Goal: Task Accomplishment & Management: Use online tool/utility

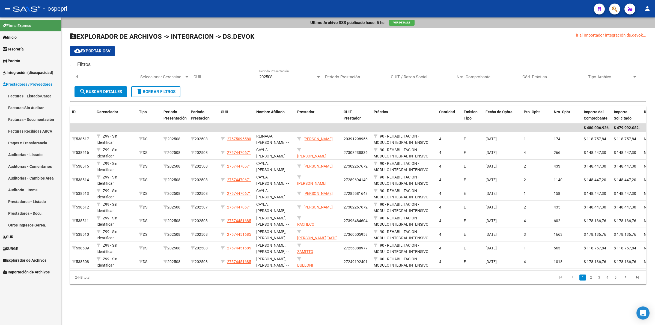
click at [22, 72] on span "Integración (discapacidad)" at bounding box center [28, 73] width 50 height 6
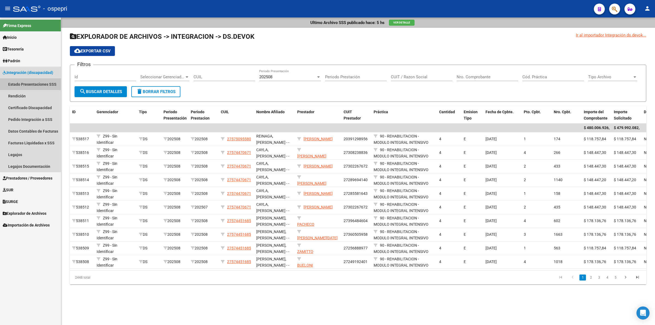
click at [24, 82] on link "Estado Presentaciones SSS" at bounding box center [30, 84] width 61 height 12
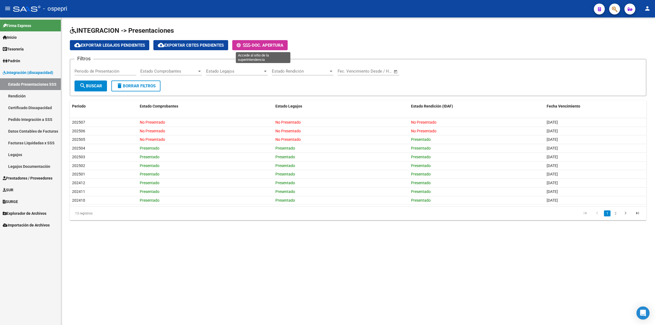
click at [277, 45] on span "Doc. Apertura" at bounding box center [267, 45] width 31 height 5
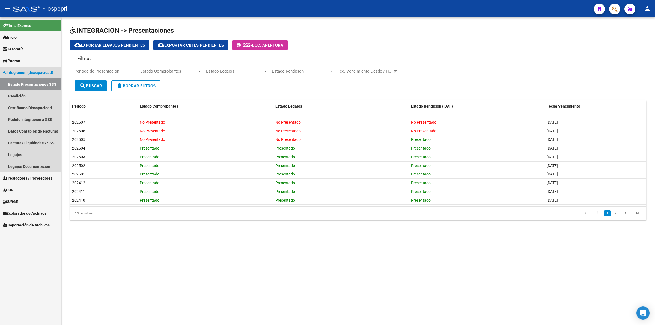
click at [28, 67] on link "Integración (discapacidad)" at bounding box center [30, 73] width 61 height 12
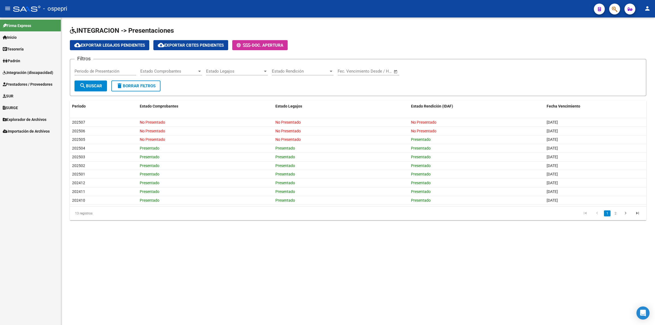
click at [28, 71] on span "Integración (discapacidad)" at bounding box center [28, 73] width 50 height 6
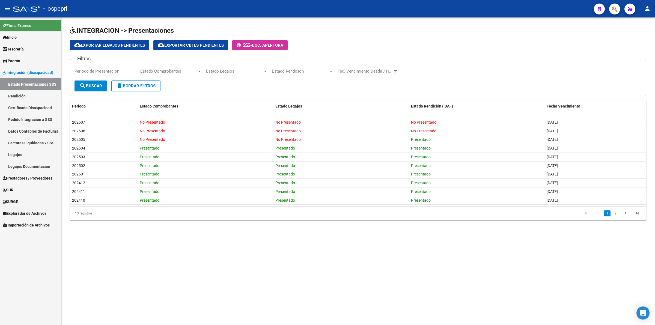
click at [22, 153] on link "Legajos" at bounding box center [30, 155] width 61 height 12
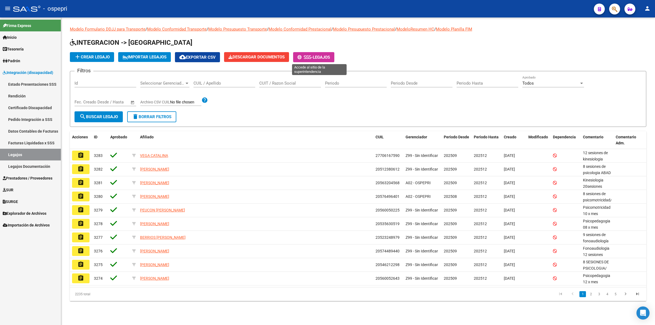
click at [325, 58] on span "Legajos" at bounding box center [321, 57] width 17 height 5
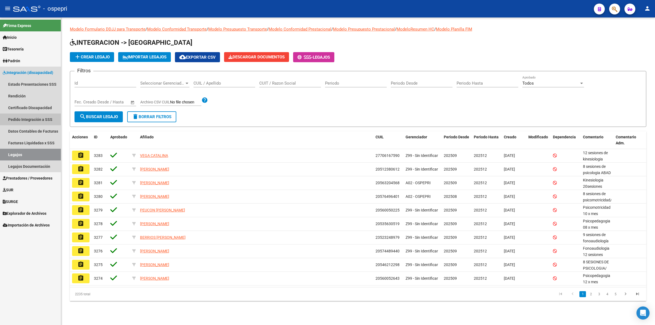
drag, startPoint x: 25, startPoint y: 119, endPoint x: 66, endPoint y: 124, distance: 41.5
click at [25, 119] on link "Pedido Integración a SSS" at bounding box center [30, 119] width 61 height 12
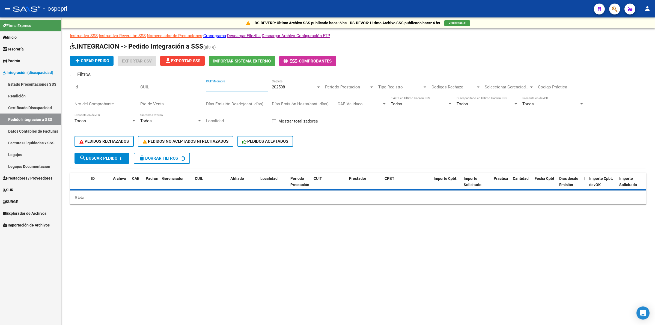
click at [222, 86] on input "CUIT/Nombre" at bounding box center [237, 87] width 62 height 5
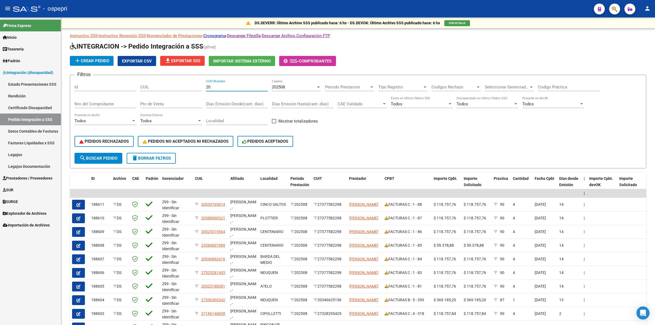
type input "20"
click at [172, 85] on input "CUIL" at bounding box center [171, 87] width 62 height 5
type input "20102062184"
click at [289, 89] on div "202508 Carpeta" at bounding box center [296, 85] width 49 height 12
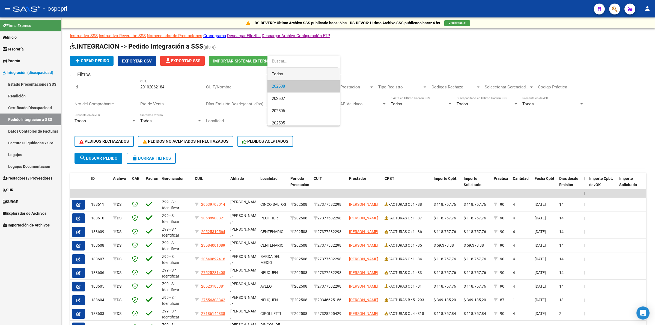
click at [290, 75] on span "Todos" at bounding box center [304, 74] width 64 height 12
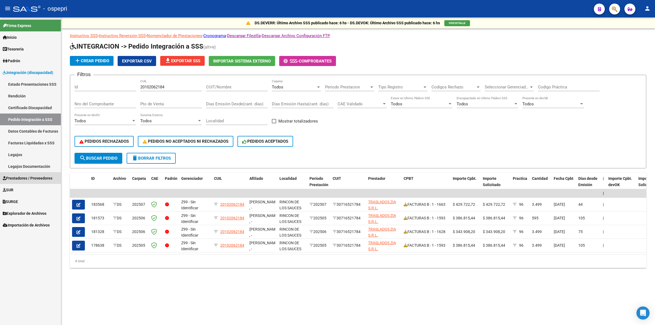
click at [41, 178] on span "Prestadores / Proveedores" at bounding box center [28, 178] width 50 height 6
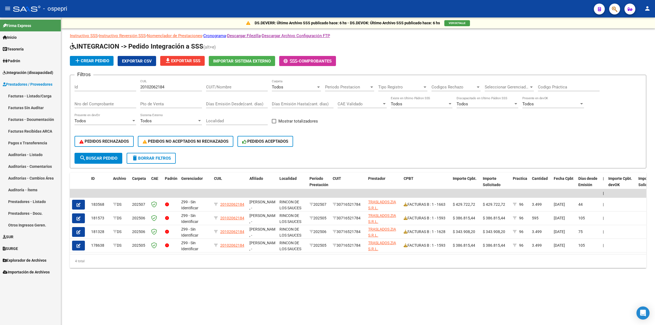
click at [28, 95] on link "Facturas - Listado/Carga" at bounding box center [30, 96] width 61 height 12
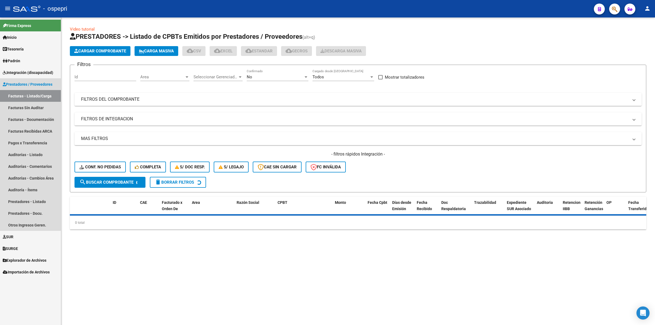
click at [36, 94] on link "Facturas - Listado/Carga" at bounding box center [30, 96] width 61 height 12
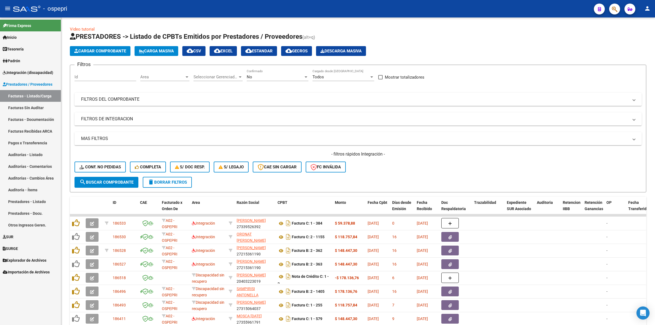
click at [125, 97] on mat-panel-title "FILTROS DEL COMPROBANTE" at bounding box center [354, 99] width 547 height 6
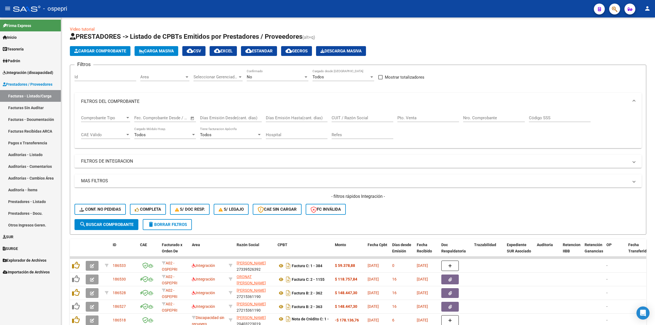
click at [368, 116] on input "CUIT / Razón Social" at bounding box center [362, 117] width 62 height 5
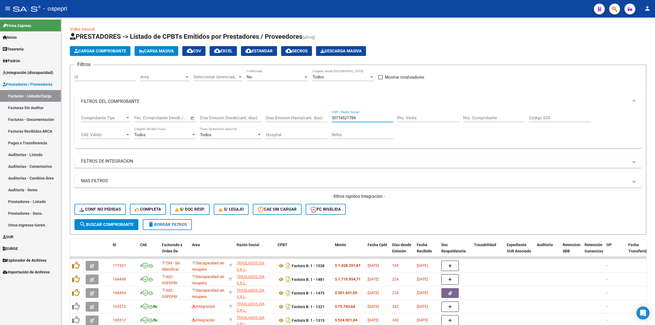
type input "30716521784"
click at [257, 76] on div "No" at bounding box center [275, 76] width 57 height 5
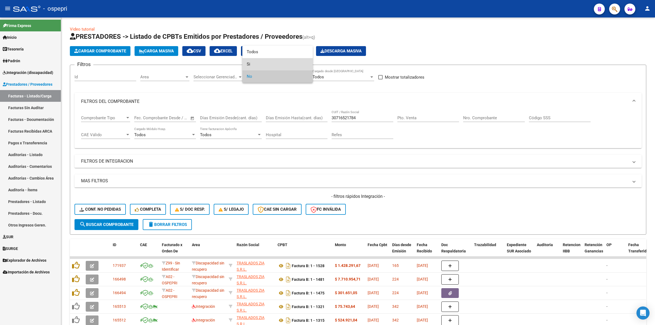
click at [258, 68] on span "Si" at bounding box center [278, 64] width 62 height 12
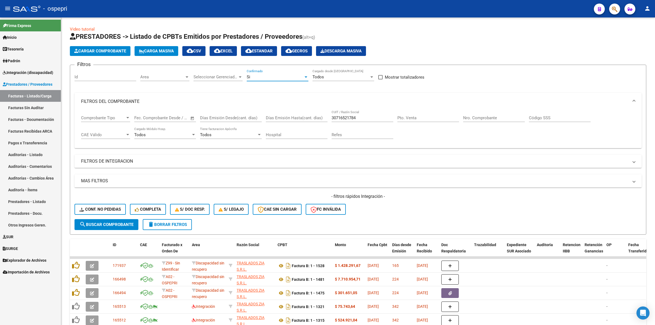
click at [124, 223] on span "search Buscar Comprobante" at bounding box center [106, 224] width 54 height 5
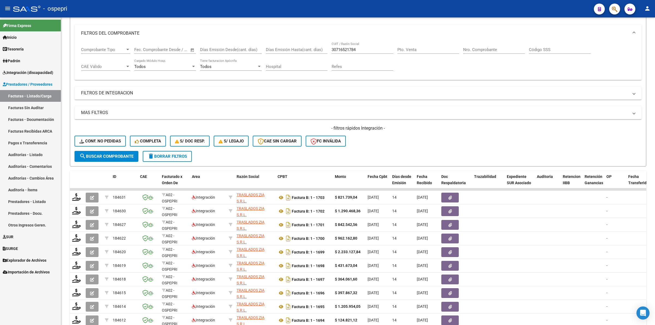
scroll to position [102, 0]
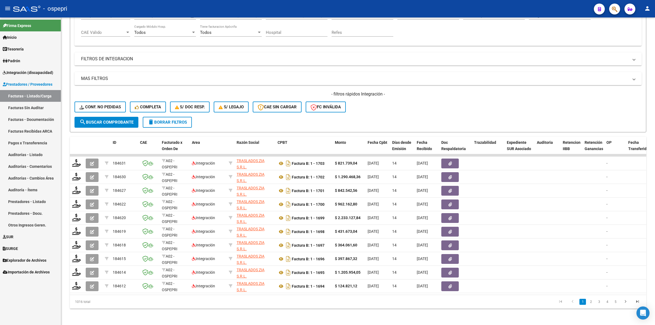
click at [589, 305] on link "2" at bounding box center [590, 302] width 7 height 6
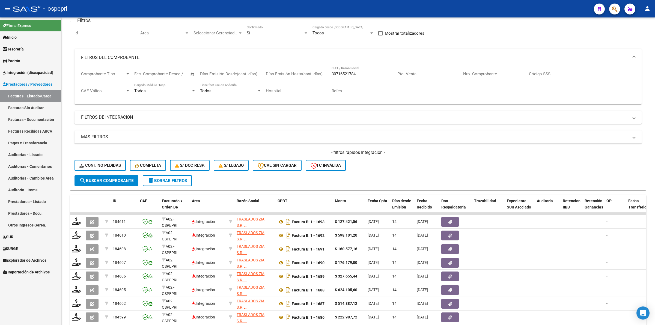
scroll to position [0, 0]
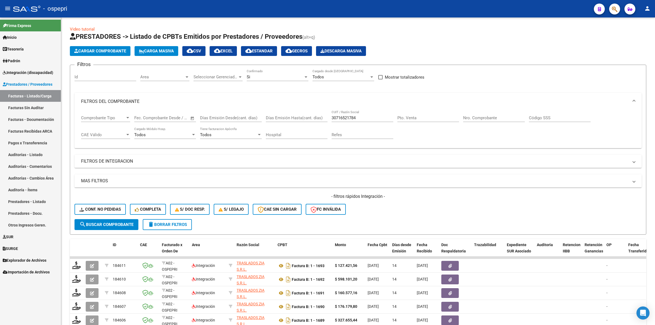
click at [492, 115] on input "Nro. Comprobante" at bounding box center [494, 117] width 62 height 5
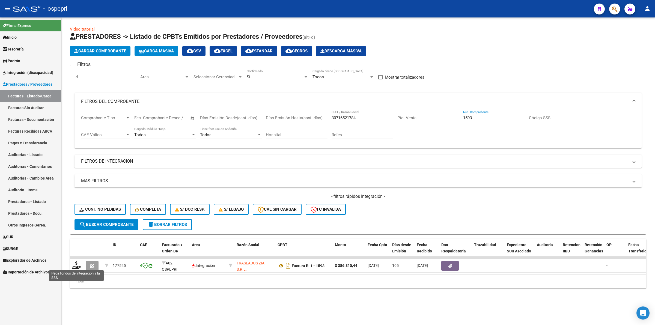
type input "1593"
click at [76, 265] on icon at bounding box center [76, 265] width 9 height 8
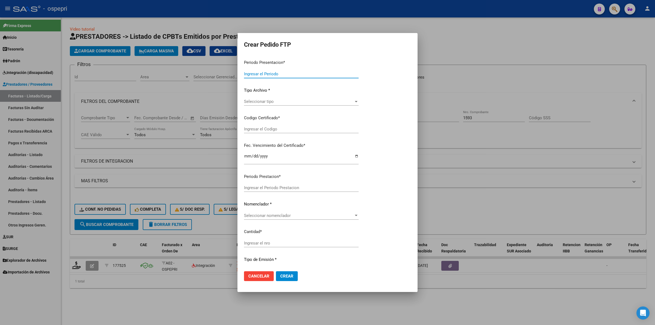
type input "202508"
type input "202505"
type input "$ 386.815,44"
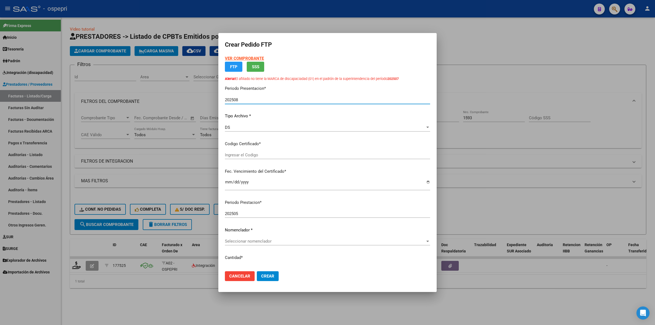
type input "2010206218-4"
type input "2031-09-21"
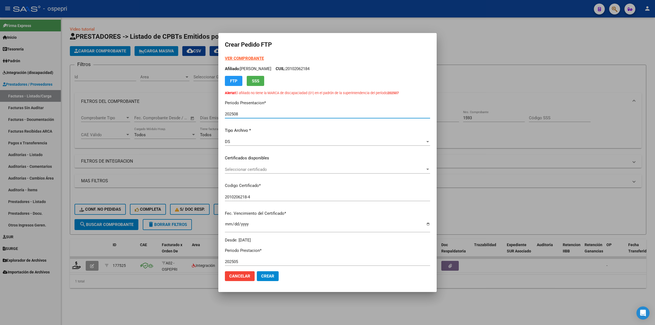
click at [237, 168] on span "Seleccionar certificado" at bounding box center [325, 169] width 200 height 5
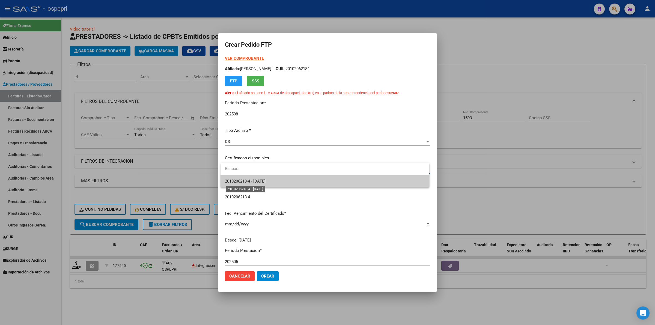
click at [243, 182] on span "2010206218-4 - 2031-09-21" at bounding box center [245, 181] width 41 height 5
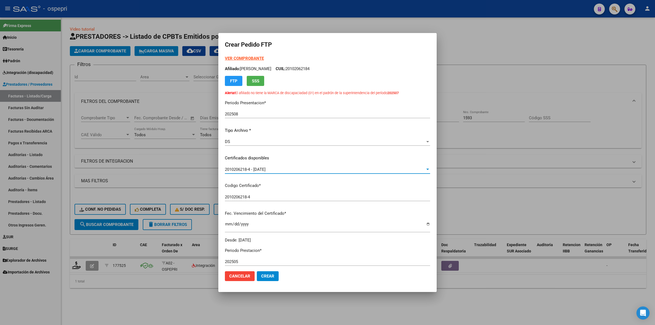
click at [246, 59] on strong "VER COMPROBANTE" at bounding box center [244, 58] width 39 height 5
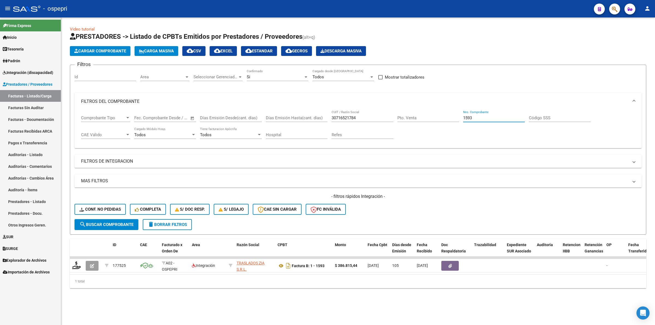
click at [475, 116] on input "1593" at bounding box center [494, 117] width 62 height 5
type input "1628"
click at [89, 263] on button "button" at bounding box center [92, 266] width 13 height 10
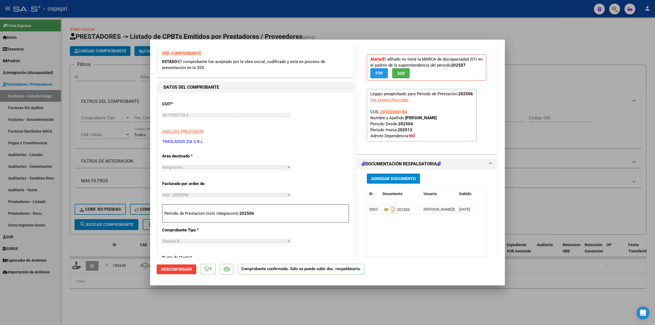
scroll to position [102, 0]
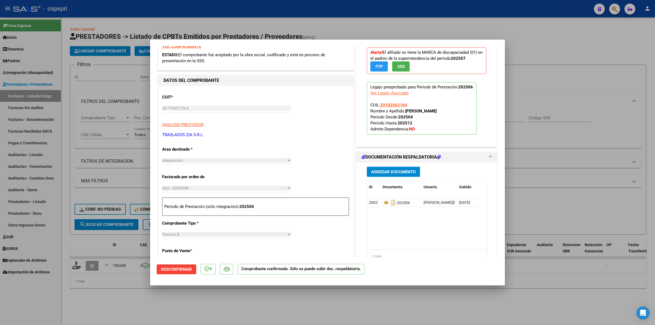
type input "$ 0,00"
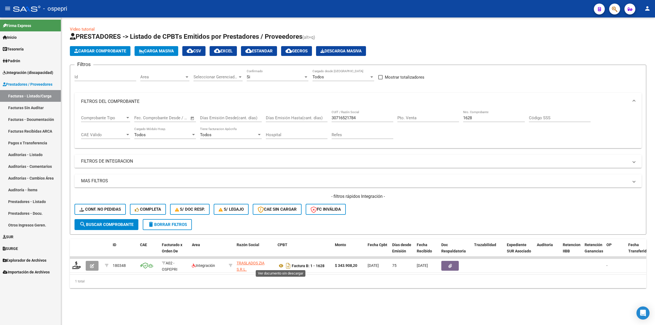
click at [280, 265] on icon at bounding box center [280, 265] width 7 height 7
click at [79, 265] on icon at bounding box center [76, 265] width 9 height 8
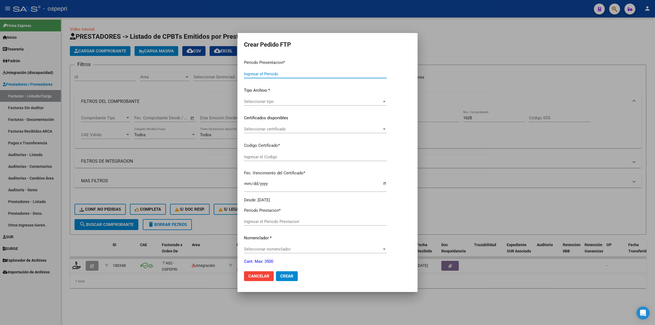
type input "202508"
type input "202506"
type input "$ 343.908,20"
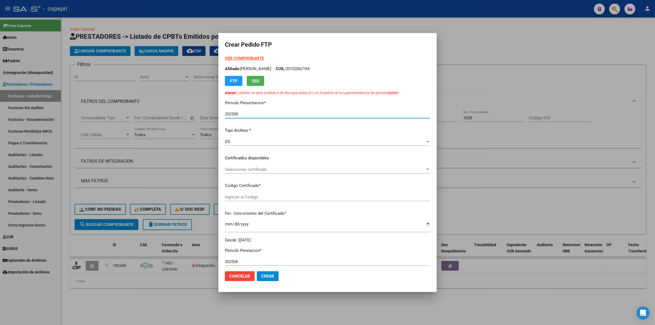
type input "2010206218-4"
type input "2031-09-21"
click at [247, 169] on span "Seleccionar certificado" at bounding box center [325, 169] width 200 height 5
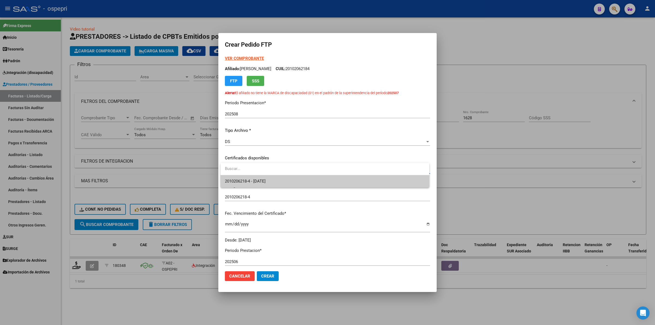
drag, startPoint x: 247, startPoint y: 169, endPoint x: 250, endPoint y: 179, distance: 9.7
click at [250, 176] on span "2010206218-4 - 2031-09-21" at bounding box center [325, 181] width 200 height 12
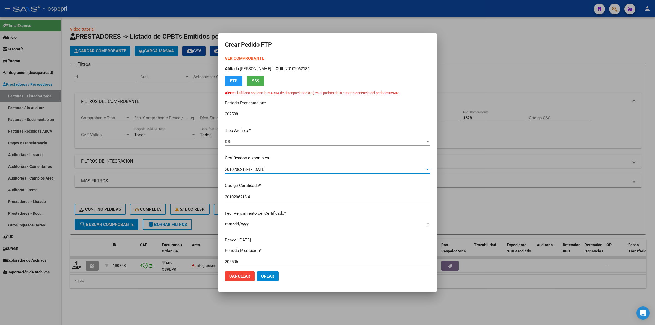
click at [254, 56] on strong "VER COMPROBANTE" at bounding box center [244, 58] width 39 height 5
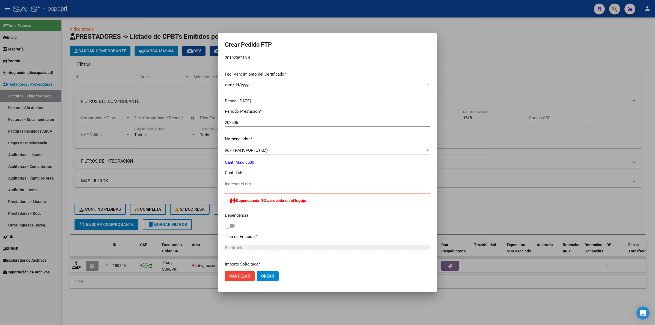
scroll to position [136, 0]
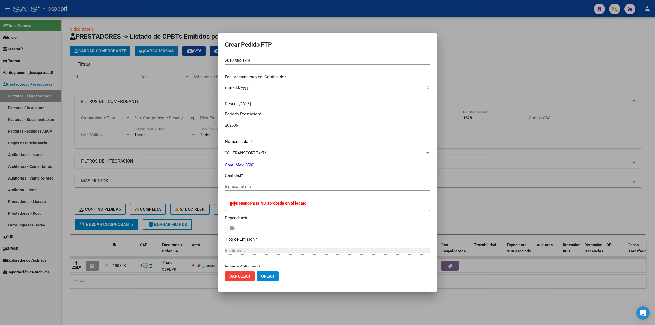
click at [250, 182] on div "Periodo Prestacion * 202506 Ingresar el Periodo Prestacion Nomenclador * 96 - T…" at bounding box center [327, 238] width 205 height 263
click at [253, 185] on input "Ingresar el nro" at bounding box center [327, 186] width 205 height 5
type input "529"
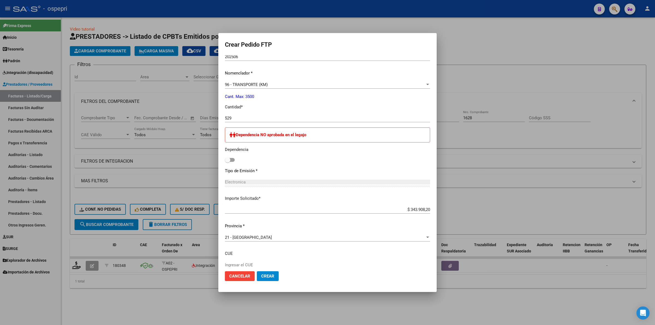
scroll to position [171, 0]
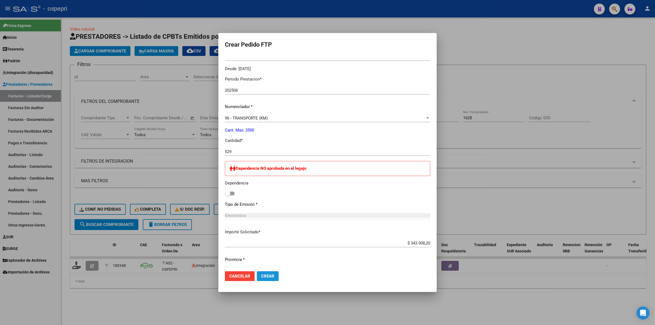
click at [273, 276] on span "Crear" at bounding box center [267, 276] width 13 height 5
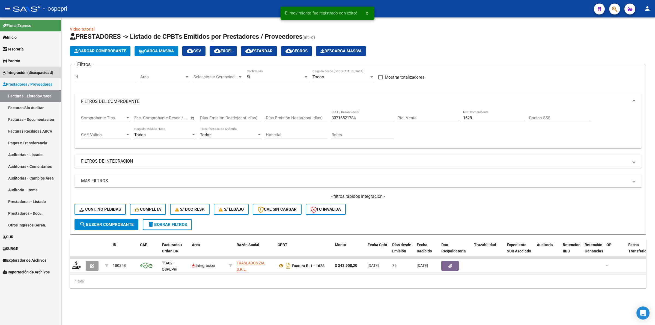
click at [40, 73] on span "Integración (discapacidad)" at bounding box center [28, 73] width 50 height 6
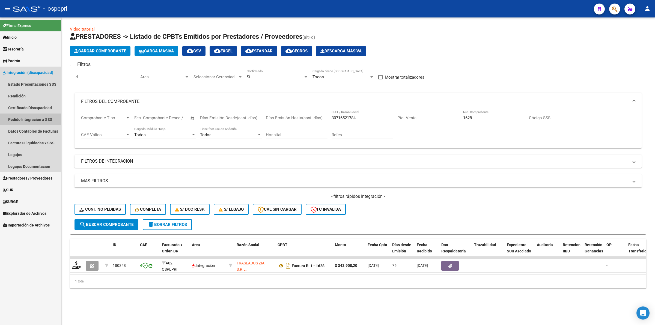
click at [45, 116] on link "Pedido Integración a SSS" at bounding box center [30, 119] width 61 height 12
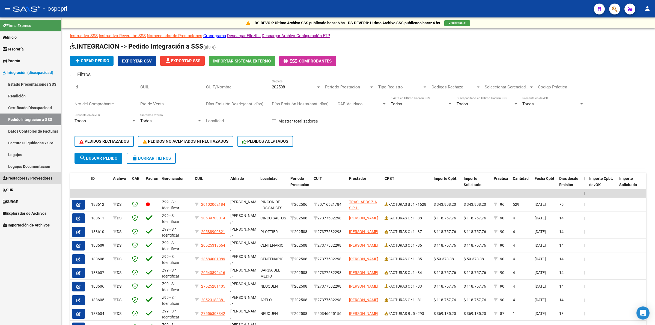
click at [41, 179] on span "Prestadores / Proveedores" at bounding box center [28, 178] width 50 height 6
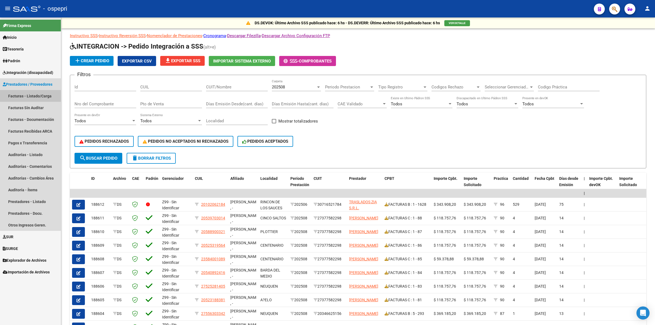
click at [47, 93] on link "Facturas - Listado/Carga" at bounding box center [30, 96] width 61 height 12
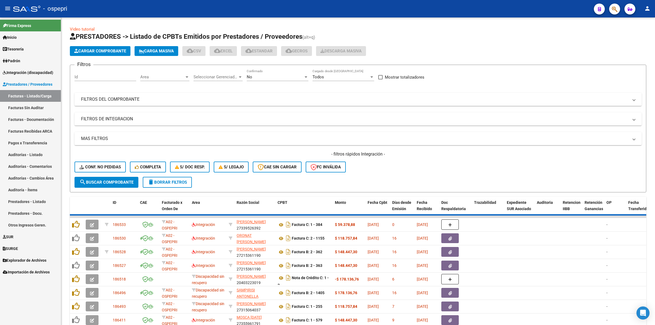
click at [115, 95] on mat-expansion-panel-header "FILTROS DEL COMPROBANTE" at bounding box center [357, 99] width 567 height 13
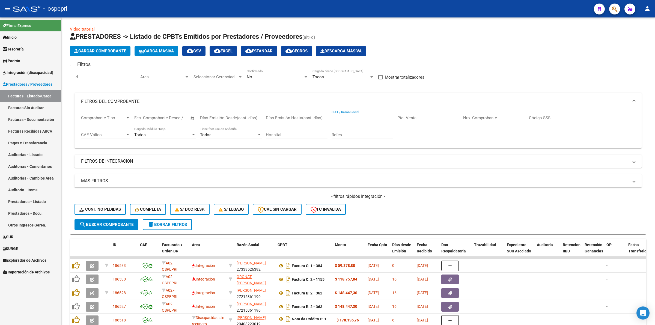
click at [370, 118] on input "CUIT / Razón Social" at bounding box center [362, 117] width 62 height 5
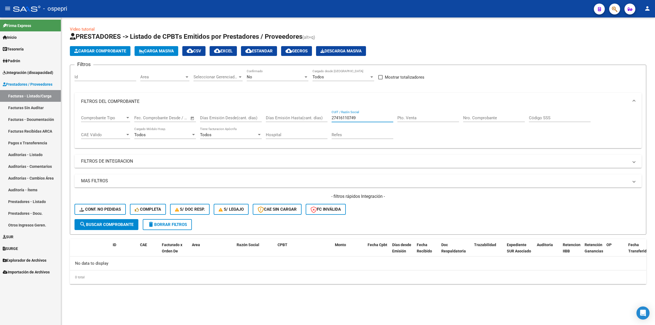
type input "27416110749"
drag, startPoint x: 117, startPoint y: 220, endPoint x: 136, endPoint y: 202, distance: 26.1
click at [117, 219] on button "search Buscar Comprobante" at bounding box center [106, 224] width 64 height 11
click at [259, 78] on div "No Confirmado" at bounding box center [278, 75] width 62 height 12
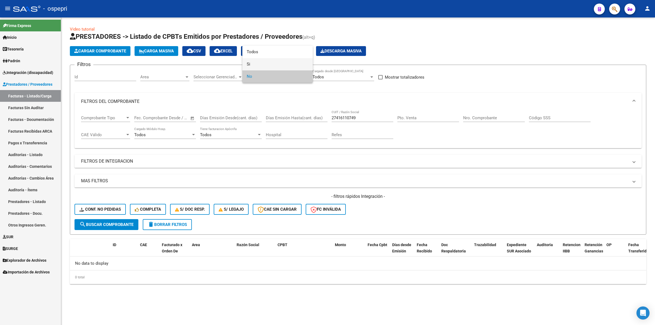
click at [261, 68] on span "Si" at bounding box center [278, 64] width 62 height 12
click at [127, 224] on span "search Buscar Comprobante" at bounding box center [106, 224] width 54 height 5
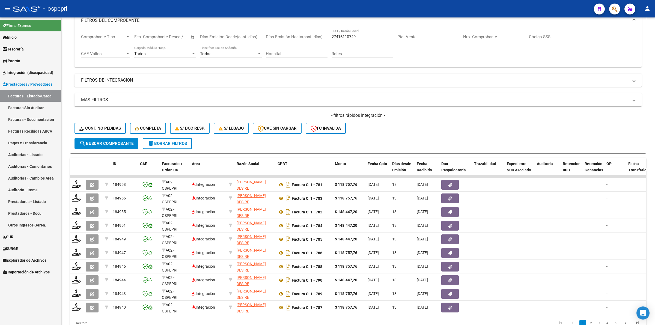
scroll to position [5, 0]
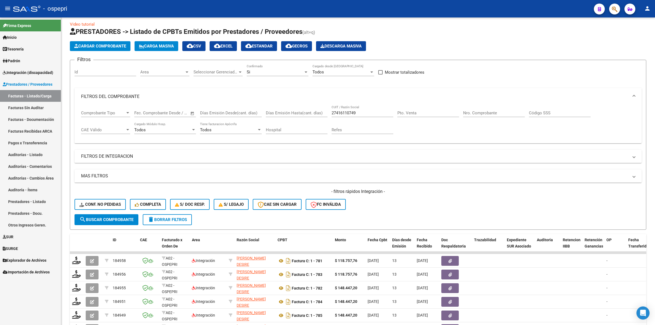
click at [469, 115] on input "Nro. Comprobante" at bounding box center [494, 112] width 62 height 5
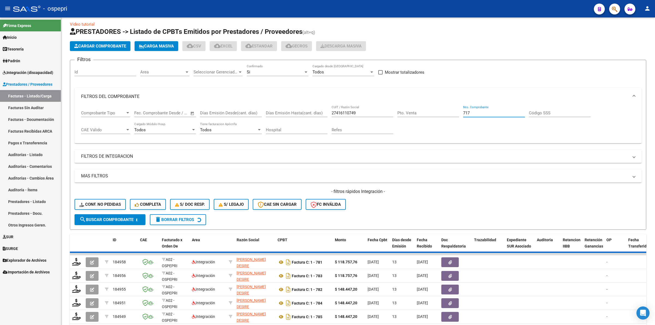
scroll to position [0, 0]
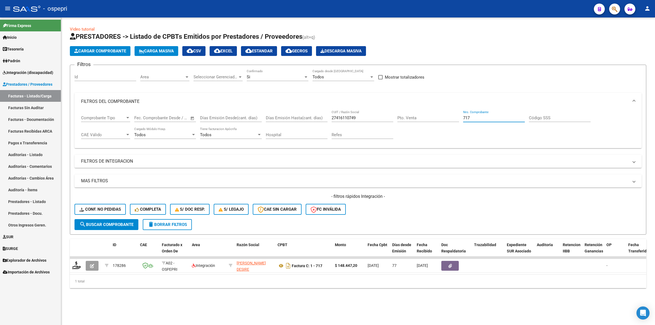
type input "717"
click at [93, 264] on icon "button" at bounding box center [92, 266] width 4 height 4
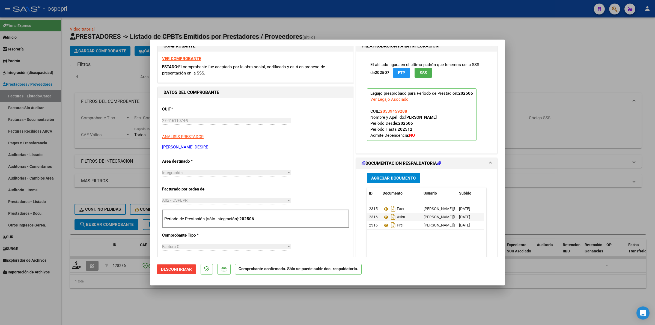
scroll to position [171, 0]
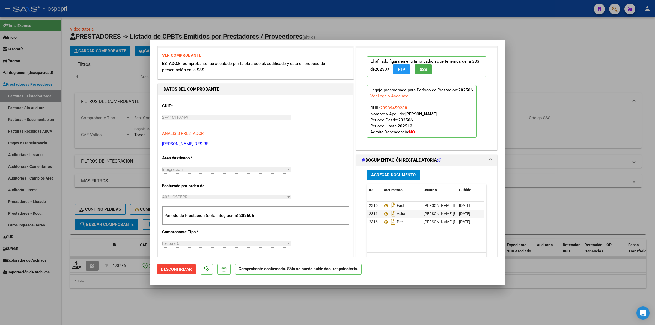
type input "$ 0,00"
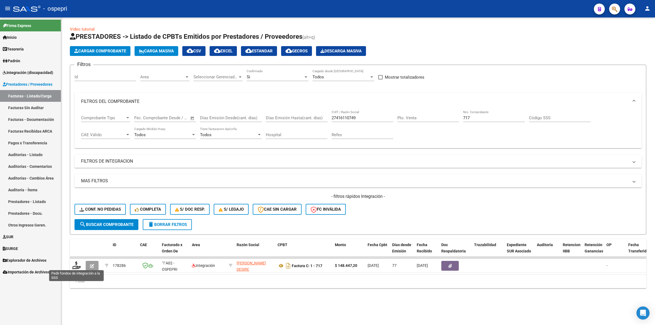
click at [78, 264] on icon at bounding box center [76, 265] width 9 height 8
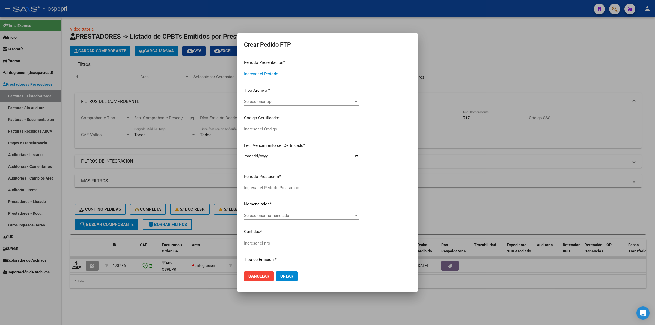
type input "202508"
type input "202506"
type input "$ 148.447,20"
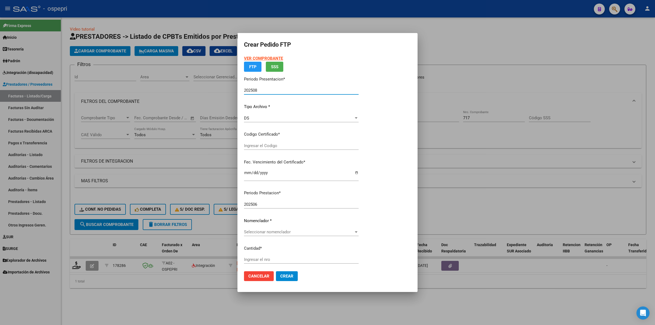
type input "2053945928-8"
type input "2028-05-15"
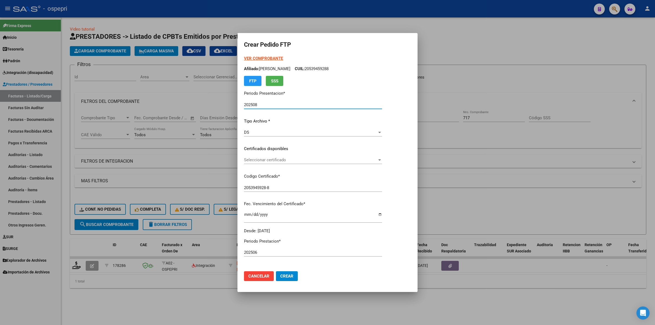
click at [253, 160] on span "Seleccionar certificado" at bounding box center [310, 159] width 133 height 5
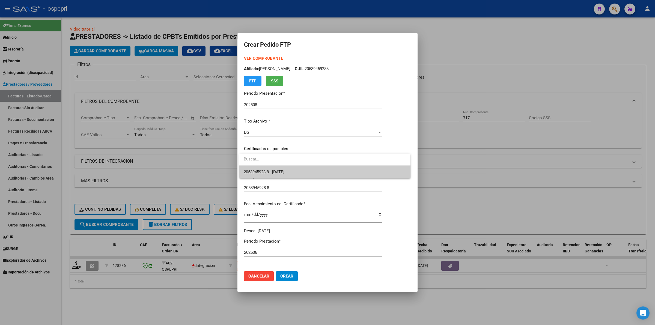
click at [524, 143] on div at bounding box center [327, 162] width 655 height 325
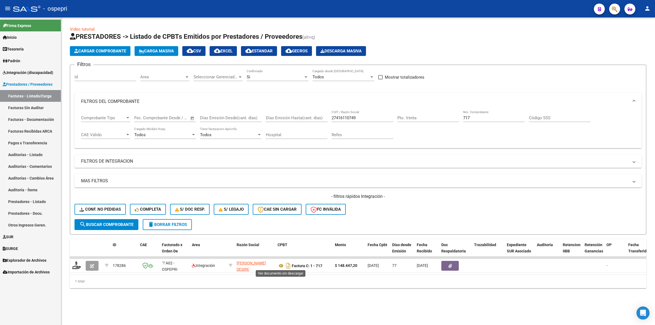
click at [280, 264] on icon at bounding box center [280, 265] width 7 height 7
click at [76, 262] on icon at bounding box center [76, 265] width 9 height 8
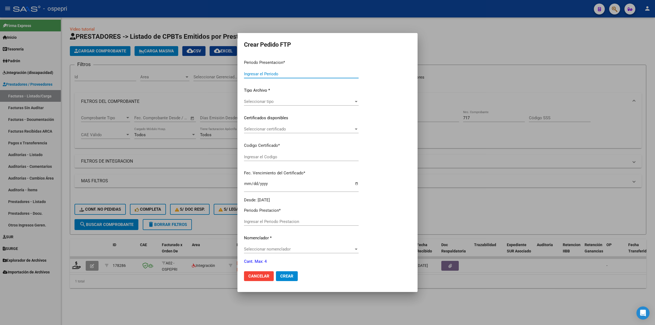
type input "202508"
type input "202506"
type input "$ 148.447,20"
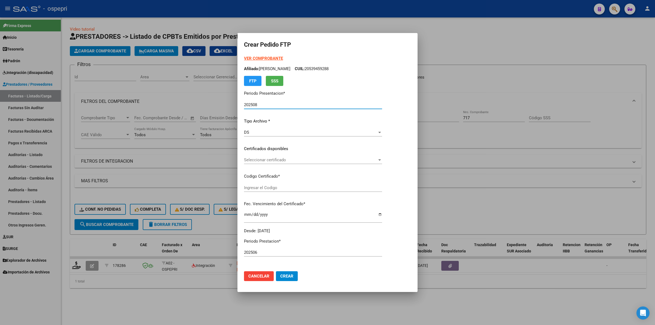
type input "2053945928-8"
type input "2028-05-15"
click at [272, 163] on div "Seleccionar certificado Seleccionar certificado" at bounding box center [313, 160] width 138 height 8
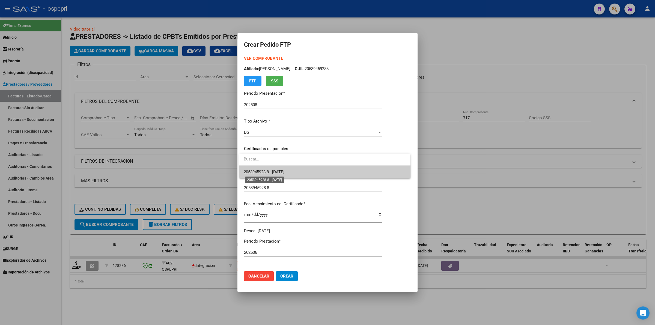
click at [276, 174] on span "2053945928-8 - 2028-05-15" at bounding box center [264, 171] width 41 height 5
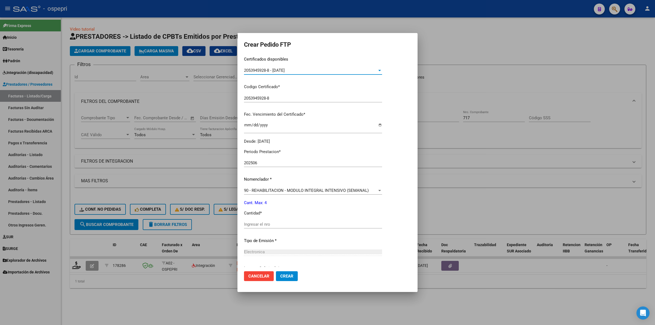
scroll to position [102, 0]
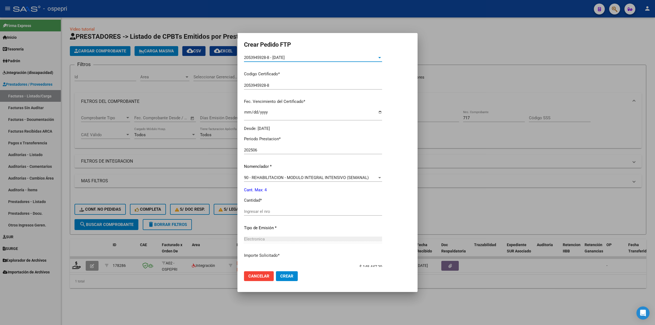
click at [278, 213] on input "Ingresar el nro" at bounding box center [313, 211] width 138 height 5
type input "4"
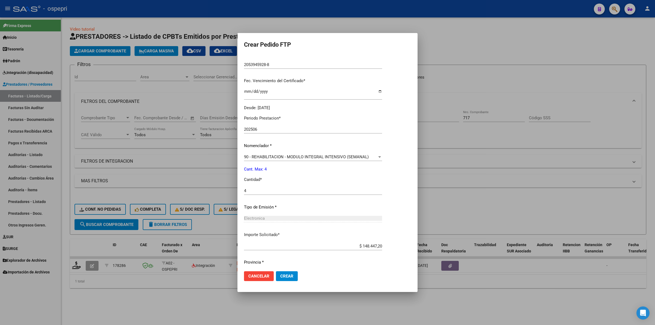
scroll to position [139, 0]
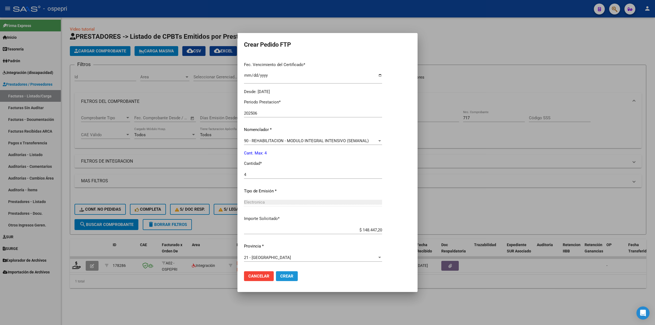
click at [282, 274] on span "Crear" at bounding box center [286, 276] width 13 height 5
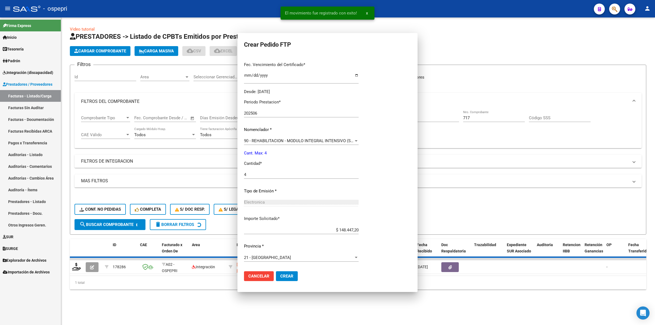
scroll to position [108, 0]
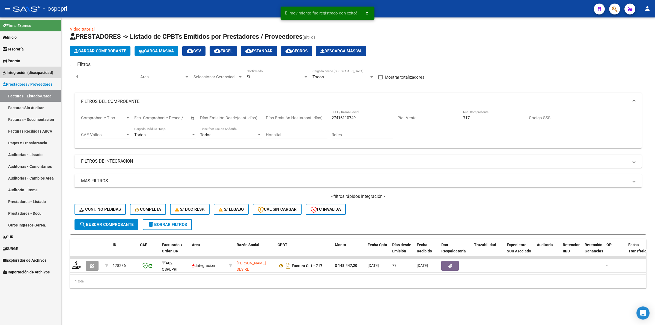
click at [35, 71] on span "Integración (discapacidad)" at bounding box center [28, 73] width 50 height 6
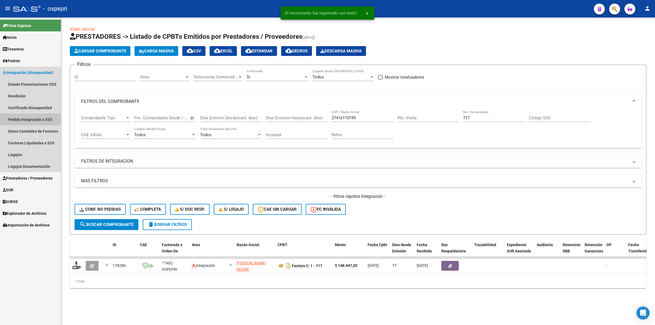
click at [41, 120] on link "Pedido Integración a SSS" at bounding box center [30, 119] width 61 height 12
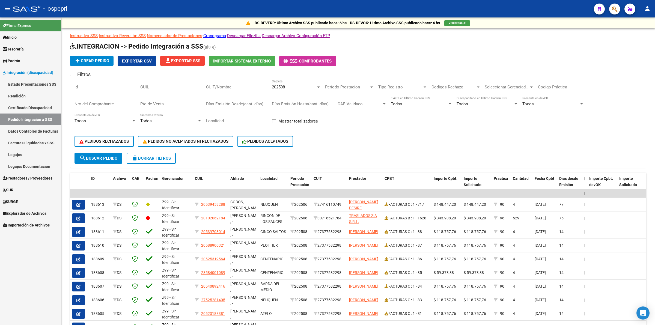
drag, startPoint x: 36, startPoint y: 178, endPoint x: 37, endPoint y: 175, distance: 3.4
click at [36, 178] on span "Prestadores / Proveedores" at bounding box center [28, 178] width 50 height 6
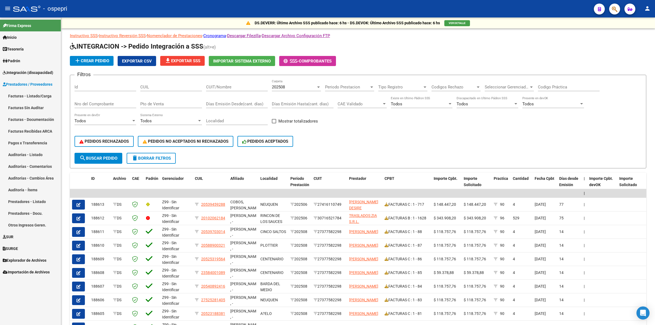
click at [41, 100] on link "Facturas - Listado/Carga" at bounding box center [30, 96] width 61 height 12
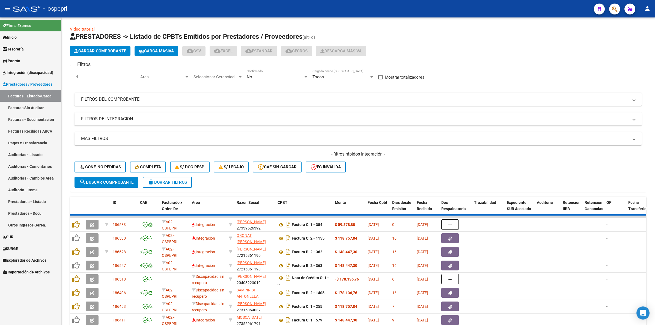
click at [270, 76] on div "No" at bounding box center [275, 76] width 57 height 5
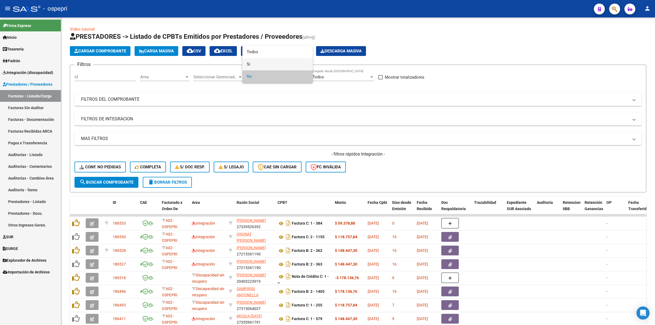
drag, startPoint x: 259, startPoint y: 65, endPoint x: 220, endPoint y: 89, distance: 45.0
click at [258, 65] on span "Si" at bounding box center [278, 64] width 62 height 12
click at [122, 177] on button "search Buscar Comprobante" at bounding box center [106, 182] width 64 height 11
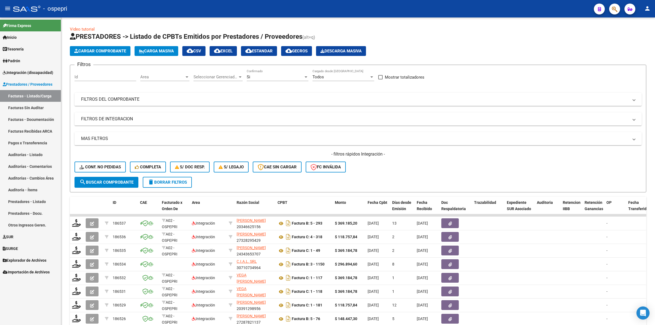
click at [108, 100] on mat-panel-title "FILTROS DEL COMPROBANTE" at bounding box center [354, 99] width 547 height 6
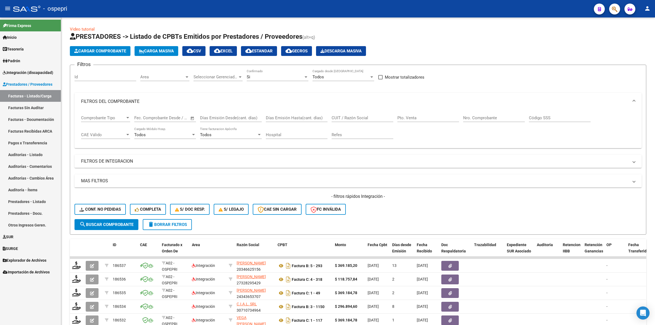
click at [357, 119] on input "CUIT / Razón Social" at bounding box center [362, 117] width 62 height 5
type input "27297525242"
click at [505, 116] on input "Nro. Comprobante" at bounding box center [494, 117] width 62 height 5
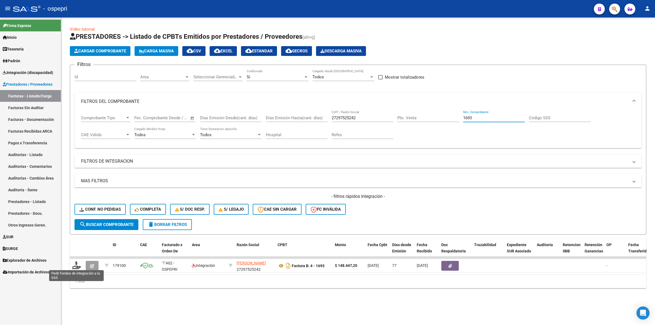
type input "1693"
click at [74, 261] on icon at bounding box center [76, 265] width 9 height 8
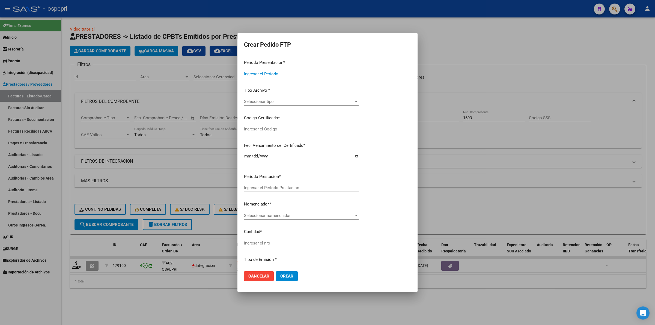
type input "202508"
type input "202506"
type input "$ 148.447,20"
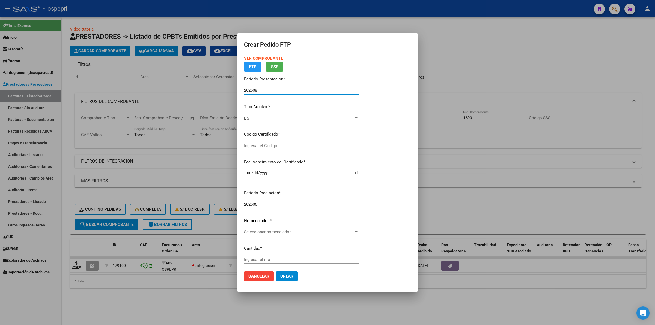
type input "2053945928-8"
type input "2028-05-15"
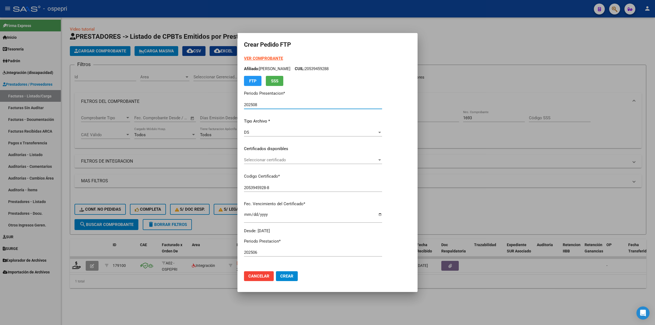
click at [265, 159] on span "Seleccionar certificado" at bounding box center [310, 159] width 133 height 5
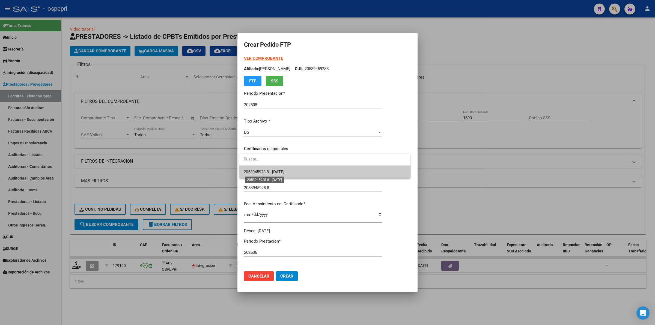
click at [269, 170] on span "2053945928-8 - 2028-05-15" at bounding box center [264, 171] width 41 height 5
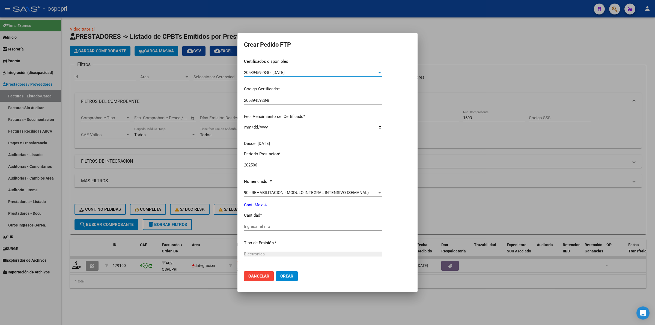
scroll to position [102, 0]
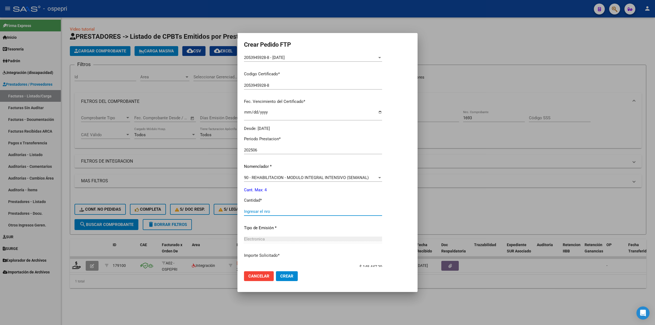
click at [252, 212] on input "Ingresar el nro" at bounding box center [313, 211] width 138 height 5
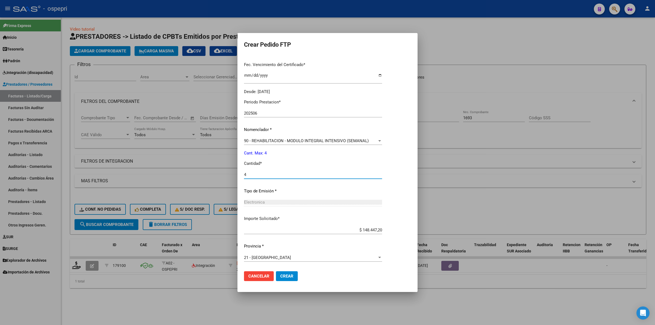
type input "4"
click at [286, 277] on span "Crear" at bounding box center [286, 276] width 13 height 5
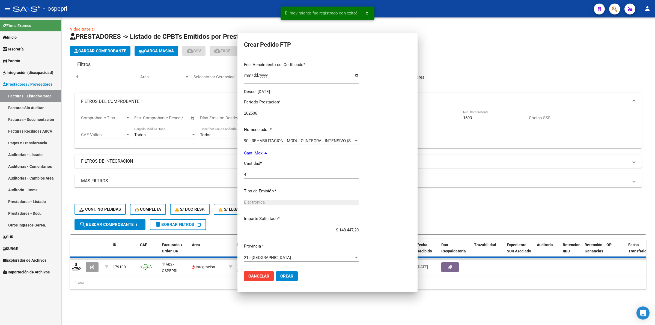
scroll to position [108, 0]
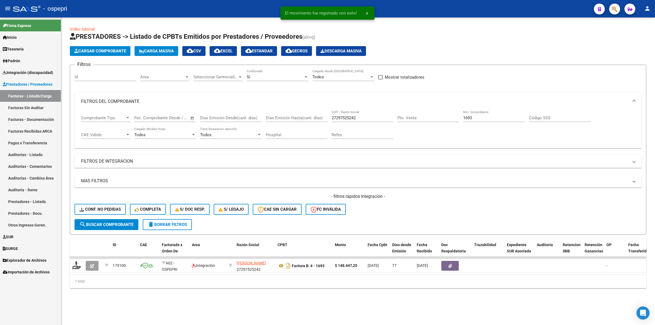
click at [23, 74] on span "Integración (discapacidad)" at bounding box center [28, 73] width 50 height 6
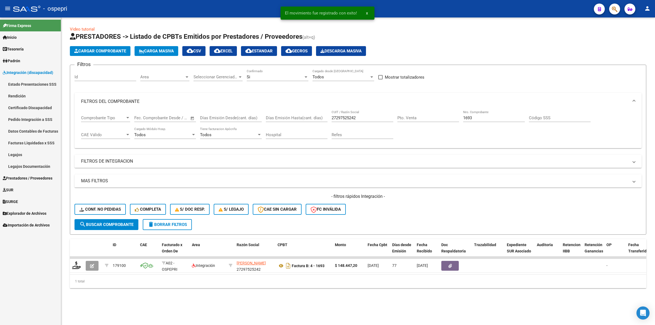
click at [26, 122] on link "Pedido Integración a SSS" at bounding box center [30, 119] width 61 height 12
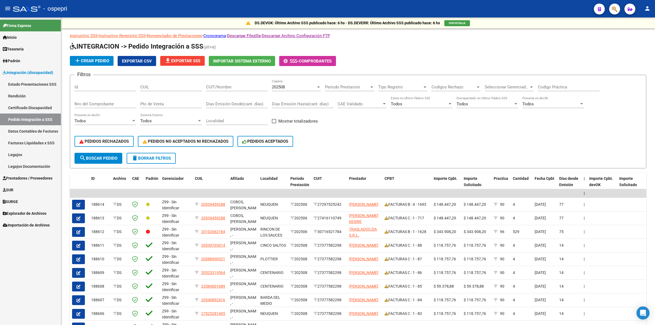
scroll to position [34, 0]
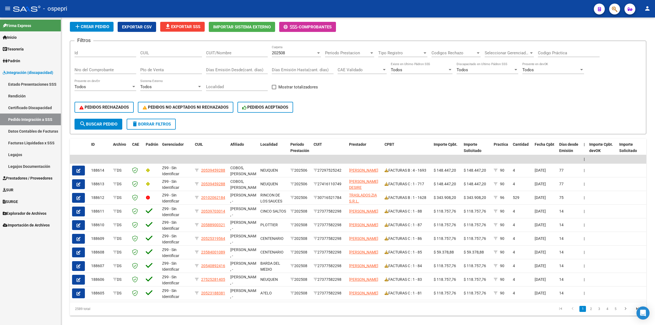
click at [38, 179] on span "Prestadores / Proveedores" at bounding box center [28, 178] width 50 height 6
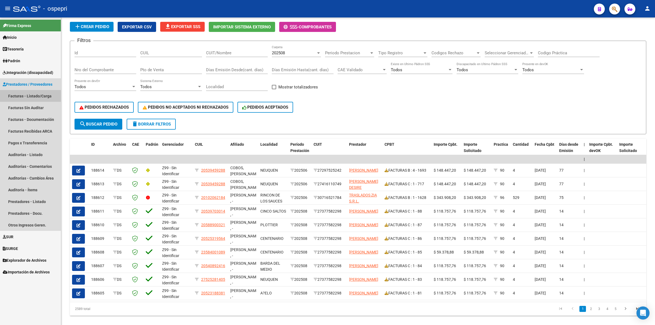
click at [48, 94] on link "Facturas - Listado/Carga" at bounding box center [30, 96] width 61 height 12
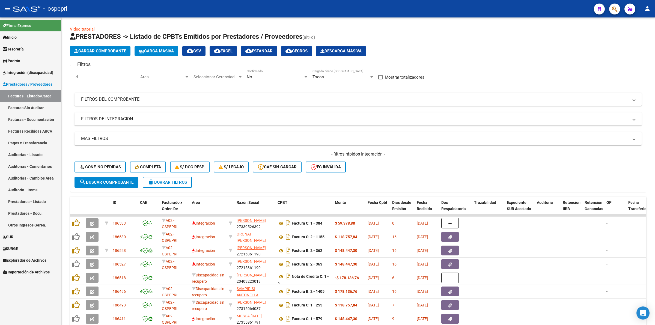
click at [114, 96] on mat-panel-title "FILTROS DEL COMPROBANTE" at bounding box center [354, 99] width 547 height 6
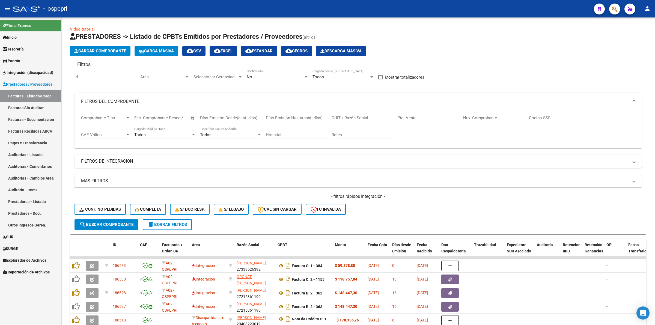
click at [354, 116] on input "CUIT / Razón Social" at bounding box center [362, 117] width 62 height 5
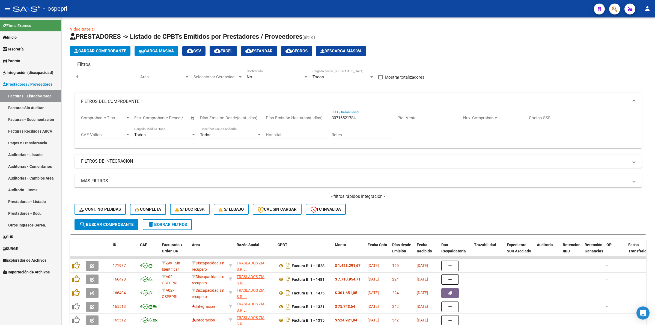
type input "30716521784"
click at [489, 117] on input "Nro. Comprobante" at bounding box center [494, 117] width 62 height 5
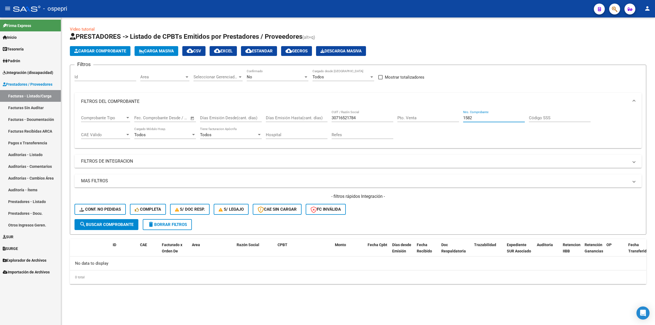
type input "1582"
click at [249, 72] on div "No Confirmado" at bounding box center [278, 75] width 62 height 12
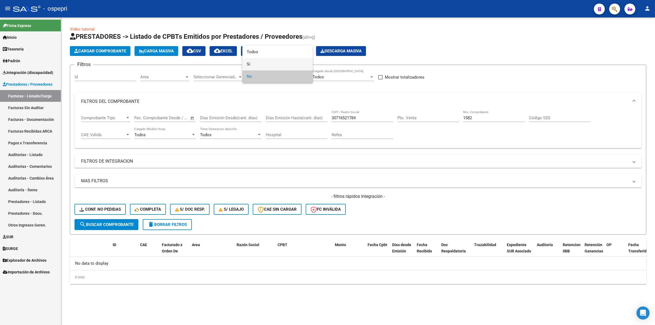
click at [250, 65] on span "Si" at bounding box center [278, 64] width 62 height 12
click at [127, 222] on span "search Buscar Comprobante" at bounding box center [106, 224] width 54 height 5
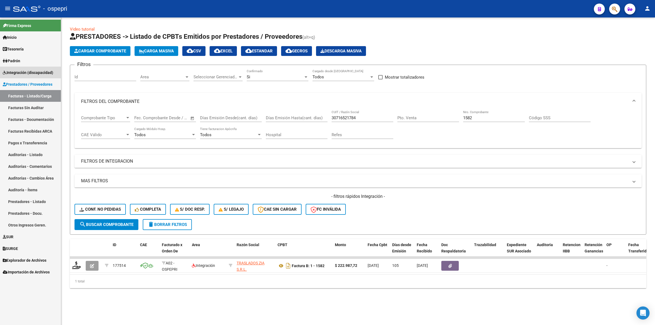
drag, startPoint x: 37, startPoint y: 74, endPoint x: 40, endPoint y: 100, distance: 26.1
click at [37, 74] on span "Integración (discapacidad)" at bounding box center [28, 73] width 50 height 6
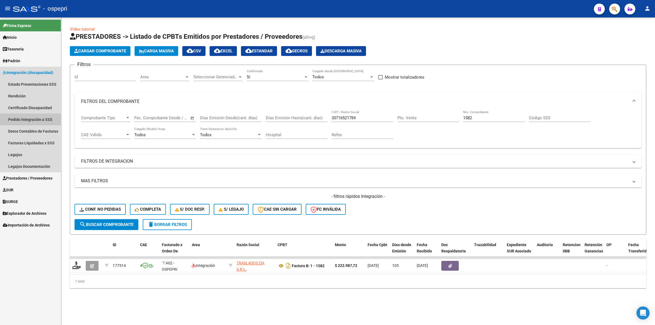
click at [36, 122] on link "Pedido Integración a SSS" at bounding box center [30, 119] width 61 height 12
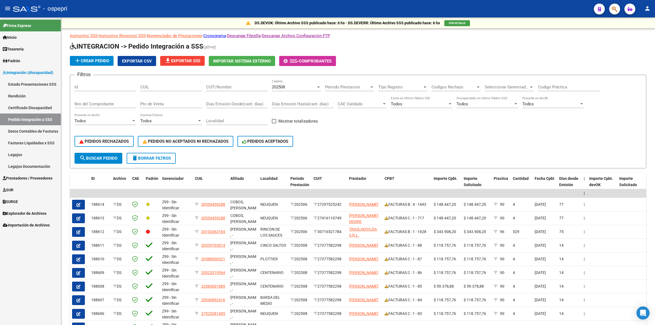
click at [27, 178] on span "Prestadores / Proveedores" at bounding box center [28, 178] width 50 height 6
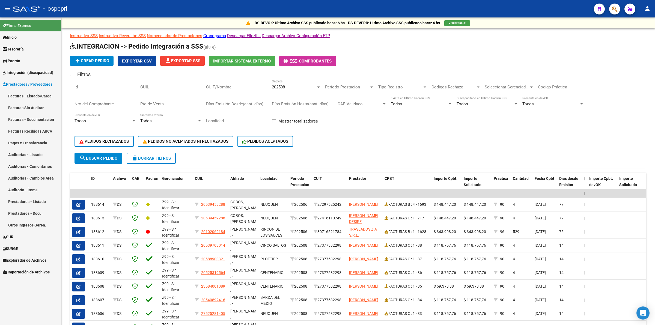
click at [38, 94] on link "Facturas - Listado/Carga" at bounding box center [30, 96] width 61 height 12
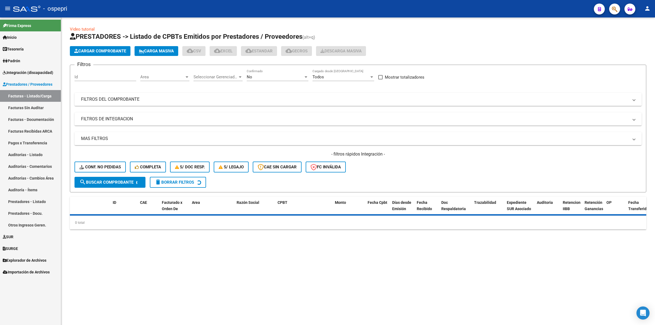
drag, startPoint x: 134, startPoint y: 100, endPoint x: 241, endPoint y: 119, distance: 108.4
click at [134, 100] on mat-panel-title "FILTROS DEL COMPROBANTE" at bounding box center [354, 99] width 547 height 6
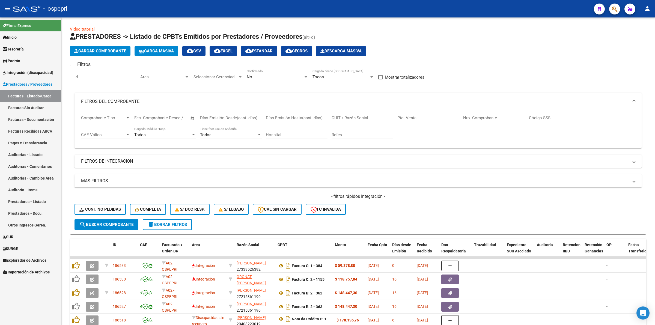
click at [350, 115] on input "CUIT / Razón Social" at bounding box center [362, 117] width 62 height 5
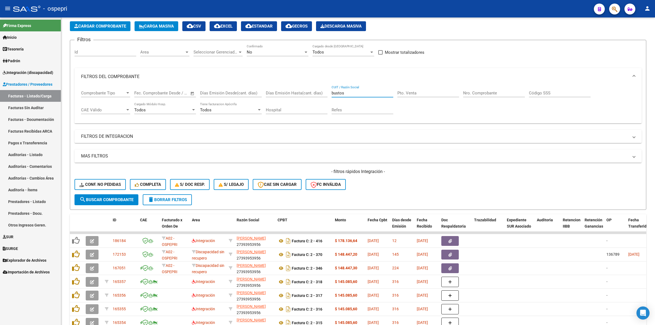
scroll to position [34, 0]
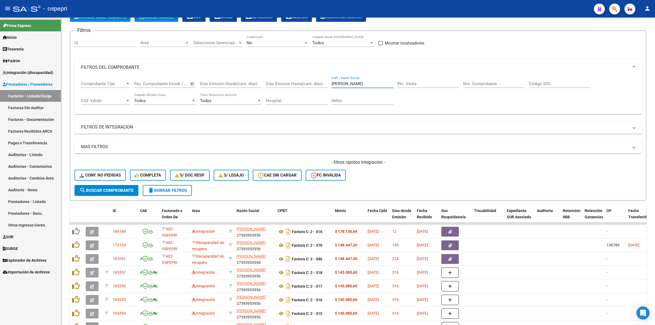
type input "bustos juliana"
click at [31, 71] on span "Integración (discapacidad)" at bounding box center [28, 73] width 50 height 6
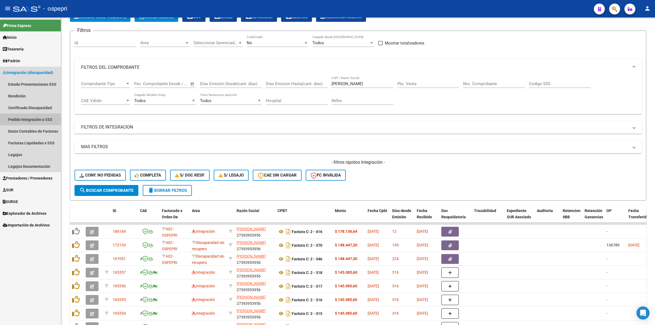
drag, startPoint x: 38, startPoint y: 118, endPoint x: 41, endPoint y: 118, distance: 2.8
click at [38, 118] on link "Pedido Integración a SSS" at bounding box center [30, 119] width 61 height 12
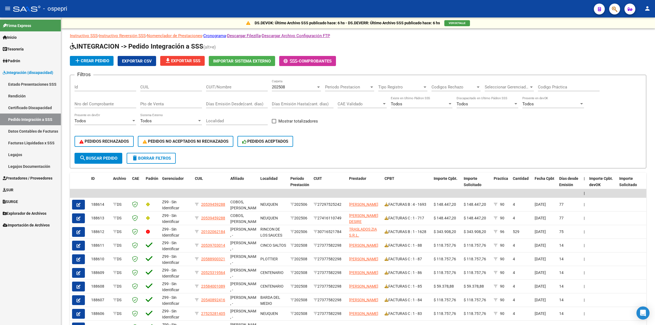
click at [226, 87] on input "CUIT/Nombre" at bounding box center [237, 87] width 62 height 5
type input "bustos"
click at [35, 177] on span "Prestadores / Proveedores" at bounding box center [28, 178] width 50 height 6
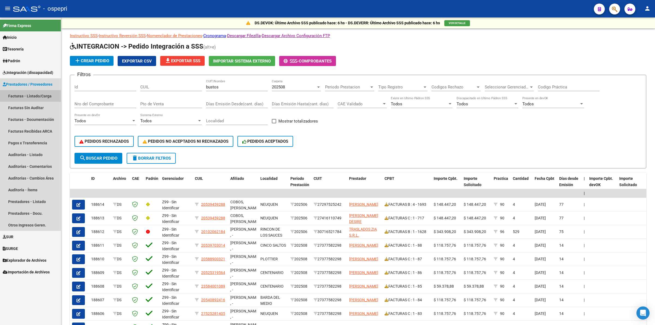
click at [36, 97] on link "Facturas - Listado/Carga" at bounding box center [30, 96] width 61 height 12
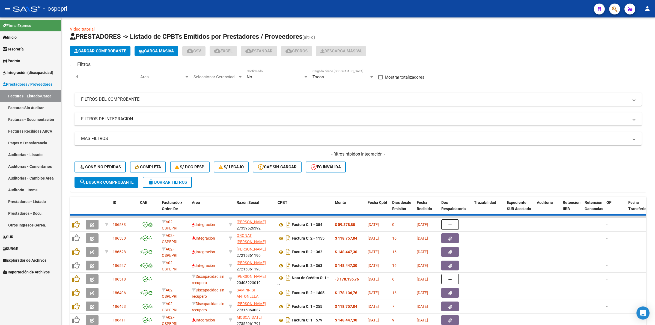
drag, startPoint x: 97, startPoint y: 101, endPoint x: 103, endPoint y: 101, distance: 6.3
click at [100, 101] on mat-panel-title "FILTROS DEL COMPROBANTE" at bounding box center [354, 99] width 547 height 6
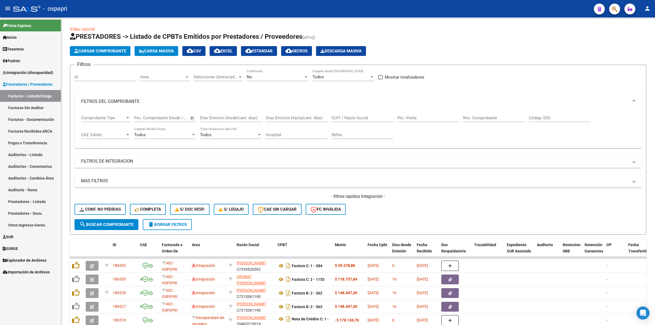
click at [482, 117] on input "Nro. Comprobante" at bounding box center [494, 117] width 62 height 5
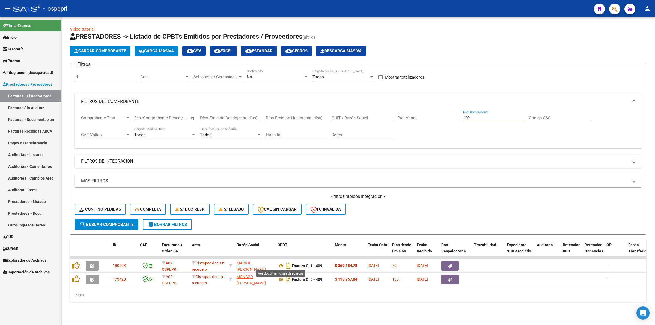
type input "409"
click at [282, 264] on icon at bounding box center [280, 265] width 7 height 7
click at [279, 277] on icon at bounding box center [280, 279] width 7 height 7
click at [21, 70] on span "Integración (discapacidad)" at bounding box center [28, 73] width 50 height 6
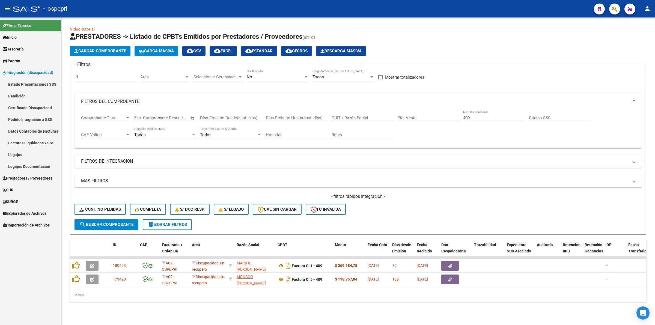
drag, startPoint x: 29, startPoint y: 118, endPoint x: 48, endPoint y: 116, distance: 18.3
click at [30, 118] on link "Pedido Integración a SSS" at bounding box center [30, 119] width 61 height 12
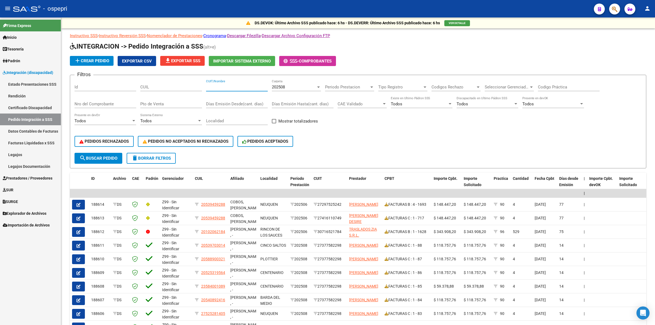
click at [215, 88] on input "CUIT/Nombre" at bounding box center [237, 87] width 62 height 5
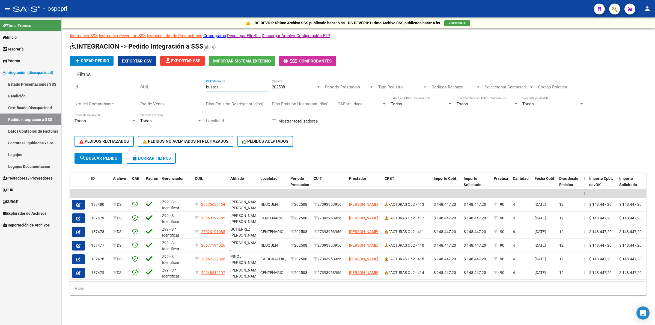
type input "bustos"
click at [284, 88] on span "202508" at bounding box center [278, 87] width 13 height 5
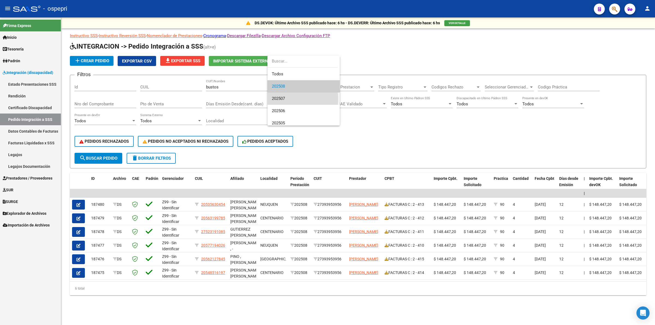
click at [287, 99] on span "202507" at bounding box center [304, 98] width 64 height 12
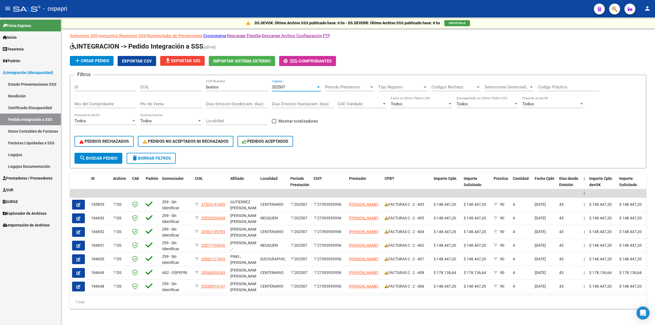
click at [277, 89] on span "202507" at bounding box center [278, 87] width 13 height 5
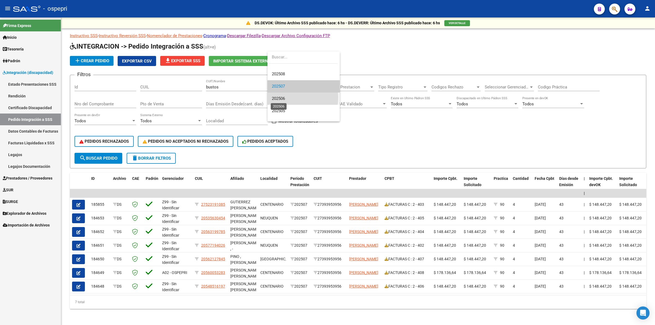
drag, startPoint x: 284, startPoint y: 98, endPoint x: 209, endPoint y: 116, distance: 77.8
click at [283, 98] on span "202506" at bounding box center [278, 98] width 13 height 5
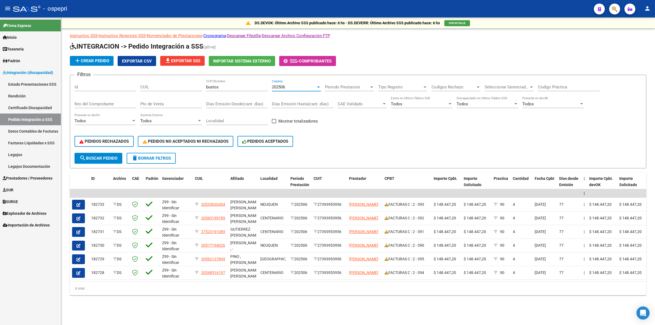
click at [283, 88] on span "202506" at bounding box center [278, 87] width 13 height 5
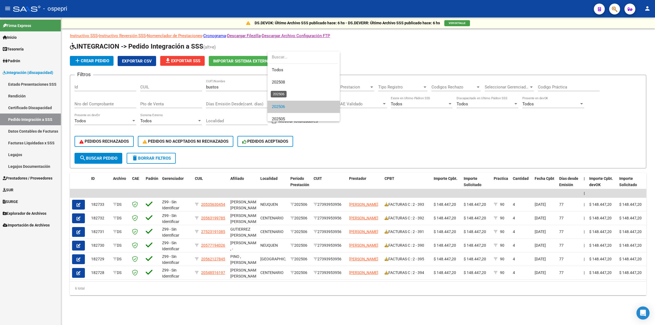
scroll to position [20, 0]
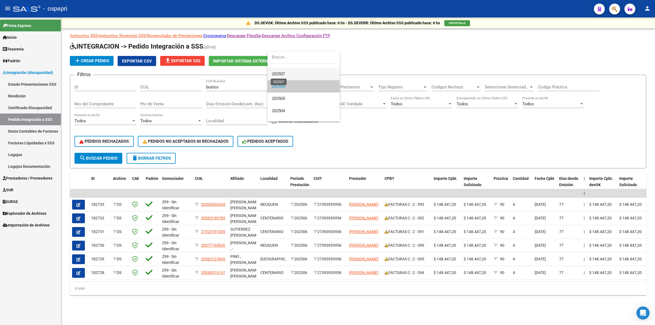
click at [285, 74] on span "202507" at bounding box center [278, 73] width 13 height 5
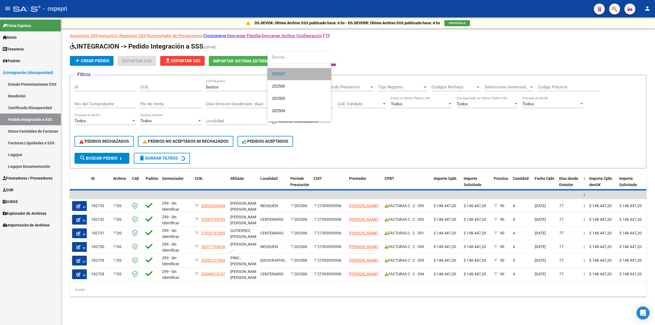
scroll to position [25, 0]
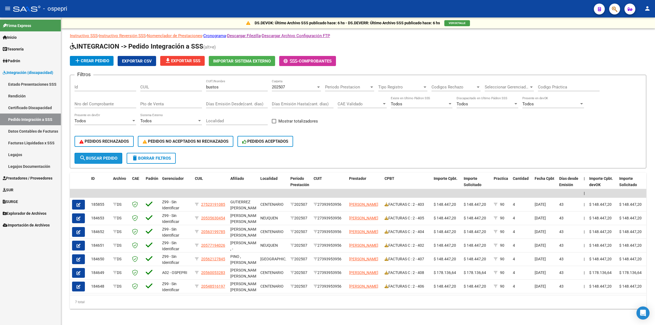
click at [110, 156] on span "search Buscar Pedido" at bounding box center [98, 158] width 38 height 5
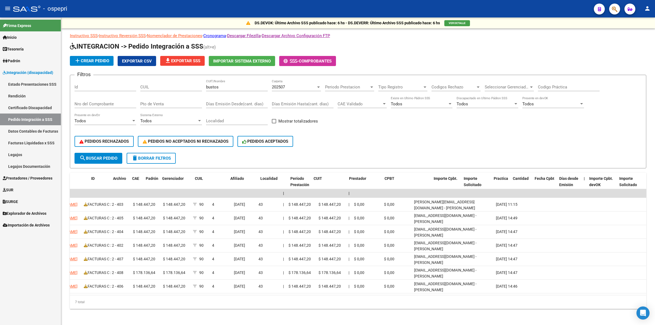
scroll to position [0, 0]
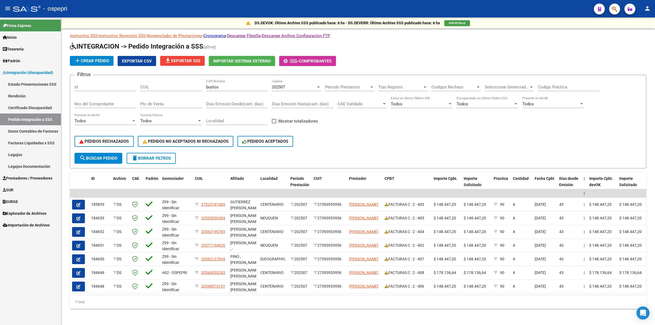
click at [279, 85] on span "202507" at bounding box center [278, 87] width 13 height 5
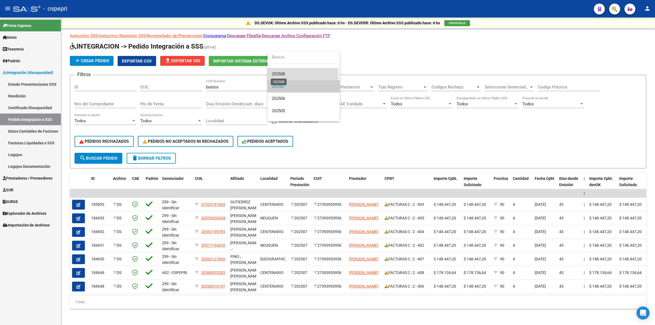
click at [283, 74] on span "202508" at bounding box center [278, 73] width 13 height 5
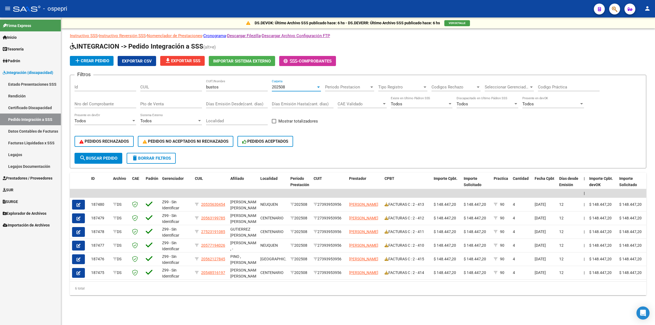
click at [277, 88] on span "202508" at bounding box center [278, 87] width 13 height 5
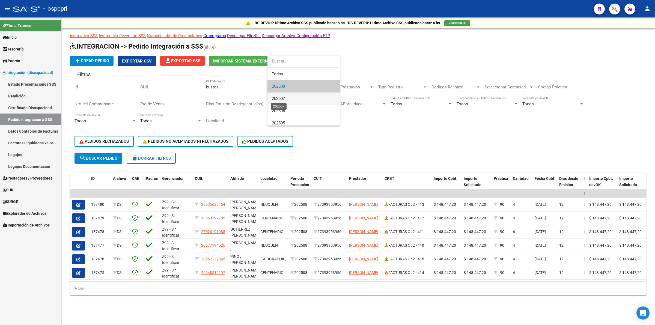
click at [277, 100] on span "202507" at bounding box center [278, 98] width 13 height 5
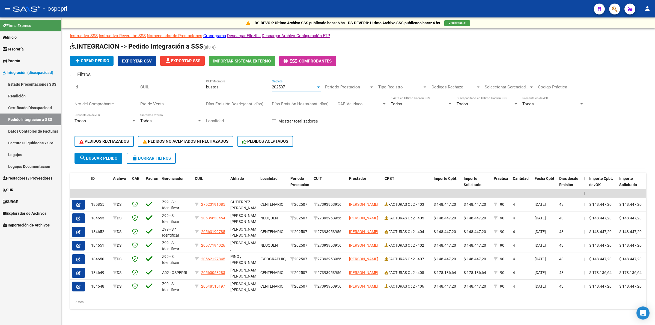
click at [112, 156] on span "search Buscar Pedido" at bounding box center [98, 158] width 38 height 5
click at [78, 219] on icon "button" at bounding box center [78, 218] width 4 height 4
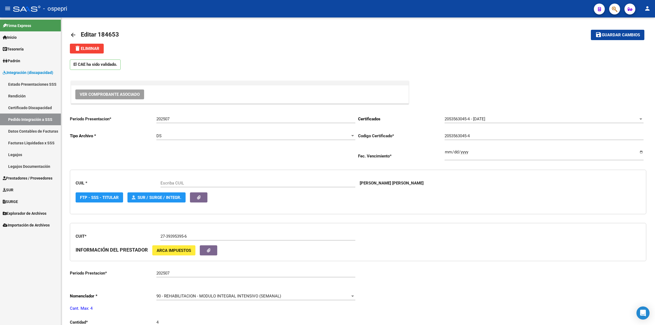
type input "20535630454"
click at [140, 97] on button "Ver Comprobante Asociado" at bounding box center [109, 94] width 69 height 10
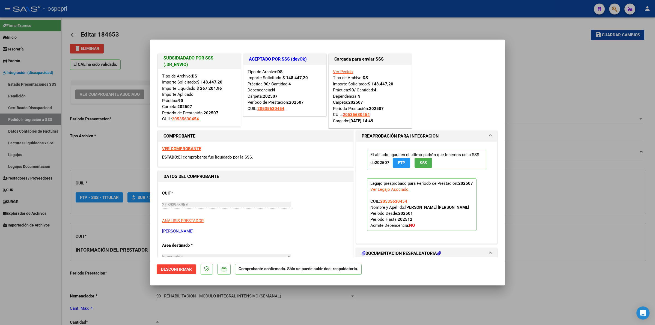
type input "$ 0,00"
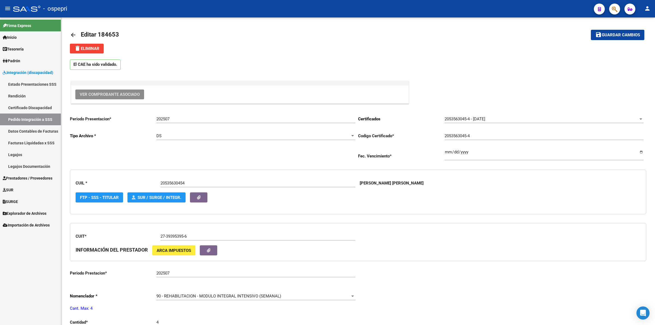
click at [33, 180] on span "Prestadores / Proveedores" at bounding box center [28, 178] width 50 height 6
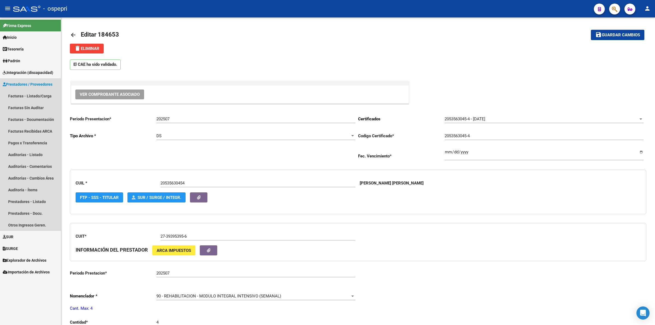
click at [33, 86] on span "Prestadores / Proveedores" at bounding box center [28, 84] width 50 height 6
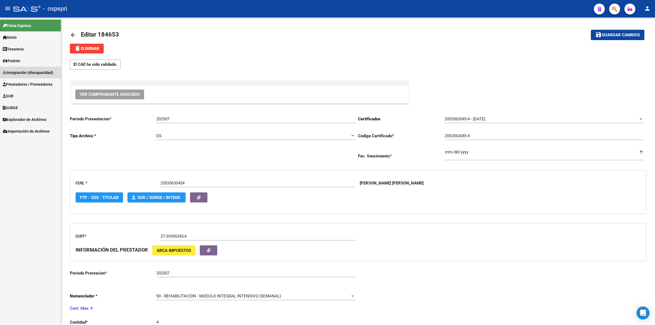
click at [35, 75] on link "Integración (discapacidad)" at bounding box center [30, 73] width 61 height 12
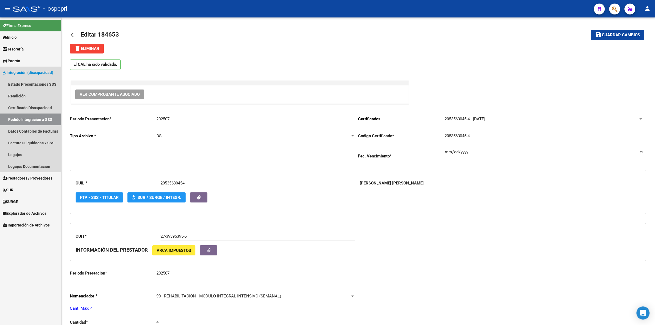
click at [20, 116] on link "Pedido Integración a SSS" at bounding box center [30, 119] width 61 height 12
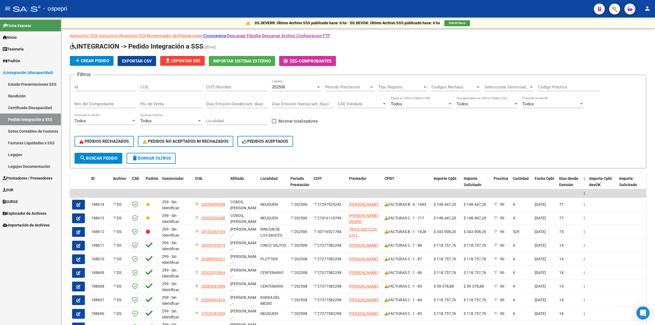
click at [289, 86] on div "202508" at bounding box center [294, 87] width 44 height 5
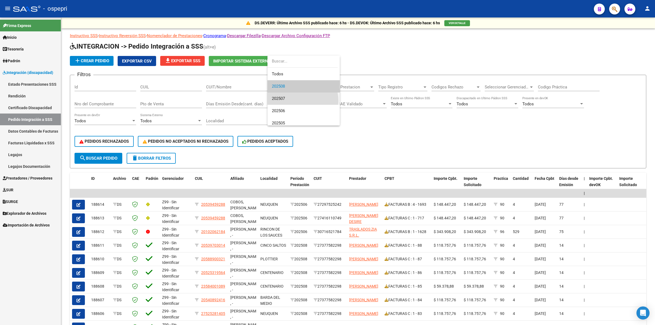
drag, startPoint x: 296, startPoint y: 101, endPoint x: 231, endPoint y: 131, distance: 72.0
click at [287, 103] on span "202507" at bounding box center [304, 98] width 64 height 12
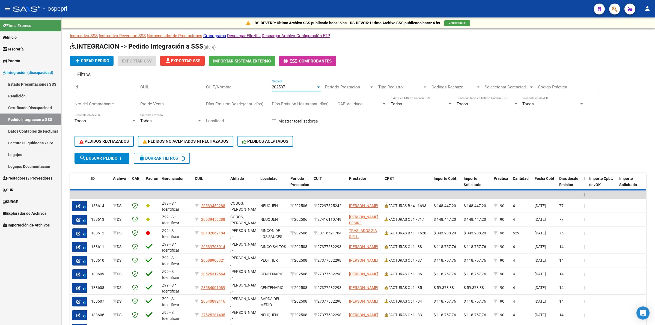
click at [89, 158] on span "search Buscar Pedido" at bounding box center [98, 158] width 38 height 5
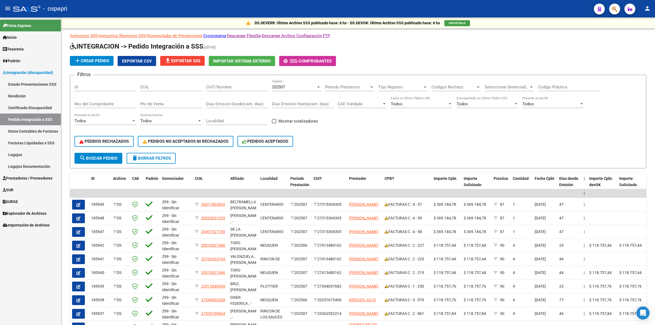
drag, startPoint x: 236, startPoint y: 80, endPoint x: 237, endPoint y: 85, distance: 5.2
click at [236, 82] on div "CUIT/Nombre" at bounding box center [237, 85] width 62 height 12
click at [237, 85] on input "CUIT/Nombre" at bounding box center [237, 87] width 62 height 5
type input "bustos"
drag, startPoint x: 87, startPoint y: 160, endPoint x: 89, endPoint y: 157, distance: 3.1
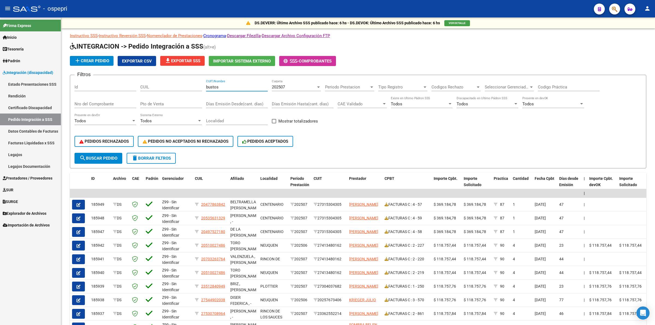
click at [88, 159] on button "search Buscar Pedido" at bounding box center [98, 158] width 48 height 11
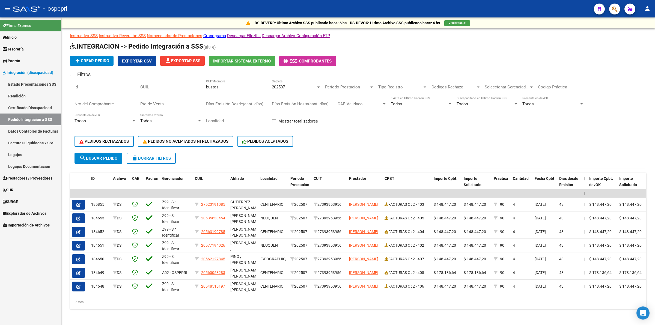
click at [79, 203] on icon "button" at bounding box center [78, 205] width 4 height 4
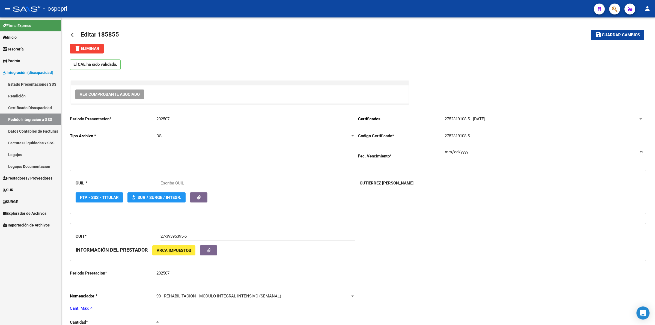
scroll to position [34, 0]
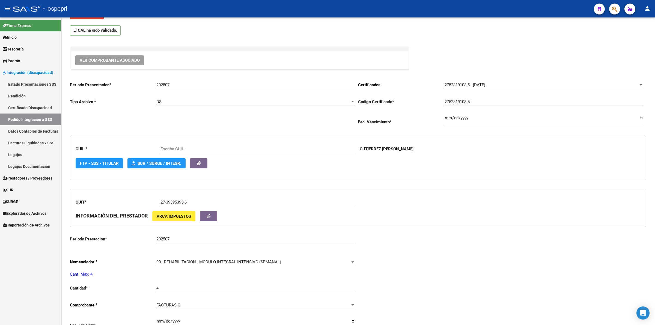
type input "27523191085"
click at [115, 62] on span "Ver Comprobante Asociado" at bounding box center [110, 60] width 60 height 5
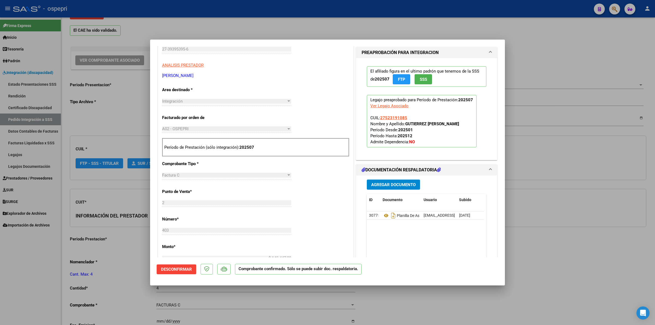
scroll to position [171, 0]
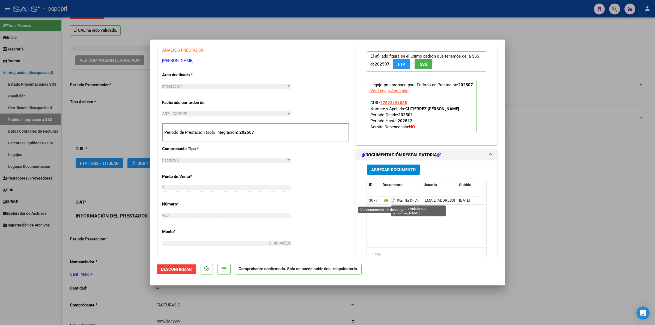
click at [384, 201] on icon at bounding box center [386, 200] width 7 height 7
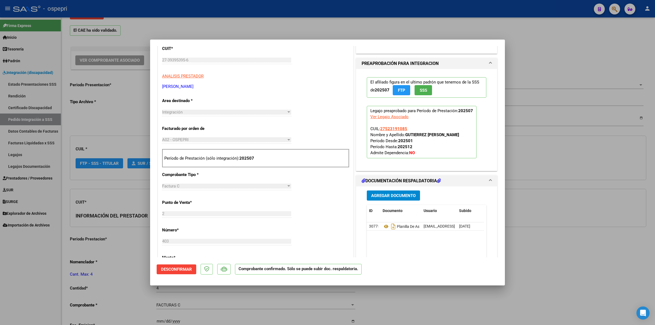
scroll to position [136, 0]
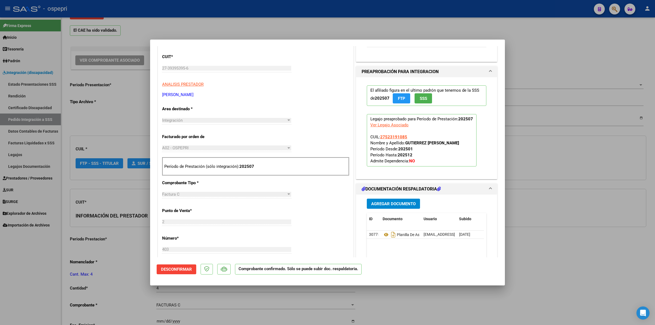
type input "$ 0,00"
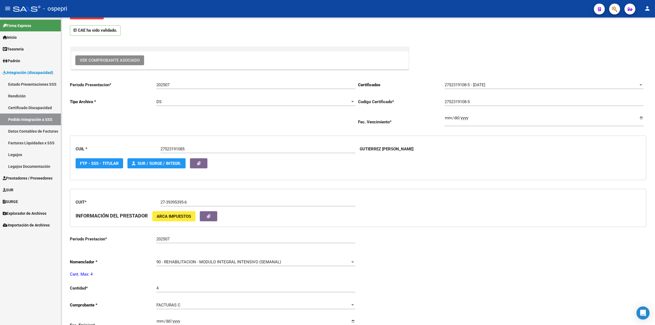
click at [25, 116] on link "Pedido Integración a SSS" at bounding box center [30, 119] width 61 height 12
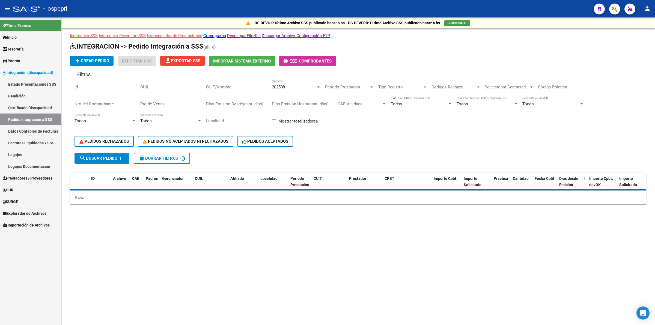
click at [228, 85] on input "CUIT/Nombre" at bounding box center [237, 87] width 62 height 5
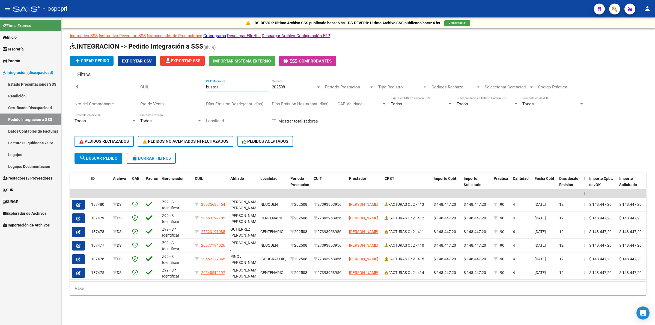
type input "bustos"
click at [280, 87] on span "202508" at bounding box center [278, 87] width 13 height 5
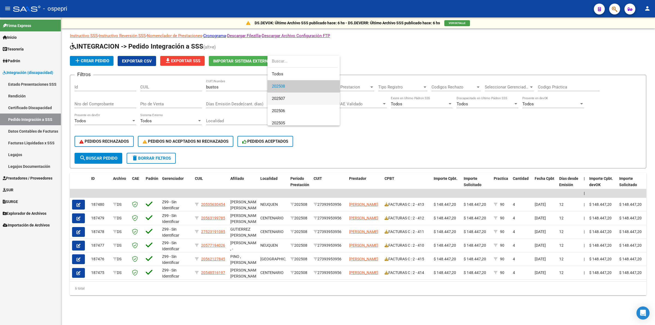
click at [282, 94] on span "202507" at bounding box center [304, 98] width 64 height 12
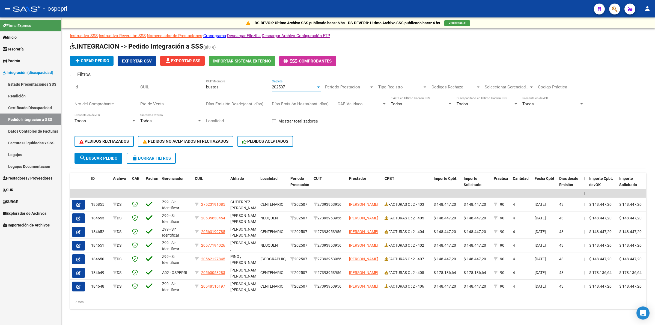
click at [292, 87] on div "202507" at bounding box center [294, 87] width 44 height 5
click at [292, 76] on span "202508" at bounding box center [304, 74] width 64 height 12
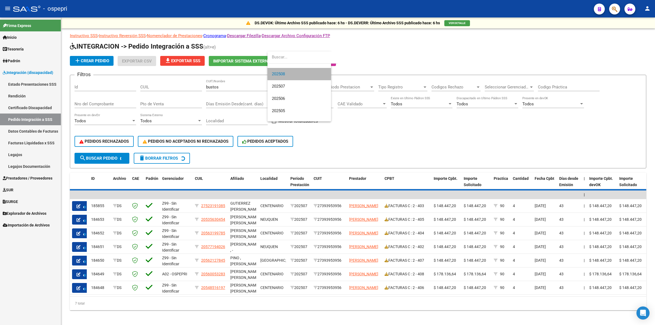
scroll to position [12, 0]
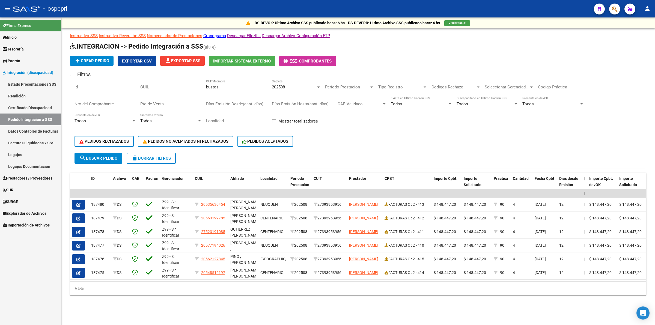
click at [283, 89] on div "202508 Carpeta" at bounding box center [296, 85] width 49 height 12
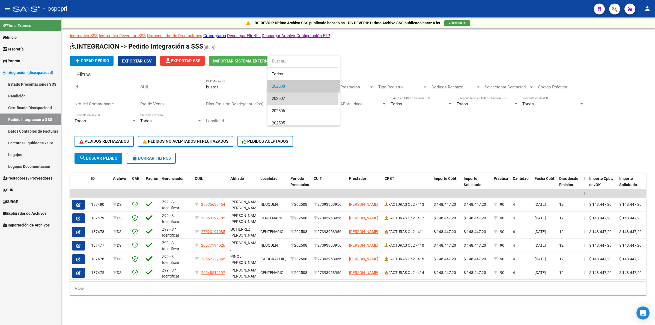
click at [287, 98] on span "202507" at bounding box center [304, 98] width 64 height 12
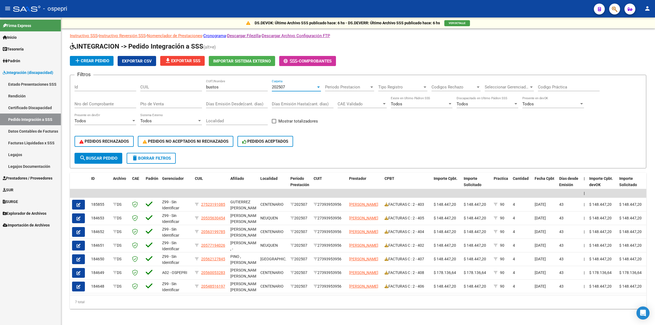
click at [287, 87] on div "202507" at bounding box center [294, 87] width 44 height 5
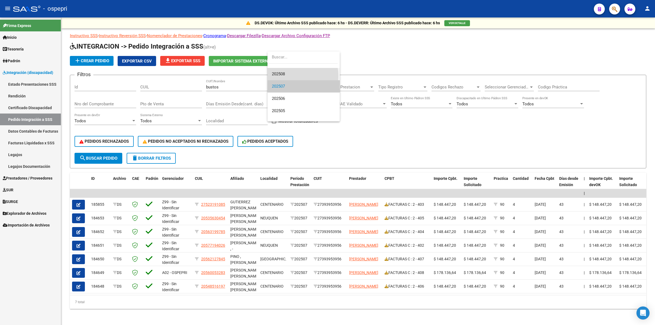
click at [289, 76] on span "202508" at bounding box center [304, 74] width 64 height 12
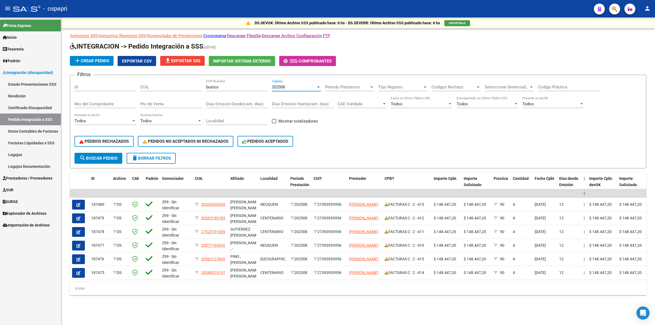
click at [285, 86] on span "202508" at bounding box center [278, 87] width 13 height 5
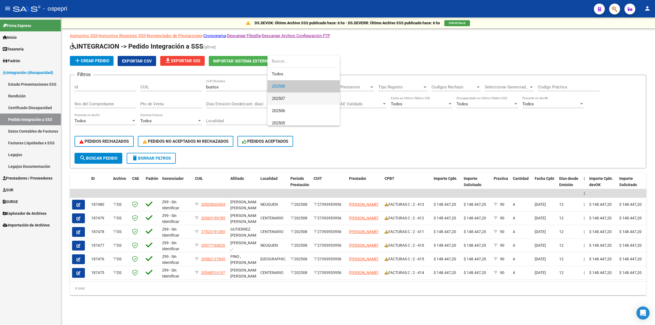
click at [287, 97] on span "202507" at bounding box center [304, 98] width 64 height 12
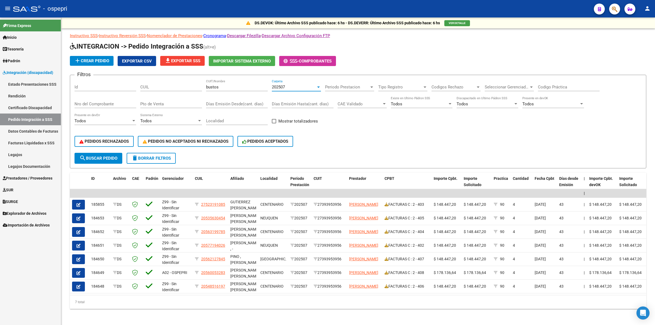
click at [282, 88] on span "202507" at bounding box center [278, 87] width 13 height 5
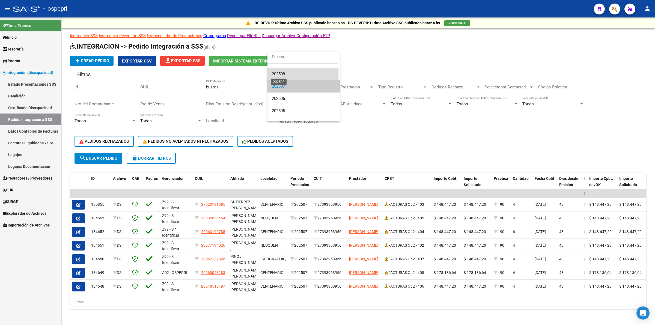
click at [285, 74] on span "202508" at bounding box center [278, 73] width 13 height 5
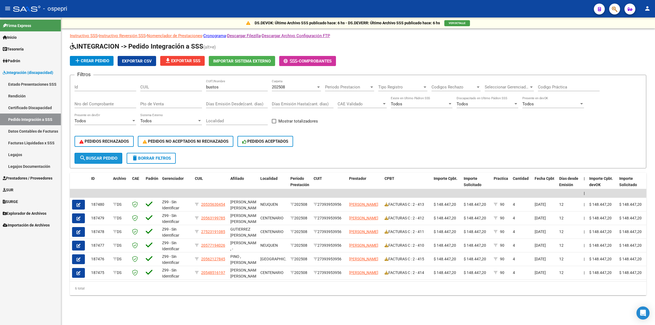
click at [104, 157] on span "search Buscar Pedido" at bounding box center [98, 158] width 38 height 5
click at [32, 176] on span "Prestadores / Proveedores" at bounding box center [28, 178] width 50 height 6
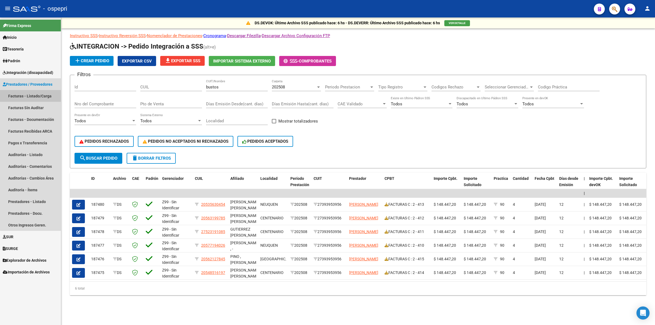
click at [31, 95] on link "Facturas - Listado/Carga" at bounding box center [30, 96] width 61 height 12
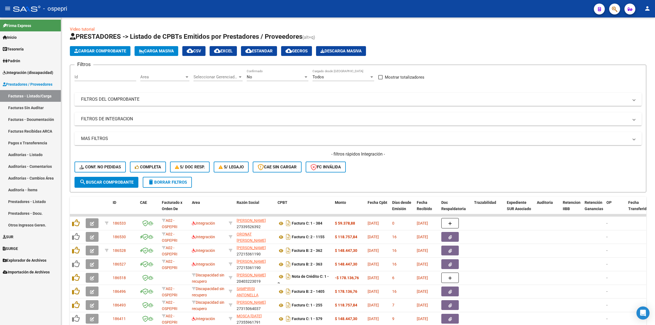
click at [133, 90] on div "Filtros Id Area Area Seleccionar Gerenciador Seleccionar Gerenciador No Confirm…" at bounding box center [357, 122] width 567 height 107
drag, startPoint x: 133, startPoint y: 98, endPoint x: 279, endPoint y: 112, distance: 146.1
click at [135, 98] on mat-panel-title "FILTROS DEL COMPROBANTE" at bounding box center [354, 99] width 547 height 6
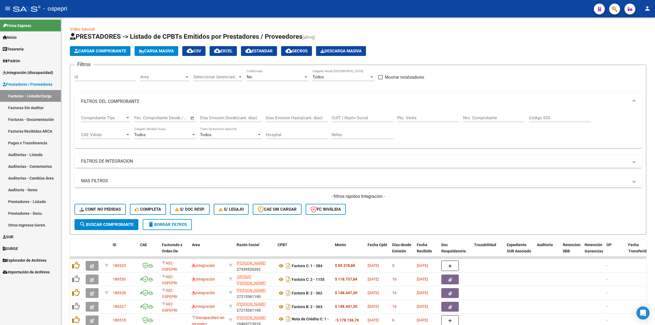
click at [362, 119] on input "CUIT / Razón Social" at bounding box center [362, 117] width 62 height 5
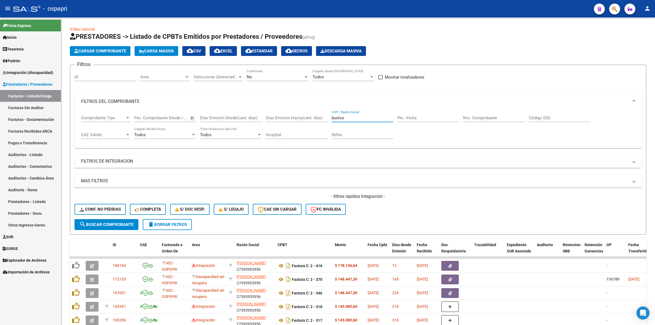
scroll to position [1, 0]
type input "bustos"
click at [91, 264] on icon "button" at bounding box center [92, 266] width 4 height 4
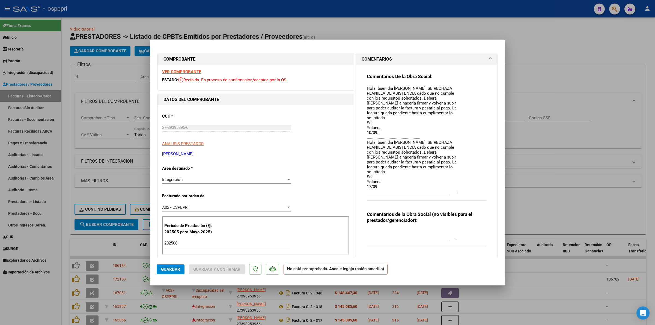
drag, startPoint x: 452, startPoint y: 94, endPoint x: 463, endPoint y: 192, distance: 98.2
click at [463, 192] on div "Comentarios De la Obra Social: Hola buen dìa Juliana: SE RECHAZA PLANILLA DE AS…" at bounding box center [426, 139] width 119 height 133
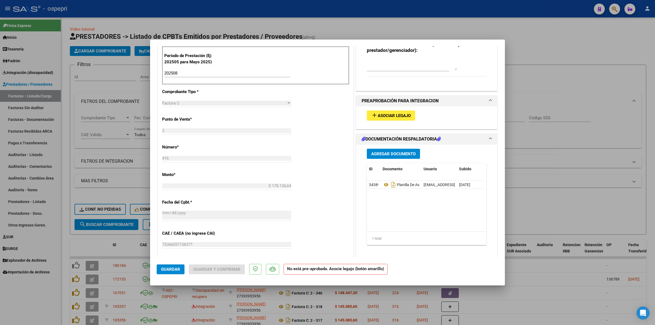
scroll to position [205, 0]
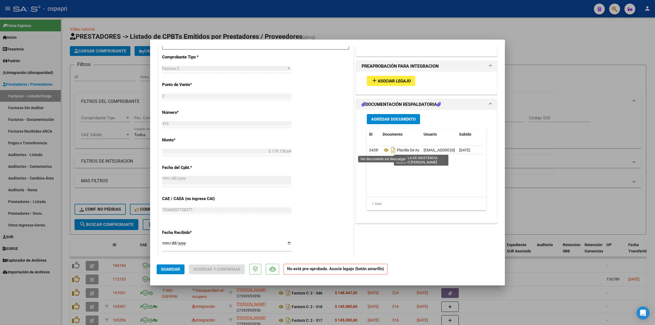
click at [384, 150] on icon at bounding box center [386, 150] width 7 height 7
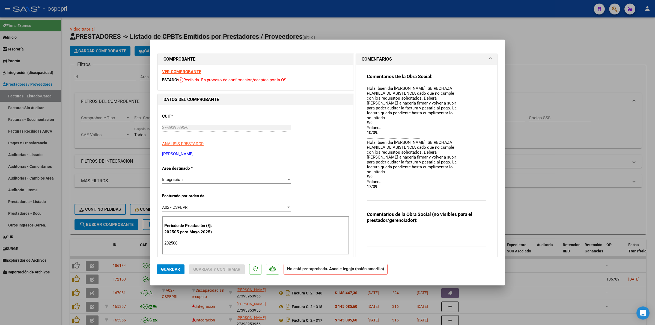
type input "$ 0,00"
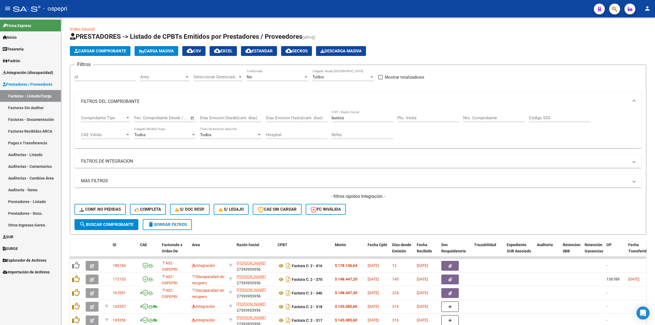
click at [161, 225] on span "delete Borrar Filtros" at bounding box center [167, 224] width 39 height 5
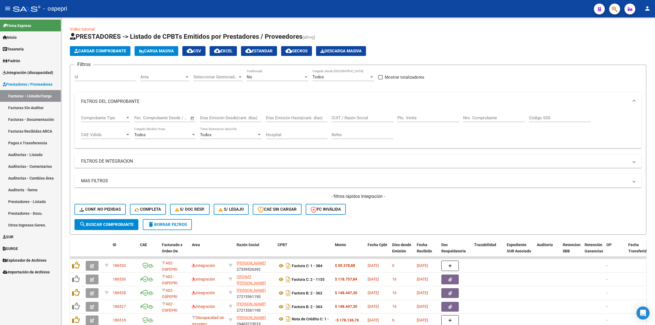
drag, startPoint x: 50, startPoint y: 70, endPoint x: 50, endPoint y: 84, distance: 14.2
click at [50, 70] on span "Integración (discapacidad)" at bounding box center [28, 73] width 50 height 6
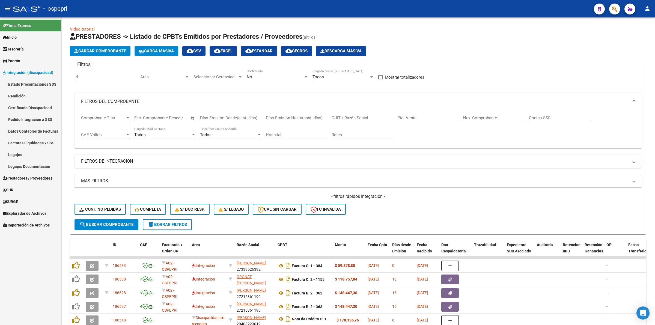
click at [40, 120] on link "Pedido Integración a SSS" at bounding box center [30, 119] width 61 height 12
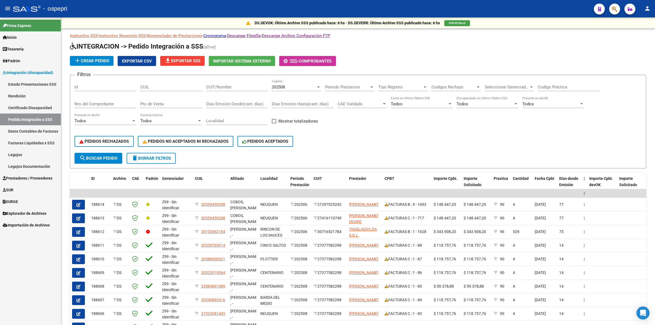
click at [216, 83] on div "CUIT/Nombre" at bounding box center [237, 85] width 62 height 12
click at [222, 92] on div "CUIT/Nombre" at bounding box center [237, 87] width 62 height 17
click at [224, 88] on input "CUIT/Nombre" at bounding box center [237, 87] width 62 height 5
drag, startPoint x: 80, startPoint y: 103, endPoint x: 86, endPoint y: 101, distance: 6.1
click at [81, 102] on input "Nro del Comprobante" at bounding box center [105, 103] width 62 height 5
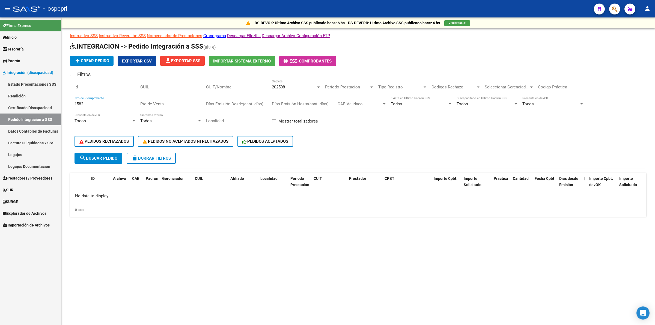
type input "1582"
click at [96, 160] on button "search Buscar Pedido" at bounding box center [98, 158] width 48 height 11
click at [276, 85] on span "202508" at bounding box center [278, 87] width 13 height 5
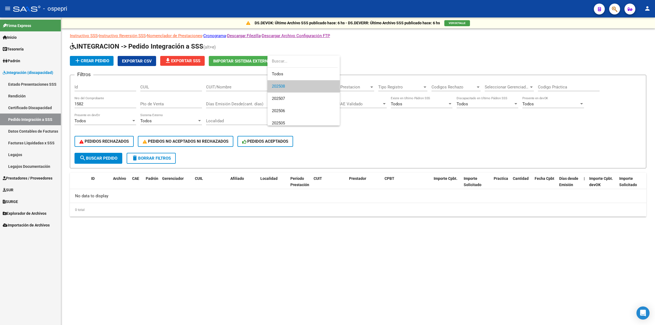
click at [31, 178] on div at bounding box center [327, 162] width 655 height 325
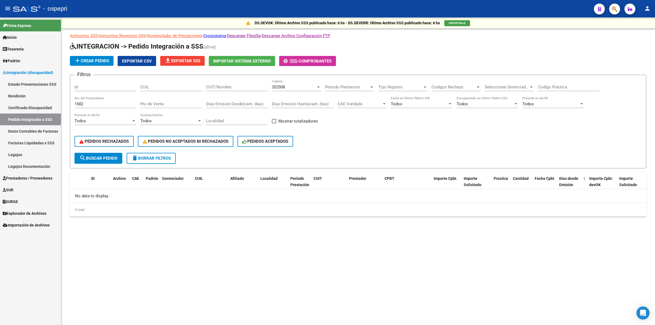
click at [31, 178] on span "Prestadores / Proveedores" at bounding box center [28, 178] width 50 height 6
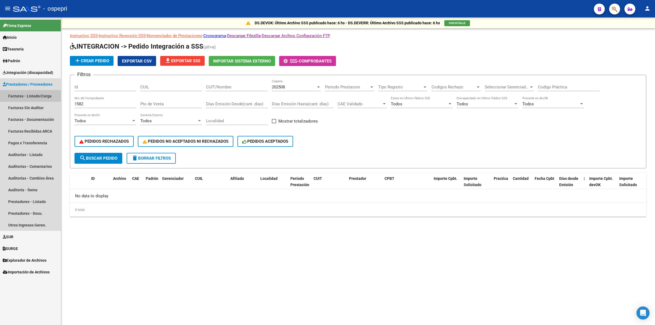
click at [33, 96] on link "Facturas - Listado/Carga" at bounding box center [30, 96] width 61 height 12
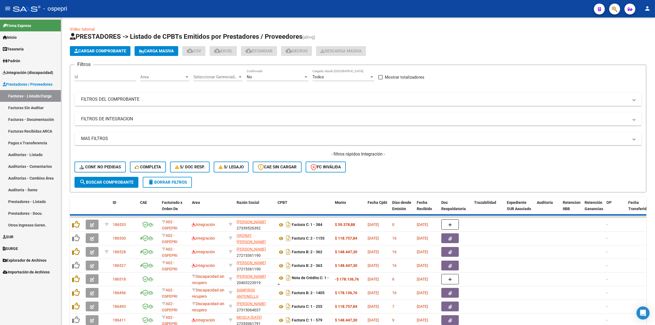
click at [141, 103] on mat-expansion-panel-header "FILTROS DEL COMPROBANTE" at bounding box center [357, 99] width 567 height 13
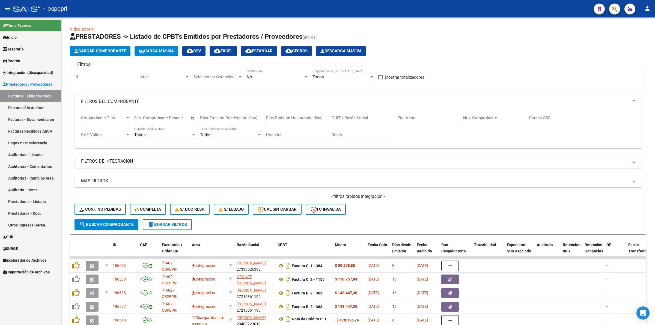
click at [360, 118] on input "CUIT / Razón Social" at bounding box center [362, 117] width 62 height 5
type input "30716521784"
click at [254, 76] on div "No" at bounding box center [275, 76] width 57 height 5
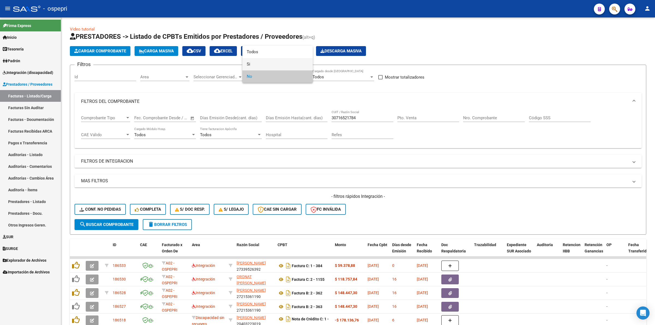
click at [254, 63] on span "Si" at bounding box center [278, 64] width 62 height 12
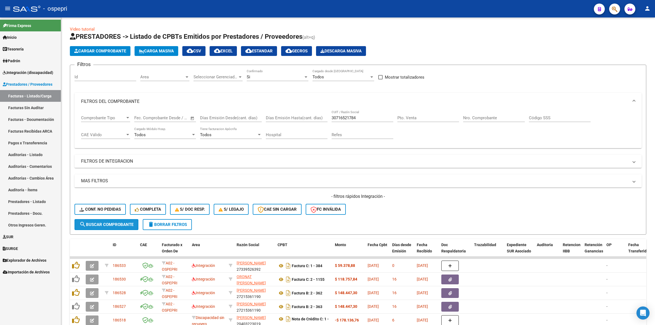
click at [131, 223] on span "search Buscar Comprobante" at bounding box center [106, 224] width 54 height 5
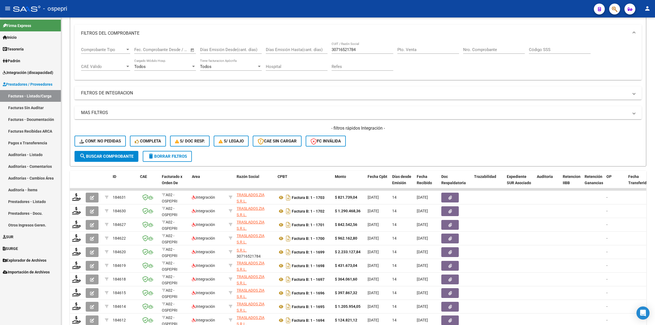
scroll to position [7, 0]
click at [483, 49] on input "Nro. Comprobante" at bounding box center [494, 49] width 62 height 5
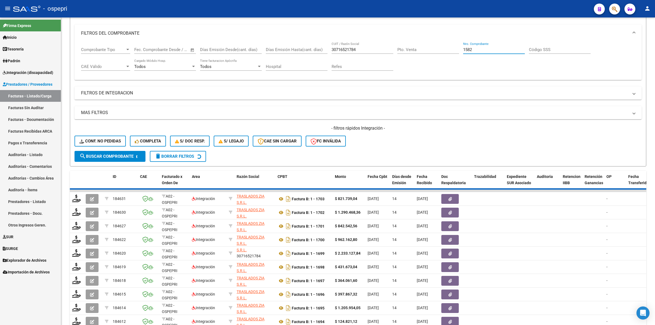
scroll to position [0, 0]
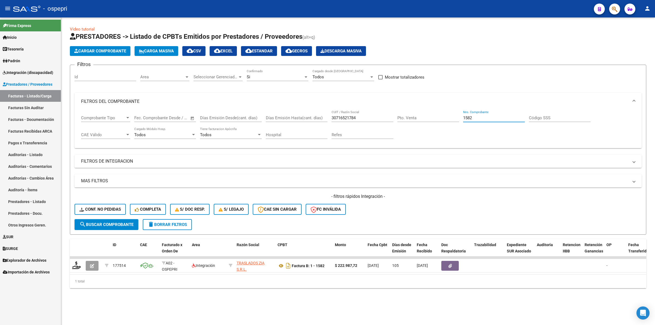
type input "1582"
click at [77, 265] on icon at bounding box center [76, 265] width 9 height 8
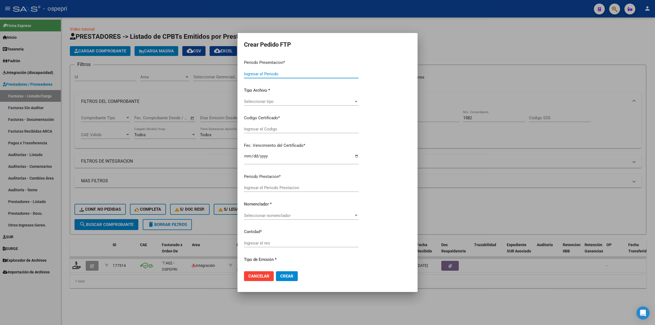
type input "202508"
type input "202505"
type input "$ 222.987,72"
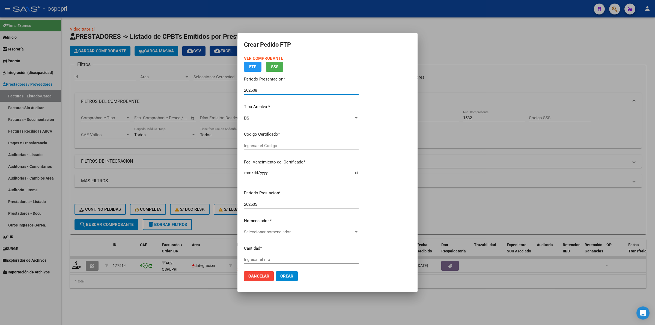
type input "27239182793"
type input "2032-09-14"
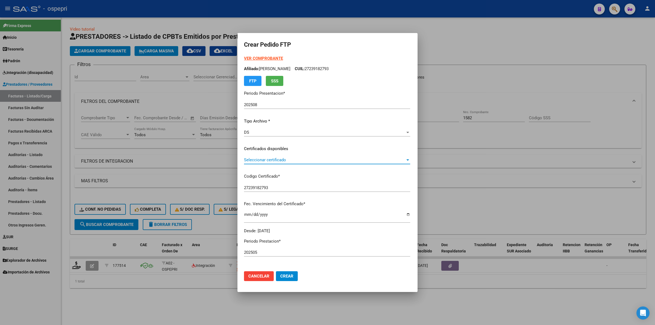
click at [259, 162] on span "Seleccionar certificado" at bounding box center [324, 159] width 161 height 5
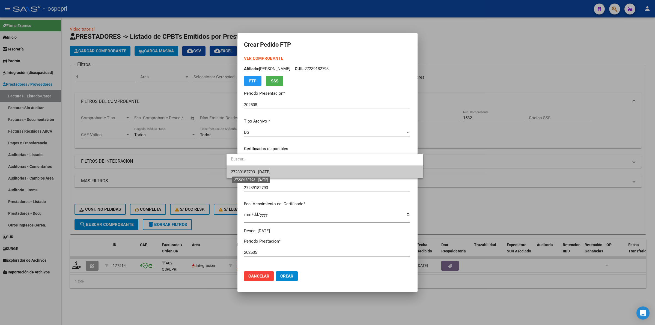
click at [261, 169] on span "27239182793 - 2032-09-14" at bounding box center [251, 171] width 40 height 5
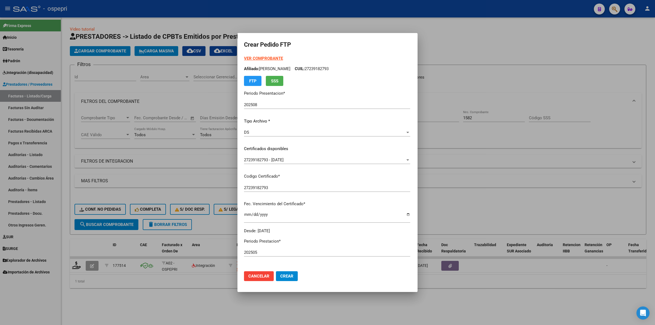
click at [255, 57] on strong "VER COMPROBANTE" at bounding box center [263, 58] width 39 height 5
click at [503, 163] on div at bounding box center [327, 162] width 655 height 325
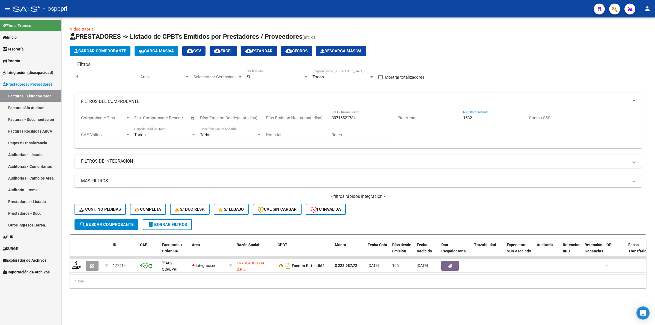
drag, startPoint x: 474, startPoint y: 116, endPoint x: 458, endPoint y: 115, distance: 16.1
click at [458, 115] on div "Comprobante Tipo Comprobante Tipo Fecha inicio – Fecha fin Fec. Comprobante Des…" at bounding box center [358, 127] width 554 height 34
type input "1617"
click at [74, 265] on icon at bounding box center [76, 265] width 9 height 8
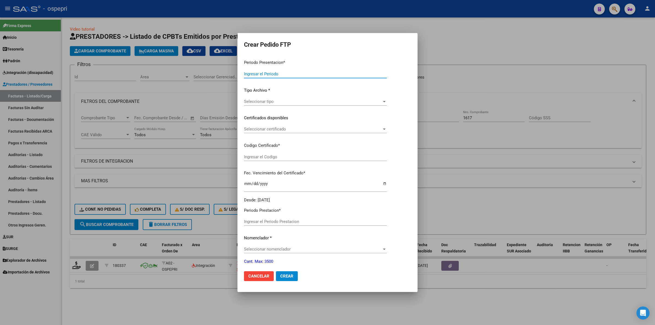
type input "202508"
type input "202506"
type input "$ 250.942,46"
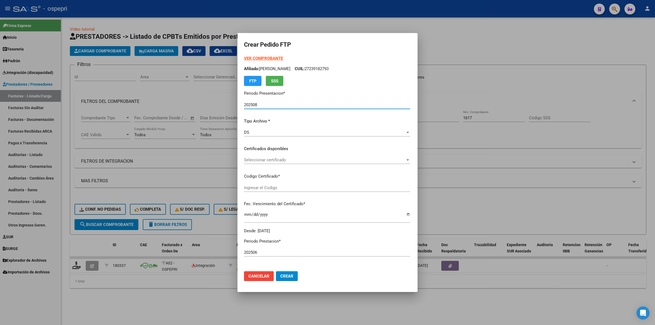
type input "27239182793"
type input "2032-09-14"
click at [253, 59] on strong "VER COMPROBANTE" at bounding box center [263, 58] width 39 height 5
click at [263, 160] on span "Seleccionar certificado" at bounding box center [324, 159] width 161 height 5
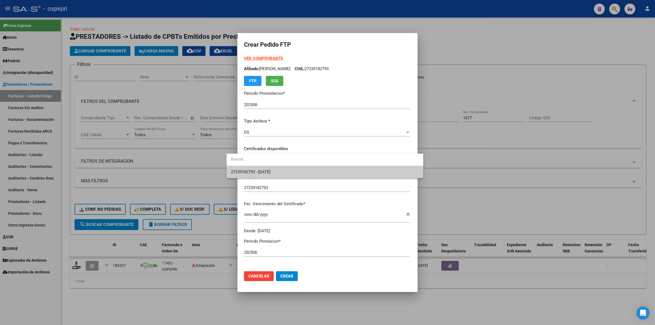
click at [264, 176] on span "27239182793 - 2032-09-14" at bounding box center [325, 172] width 188 height 12
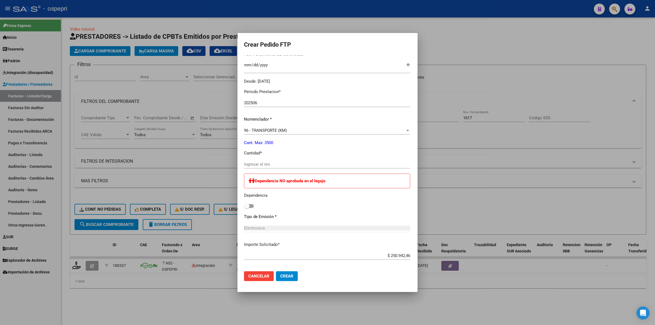
scroll to position [205, 0]
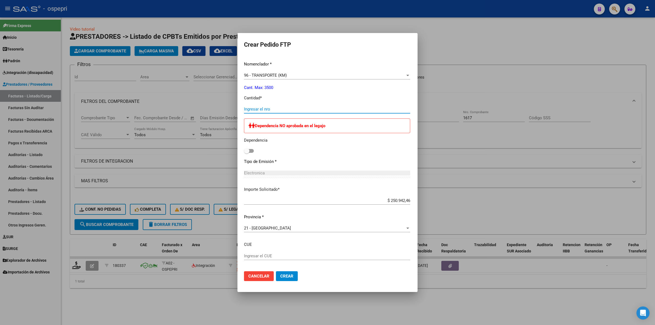
click at [262, 111] on input "Ingresar el nro" at bounding box center [327, 109] width 166 height 5
type input "386"
click at [280, 274] on span "Crear" at bounding box center [286, 276] width 13 height 5
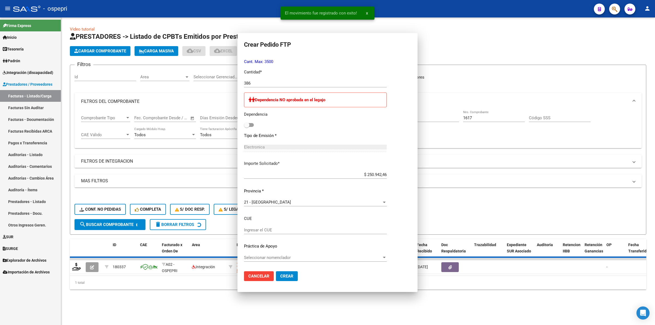
scroll to position [174, 0]
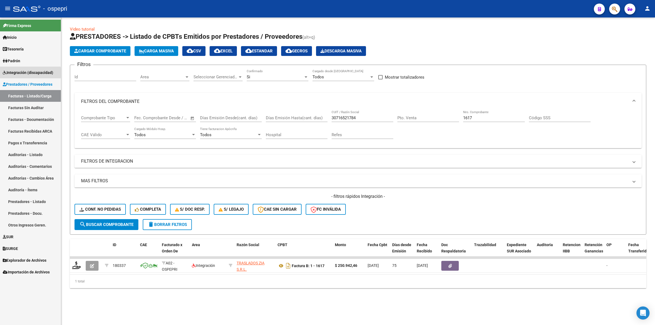
click at [22, 73] on span "Integración (discapacidad)" at bounding box center [28, 73] width 50 height 6
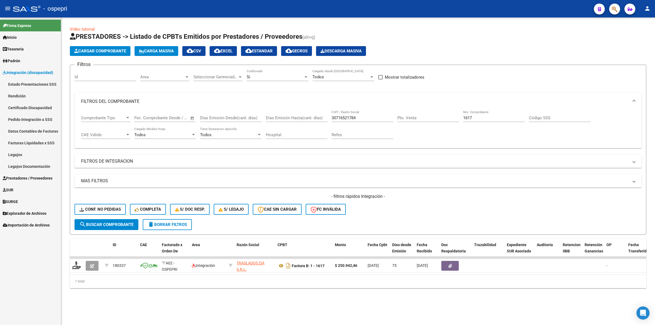
click at [35, 115] on link "Pedido Integración a SSS" at bounding box center [30, 119] width 61 height 12
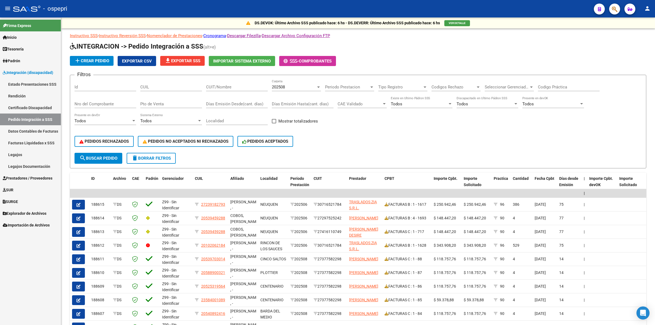
click at [46, 177] on span "Prestadores / Proveedores" at bounding box center [28, 178] width 50 height 6
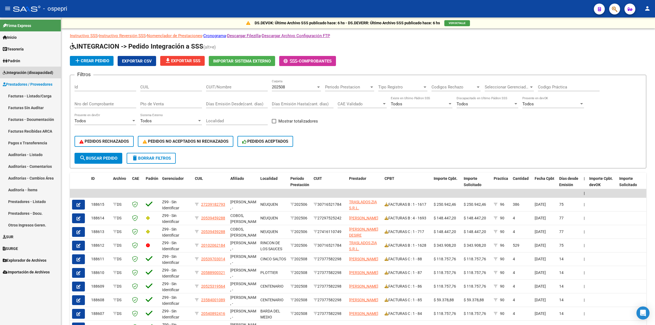
click at [37, 75] on span "Integración (discapacidad)" at bounding box center [28, 73] width 50 height 6
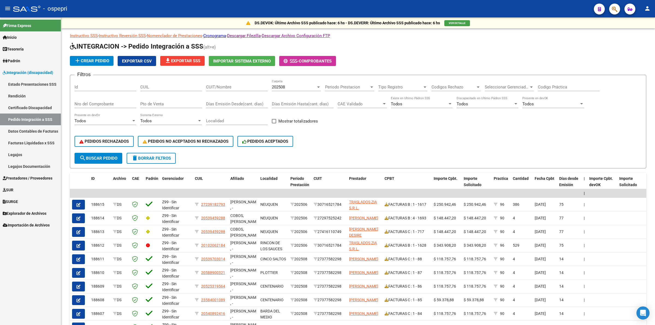
click at [34, 184] on link "SUR" at bounding box center [30, 190] width 61 height 12
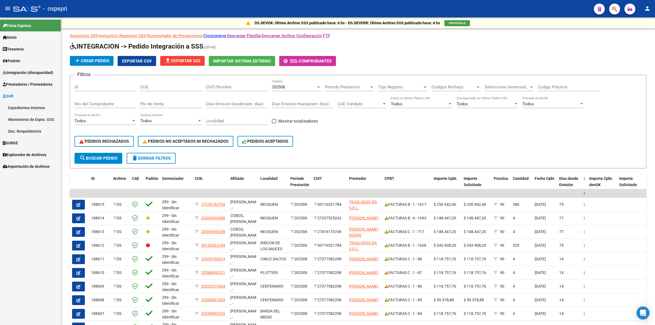
click at [33, 177] on div "Firma Express Inicio Calendario SSS Instructivos Contacto OS Tesorería Extracto…" at bounding box center [30, 170] width 61 height 307
click at [32, 82] on span "Prestadores / Proveedores" at bounding box center [28, 84] width 50 height 6
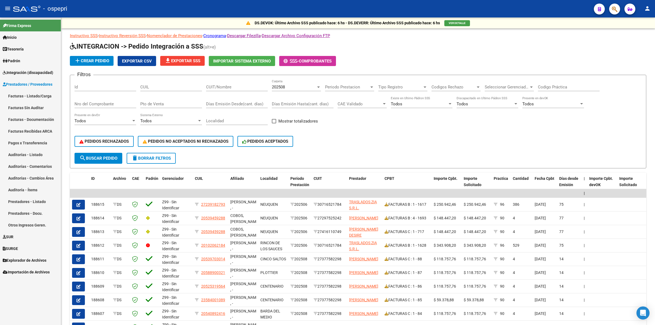
click at [35, 91] on link "Facturas - Listado/Carga" at bounding box center [30, 96] width 61 height 12
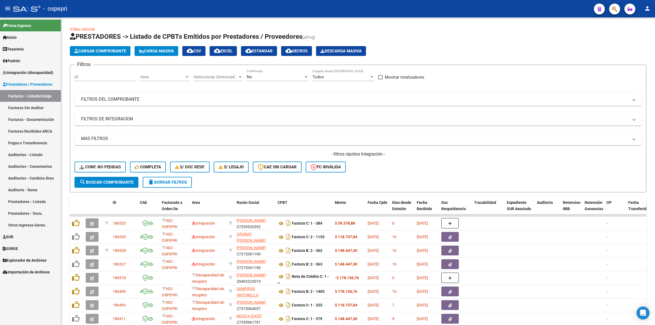
click at [139, 99] on mat-panel-title "FILTROS DEL COMPROBANTE" at bounding box center [354, 99] width 547 height 6
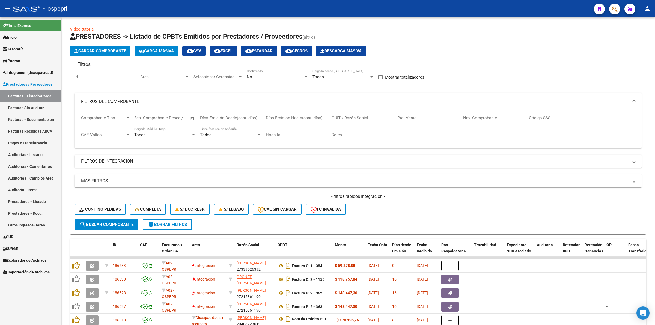
click at [421, 114] on div "Pto. Venta" at bounding box center [428, 116] width 62 height 12
click at [357, 116] on input "CUIT / Razón Social" at bounding box center [362, 117] width 62 height 5
click at [33, 70] on span "Integración (discapacidad)" at bounding box center [28, 73] width 50 height 6
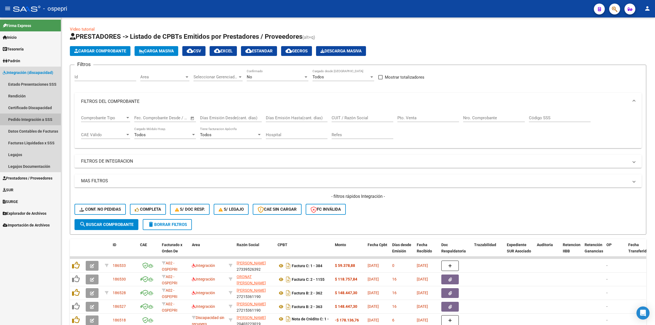
click at [41, 121] on link "Pedido Integración a SSS" at bounding box center [30, 119] width 61 height 12
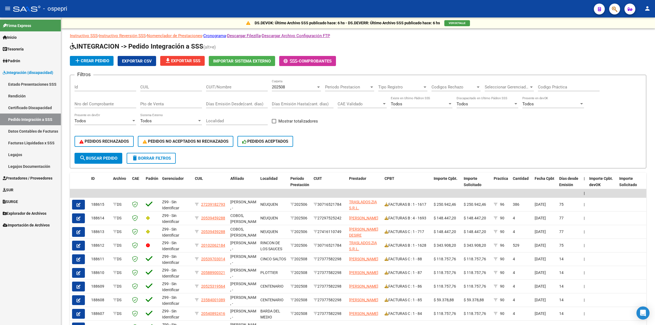
click at [41, 176] on span "Prestadores / Proveedores" at bounding box center [28, 178] width 50 height 6
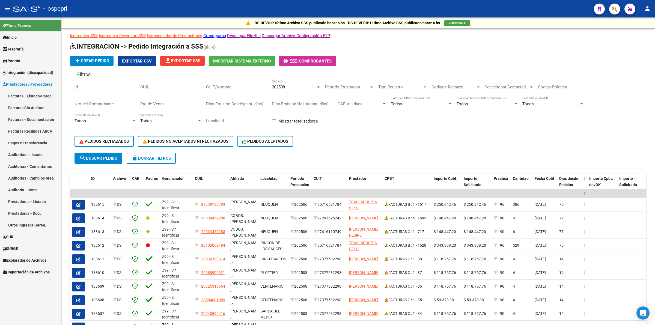
click at [40, 98] on link "Facturas - Listado/Carga" at bounding box center [30, 96] width 61 height 12
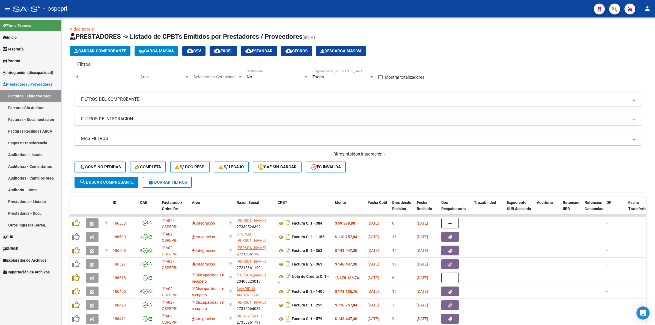
click at [124, 98] on mat-panel-title "FILTROS DEL COMPROBANTE" at bounding box center [354, 99] width 547 height 6
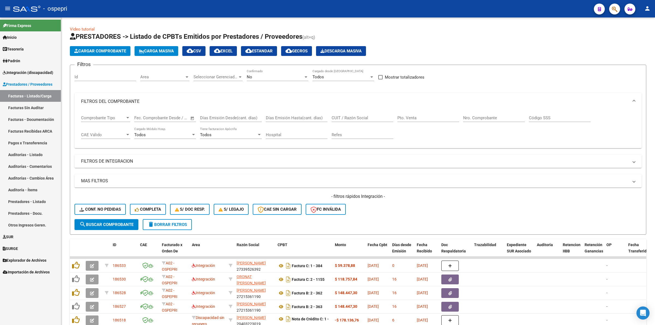
click at [358, 119] on input "CUIT / Razón Social" at bounding box center [362, 117] width 62 height 5
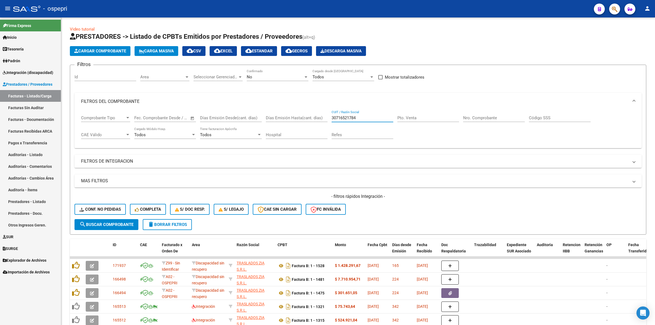
type input "30716521784"
click at [97, 219] on button "search Buscar Comprobante" at bounding box center [106, 224] width 64 height 11
click at [252, 78] on div "No" at bounding box center [275, 76] width 57 height 5
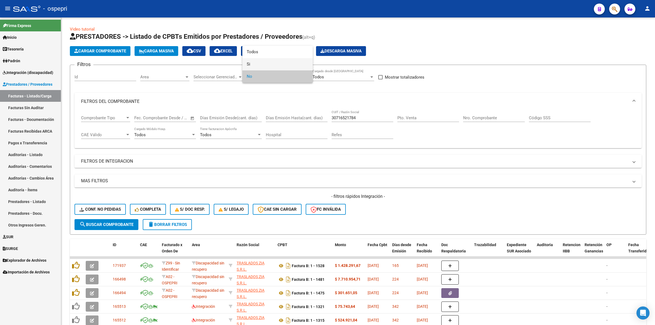
click at [253, 64] on span "Si" at bounding box center [278, 64] width 62 height 12
click at [119, 222] on span "search Buscar Comprobante" at bounding box center [106, 224] width 54 height 5
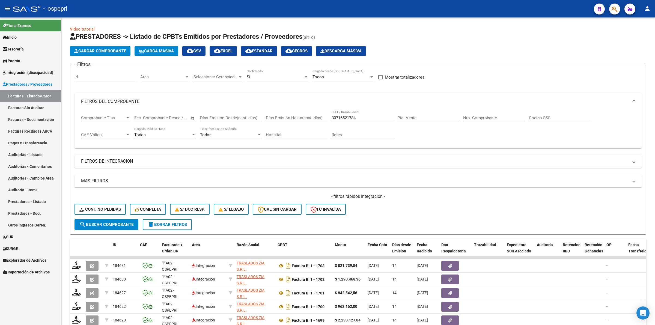
click at [477, 116] on input "Nro. Comprobante" at bounding box center [494, 117] width 62 height 5
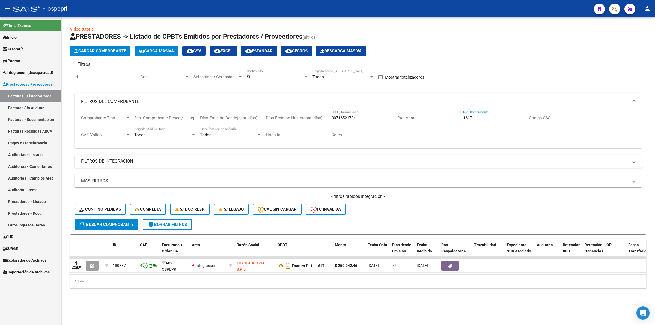
type input "1617"
click at [40, 70] on span "Integración (discapacidad)" at bounding box center [28, 73] width 50 height 6
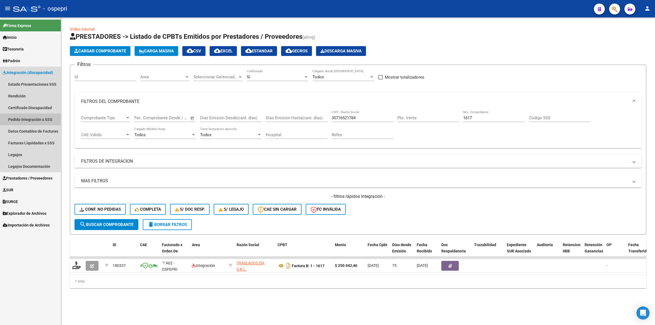
click at [30, 116] on link "Pedido Integración a SSS" at bounding box center [30, 119] width 61 height 12
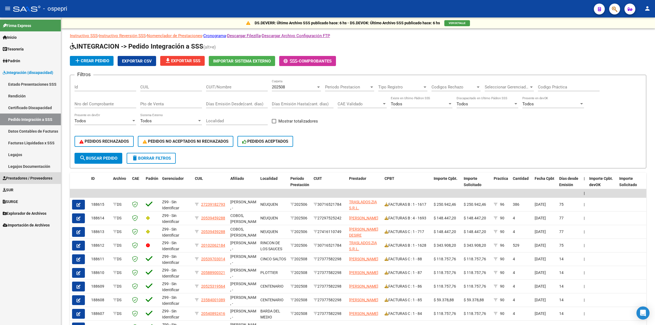
click at [10, 176] on span "Prestadores / Proveedores" at bounding box center [28, 178] width 50 height 6
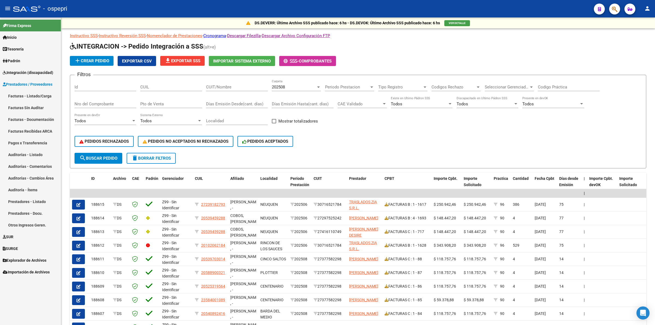
click at [29, 94] on link "Facturas - Listado/Carga" at bounding box center [30, 96] width 61 height 12
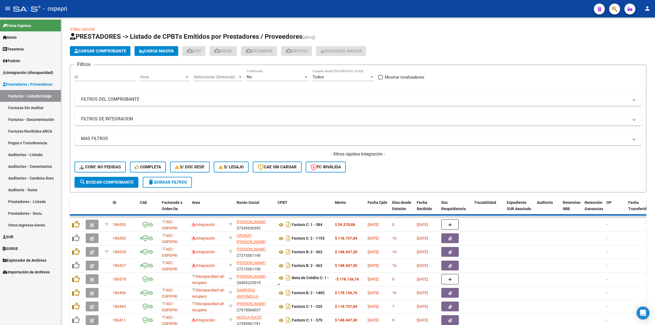
drag, startPoint x: 118, startPoint y: 99, endPoint x: 282, endPoint y: 106, distance: 164.4
click at [119, 98] on mat-panel-title "FILTROS DEL COMPROBANTE" at bounding box center [354, 99] width 547 height 6
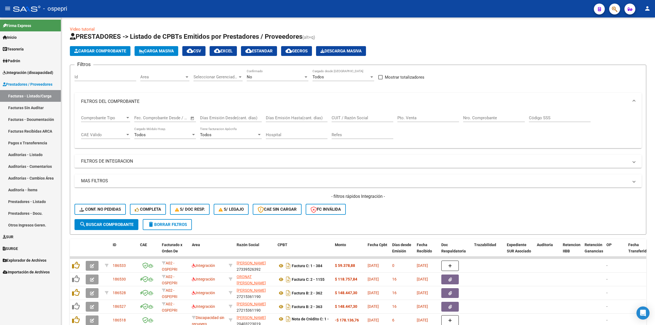
click at [340, 116] on input "CUIT / Razón Social" at bounding box center [362, 117] width 62 height 5
type input "20116313635"
click at [489, 116] on input "Nro. Comprobante" at bounding box center [494, 117] width 62 height 5
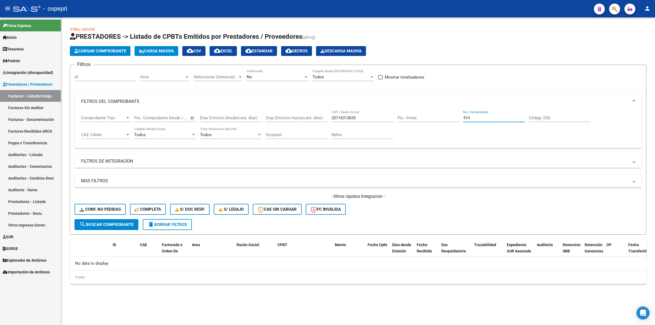
type input "414"
click at [250, 74] on span "No" at bounding box center [249, 76] width 5 height 5
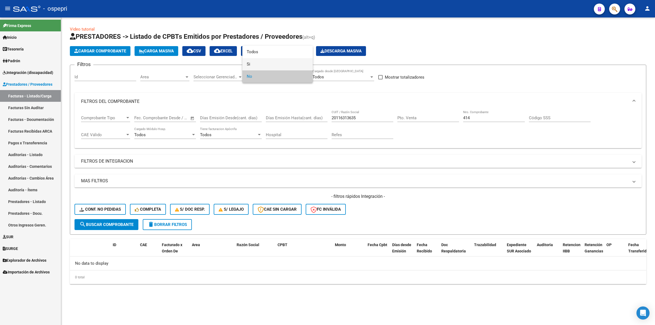
click at [251, 65] on span "Si" at bounding box center [278, 64] width 62 height 12
click at [124, 223] on span "search Buscar Comprobante" at bounding box center [106, 224] width 54 height 5
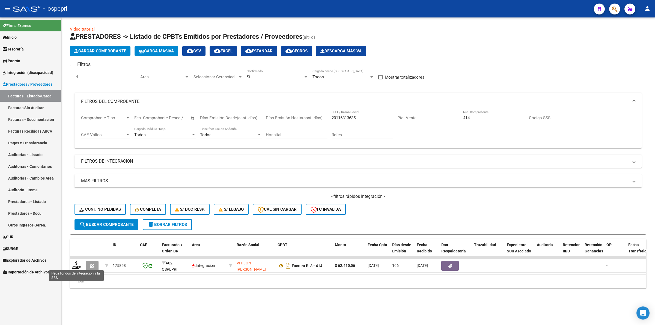
click at [78, 265] on icon at bounding box center [76, 265] width 9 height 8
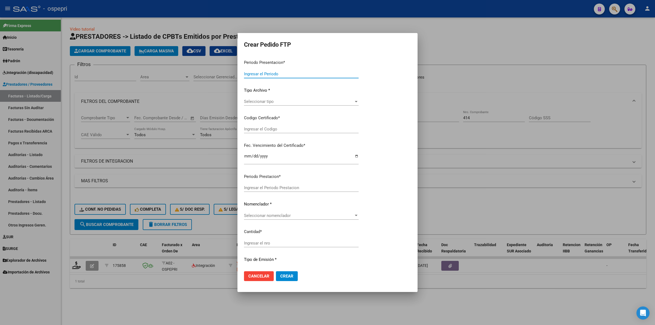
type input "202508"
type input "202505"
type input "$ 62.410,56"
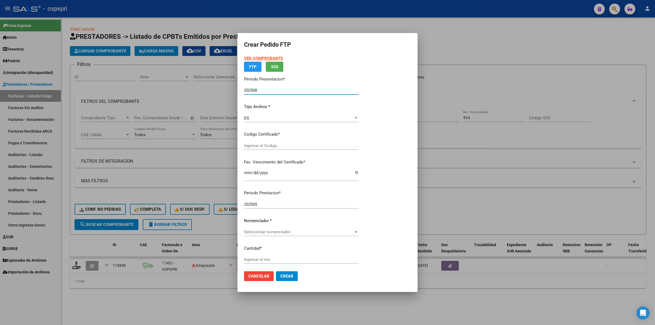
type input "2727977716-1"
type input "2032-01-26"
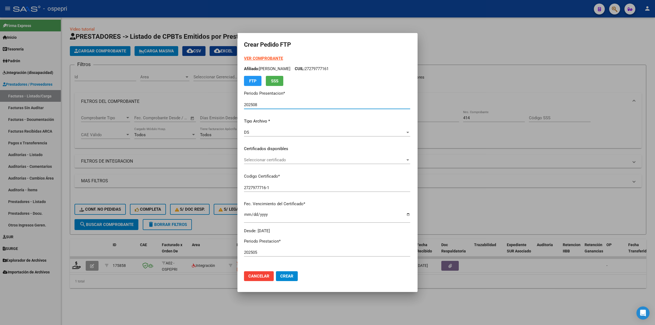
click at [258, 159] on span "Seleccionar certificado" at bounding box center [324, 159] width 161 height 5
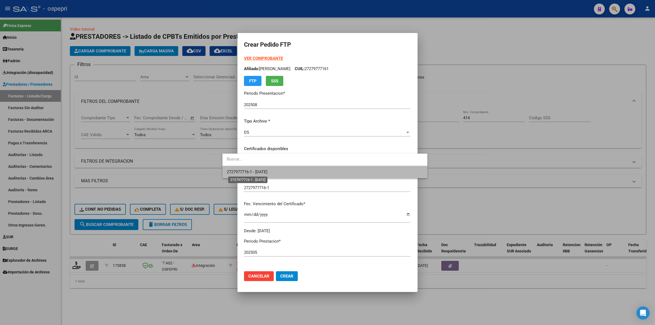
drag, startPoint x: 265, startPoint y: 174, endPoint x: 265, endPoint y: 180, distance: 6.6
click at [265, 174] on span "2727977716-1 - 2032-01-26" at bounding box center [247, 171] width 41 height 5
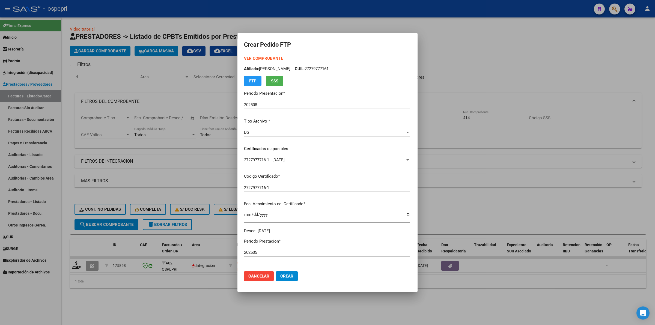
click at [247, 56] on strong "VER COMPROBANTE" at bounding box center [263, 58] width 39 height 5
click at [246, 57] on strong "VER COMPROBANTE" at bounding box center [263, 58] width 39 height 5
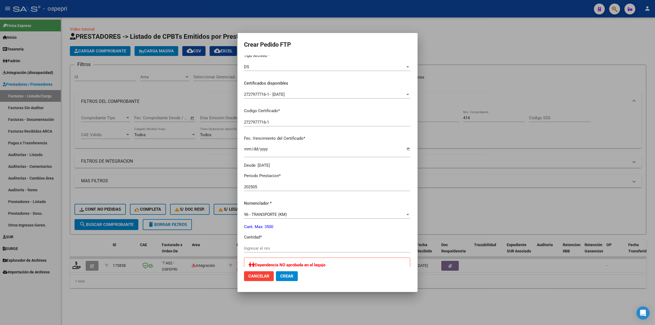
scroll to position [102, 0]
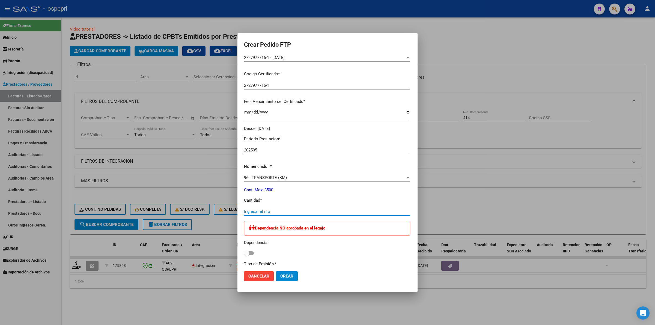
click at [244, 211] on input "Ingresar el nro" at bounding box center [327, 211] width 166 height 5
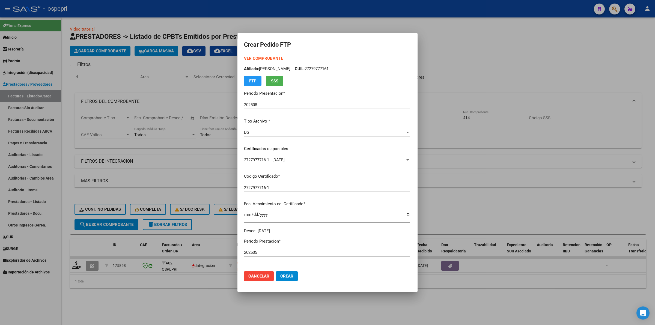
click at [256, 58] on strong "VER COMPROBANTE" at bounding box center [263, 58] width 39 height 5
click at [161, 149] on div at bounding box center [327, 162] width 655 height 325
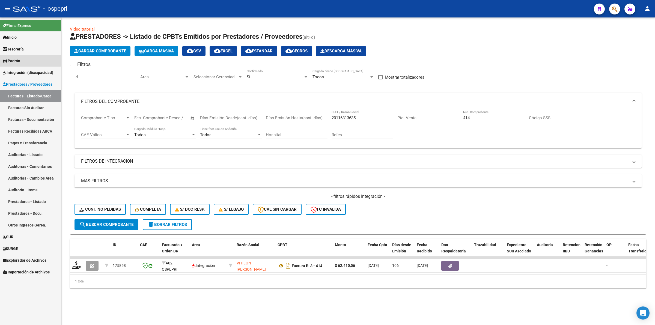
click at [14, 69] on link "Integración (discapacidad)" at bounding box center [30, 73] width 61 height 12
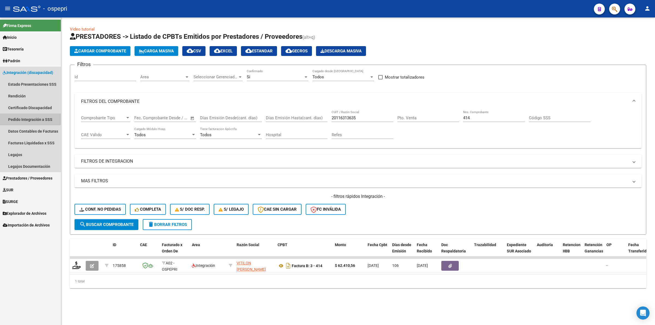
click at [16, 119] on link "Pedido Integración a SSS" at bounding box center [30, 119] width 61 height 12
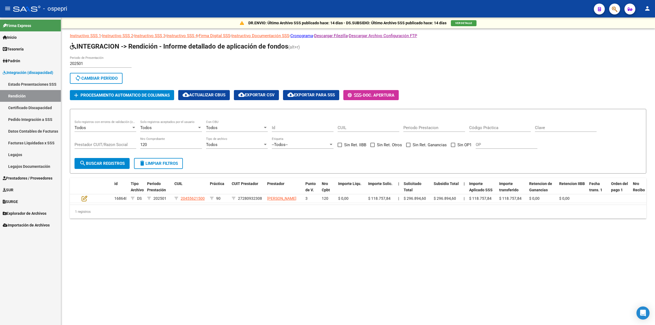
click at [33, 209] on link "Explorador de Archivos" at bounding box center [30, 213] width 61 height 12
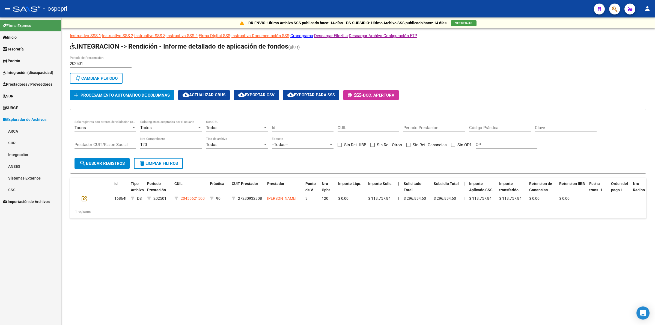
click at [25, 156] on link "Integración" at bounding box center [30, 155] width 61 height 12
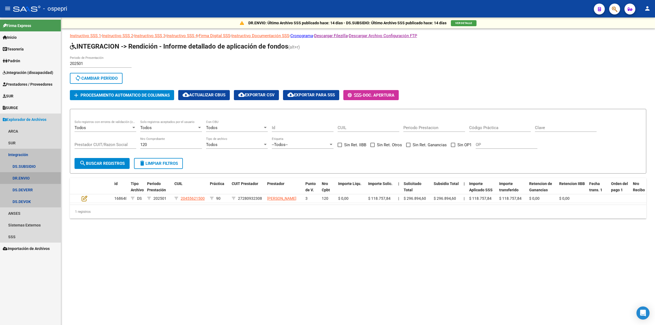
click at [34, 179] on link "DR.ENVIO" at bounding box center [30, 178] width 61 height 12
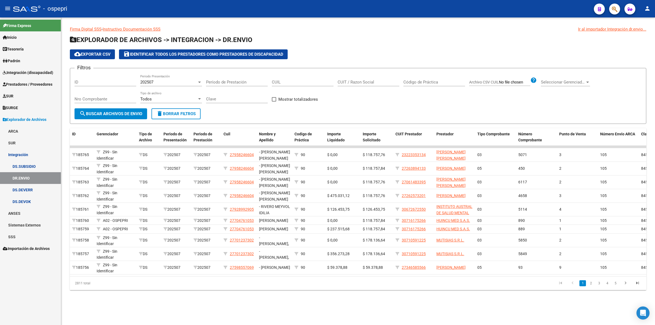
click at [289, 84] on input "CUIL" at bounding box center [303, 82] width 62 height 5
paste input "27-47850752-1"
type input "27-47850752-1"
click at [118, 113] on span "search Buscar Archivos de Envio" at bounding box center [110, 113] width 63 height 5
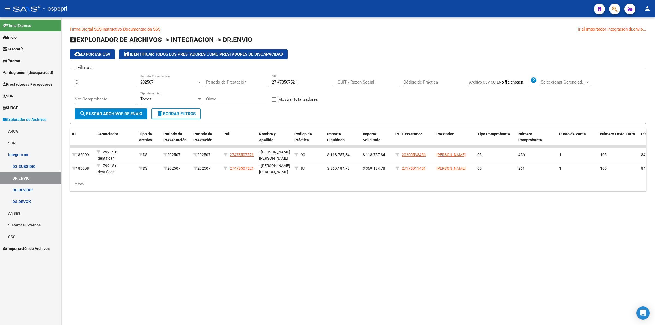
click at [31, 188] on link "DS.DEVERR" at bounding box center [30, 190] width 61 height 12
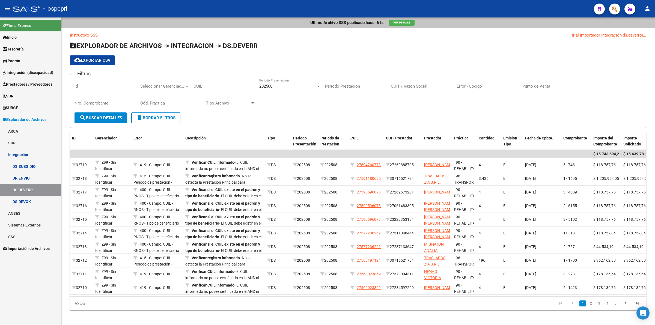
click at [201, 87] on input "CUIL" at bounding box center [224, 86] width 62 height 5
paste input "27-47850752-1"
type input "27-47850752-1"
click at [96, 116] on span "search Buscar Detalles" at bounding box center [100, 117] width 43 height 5
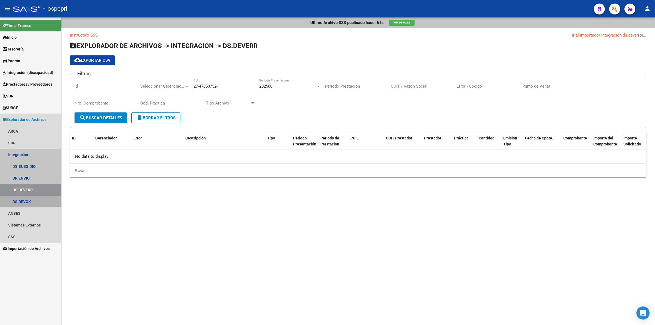
drag, startPoint x: 34, startPoint y: 201, endPoint x: 124, endPoint y: 167, distance: 96.6
click at [34, 201] on link "DS.DEVOK" at bounding box center [30, 202] width 61 height 12
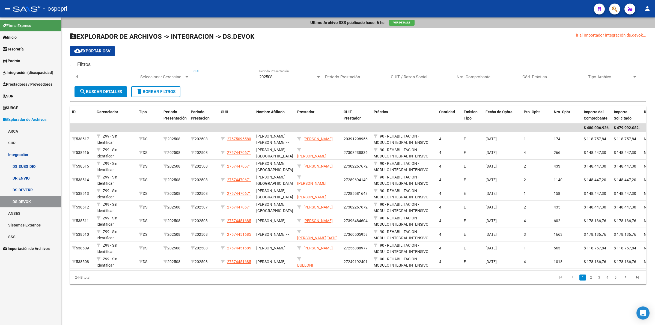
click at [213, 77] on input "CUIL" at bounding box center [224, 76] width 62 height 5
paste input "27-47850752-1"
type input "27-47850752-1"
click at [119, 94] on button "search Buscar Detalles" at bounding box center [100, 91] width 52 height 11
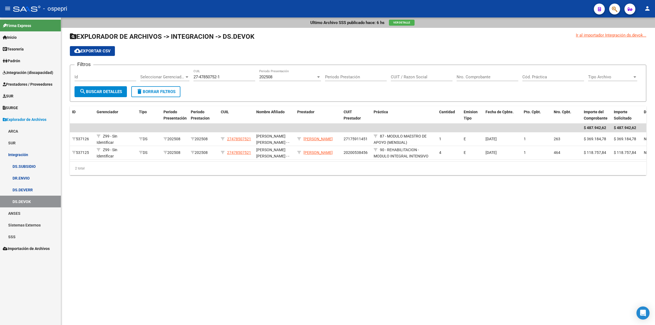
click at [38, 71] on span "Integración (discapacidad)" at bounding box center [28, 73] width 50 height 6
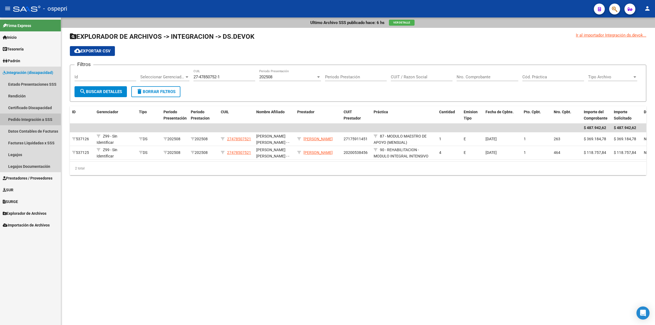
click at [24, 121] on link "Pedido Integración a SSS" at bounding box center [30, 119] width 61 height 12
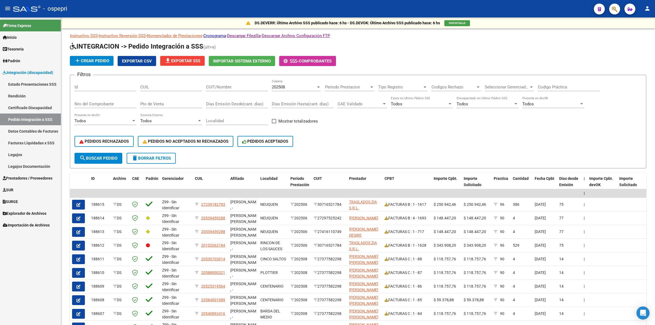
click at [13, 178] on span "Prestadores / Proveedores" at bounding box center [28, 178] width 50 height 6
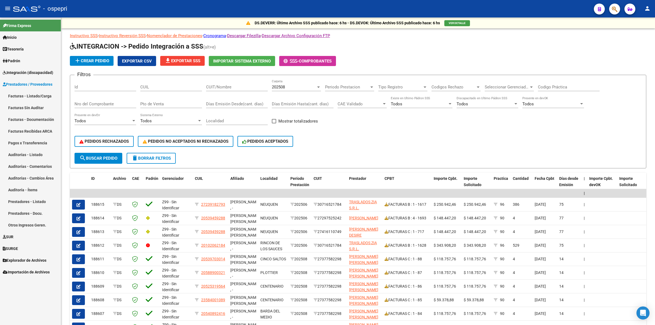
click at [25, 95] on link "Facturas - Listado/Carga" at bounding box center [30, 96] width 61 height 12
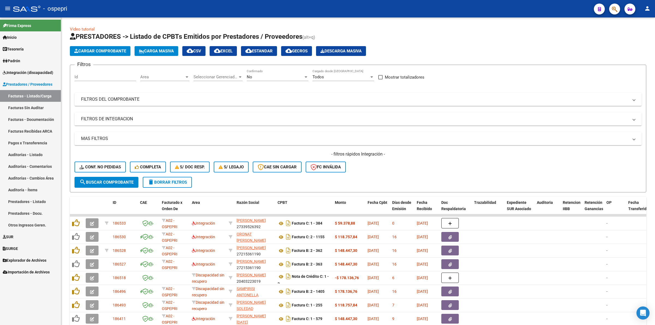
click at [105, 97] on mat-panel-title "FILTROS DEL COMPROBANTE" at bounding box center [354, 99] width 547 height 6
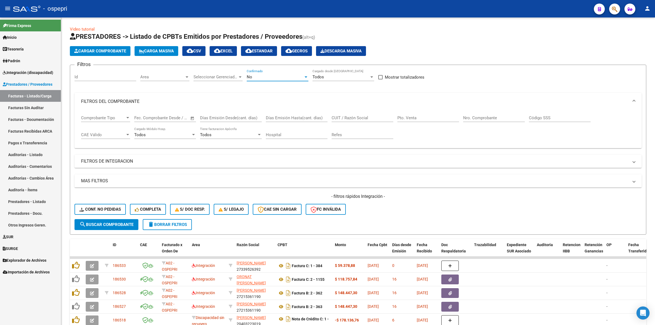
click at [285, 74] on div "No" at bounding box center [275, 76] width 57 height 5
click at [253, 65] on span "Si" at bounding box center [278, 64] width 62 height 12
click at [118, 224] on span "search Buscar Comprobante" at bounding box center [106, 224] width 54 height 5
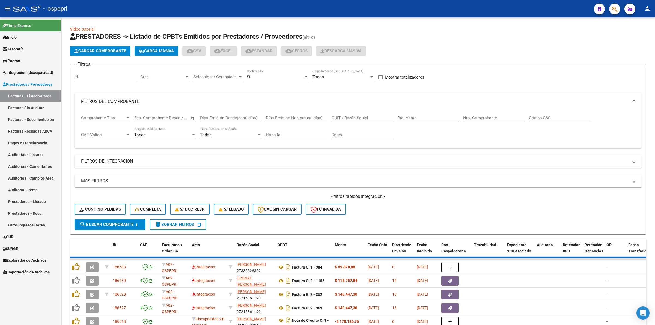
click at [354, 115] on input "CUIT / Razón Social" at bounding box center [362, 117] width 62 height 5
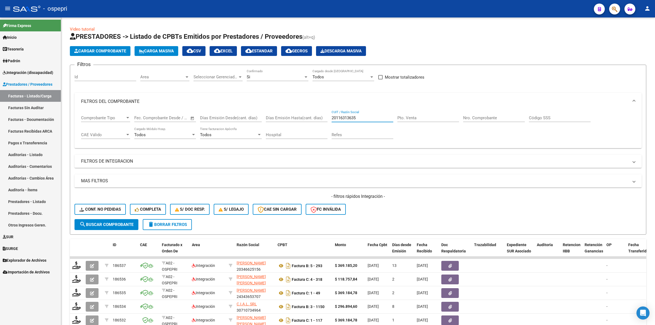
type input "20116313635"
click at [485, 116] on input "Nro. Comprobante" at bounding box center [494, 117] width 62 height 5
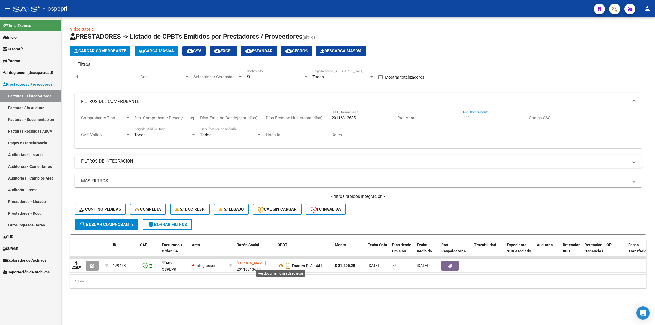
type input "441"
click at [280, 262] on icon at bounding box center [280, 265] width 7 height 7
click at [70, 263] on datatable-body-cell at bounding box center [77, 265] width 14 height 13
click at [74, 264] on icon at bounding box center [76, 265] width 9 height 8
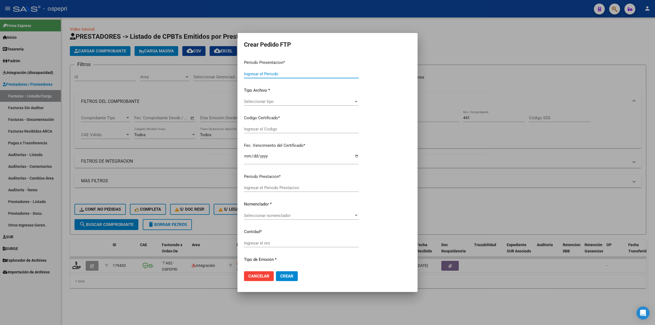
type input "202508"
type input "202506"
type input "$ 31.205,28"
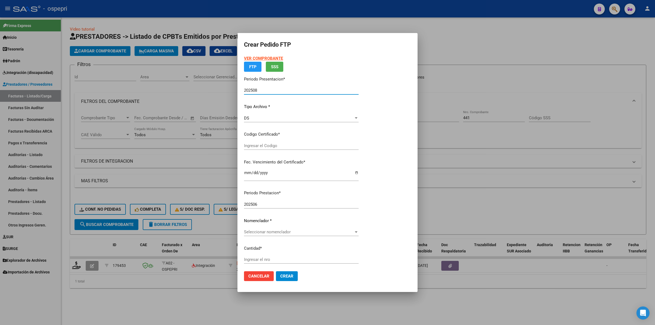
type input "2727977716-1"
type input "2032-01-26"
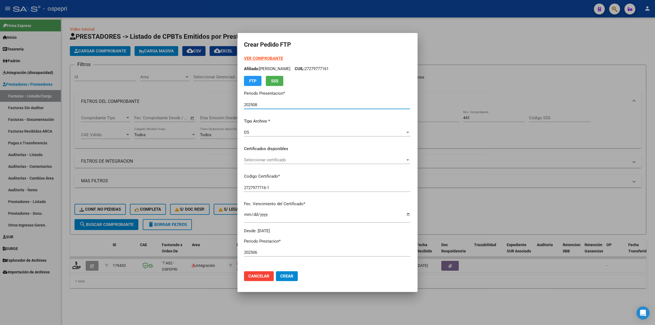
click at [263, 159] on span "Seleccionar certificado" at bounding box center [324, 159] width 161 height 5
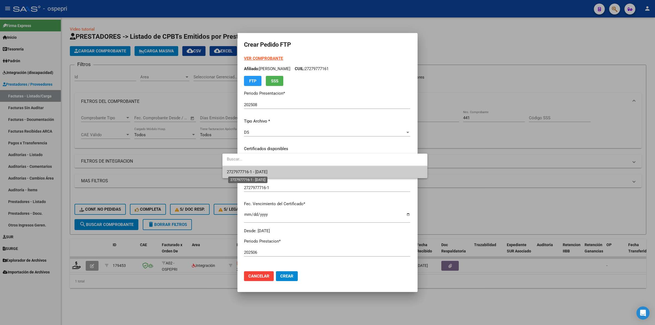
click at [267, 171] on span "2727977716-1 - 2032-01-26" at bounding box center [247, 171] width 41 height 5
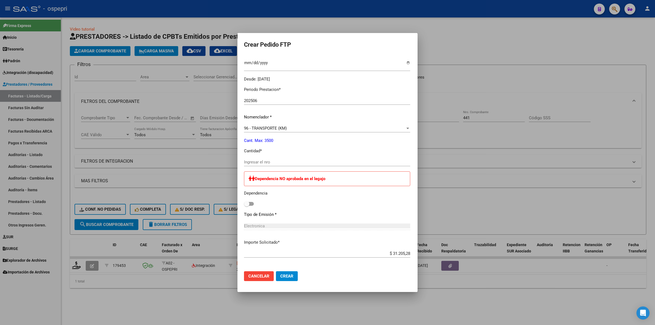
scroll to position [171, 0]
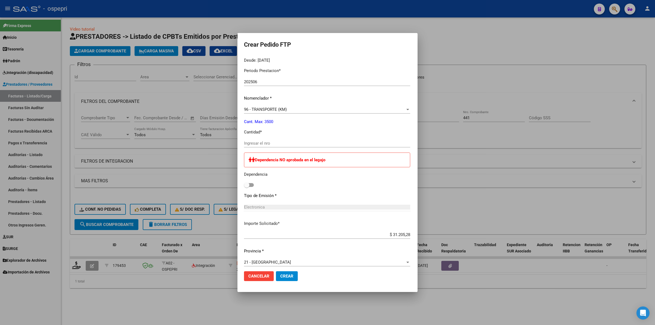
click at [249, 143] on input "Ingresar el nro" at bounding box center [327, 143] width 166 height 5
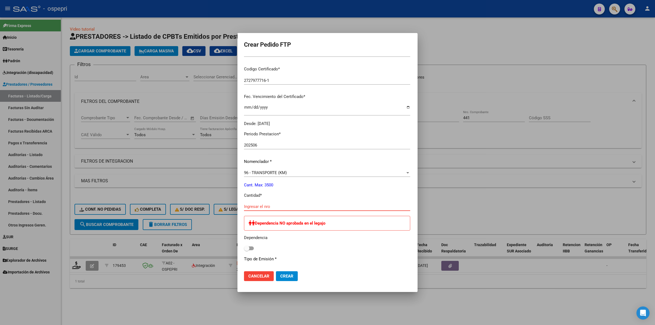
scroll to position [136, 0]
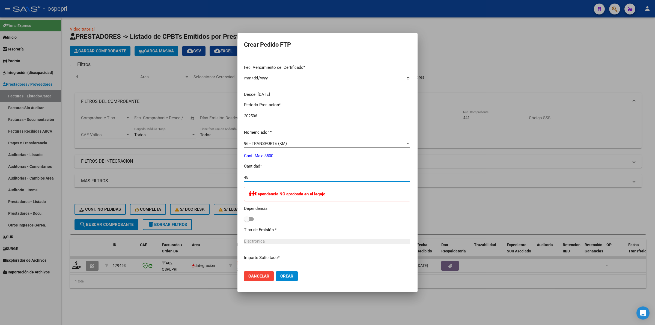
type input "48"
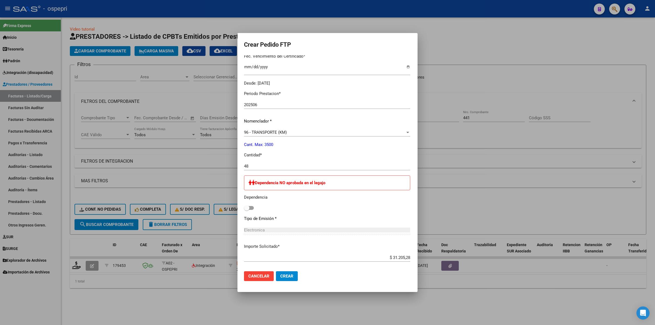
scroll to position [231, 0]
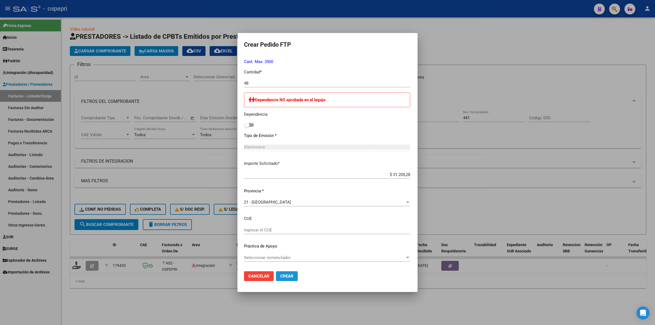
click at [280, 277] on span "Crear" at bounding box center [286, 276] width 13 height 5
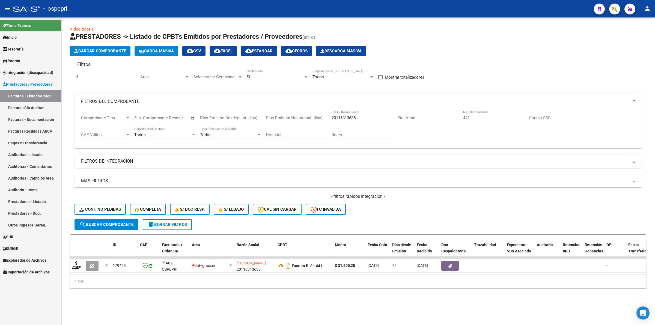
click at [32, 72] on span "Integración (discapacidad)" at bounding box center [28, 73] width 50 height 6
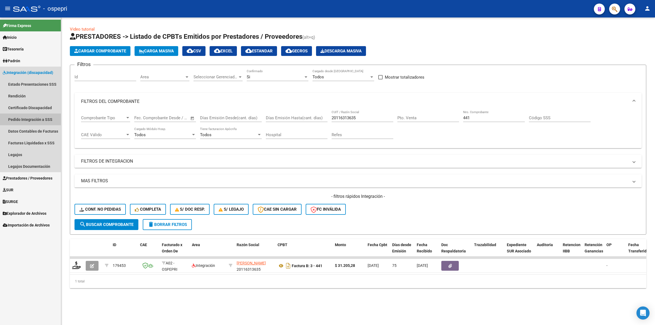
drag, startPoint x: 39, startPoint y: 116, endPoint x: 65, endPoint y: 127, distance: 28.5
click at [40, 116] on link "Pedido Integración a SSS" at bounding box center [30, 119] width 61 height 12
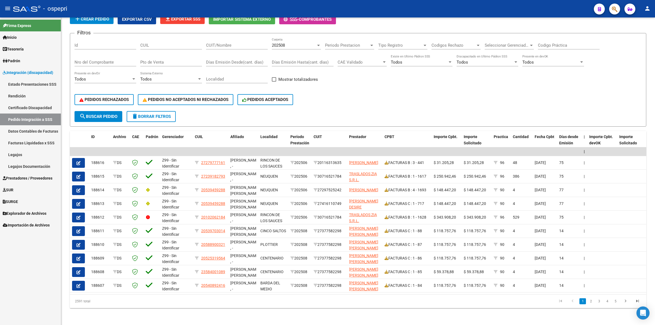
scroll to position [46, 0]
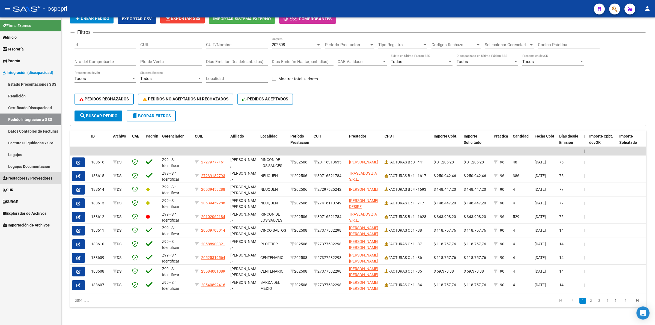
click at [13, 175] on span "Prestadores / Proveedores" at bounding box center [28, 178] width 50 height 6
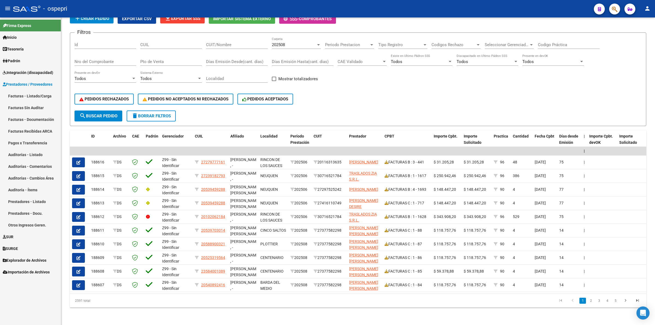
click at [36, 90] on link "Facturas - Listado/Carga" at bounding box center [30, 96] width 61 height 12
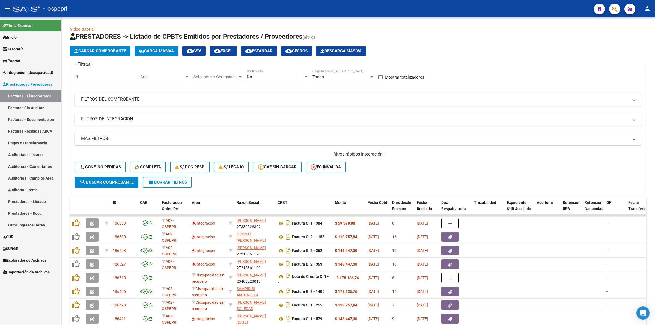
click at [133, 98] on mat-panel-title "FILTROS DEL COMPROBANTE" at bounding box center [354, 99] width 547 height 6
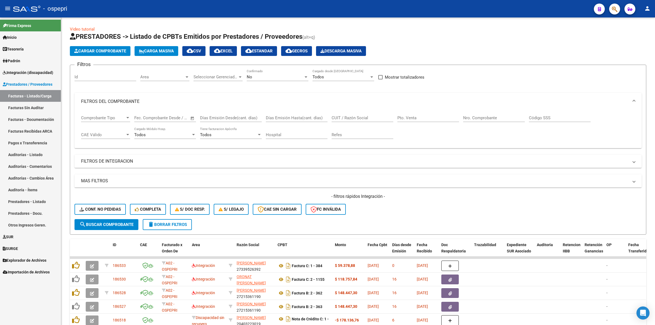
click at [358, 119] on input "CUIT / Razón Social" at bounding box center [362, 117] width 62 height 5
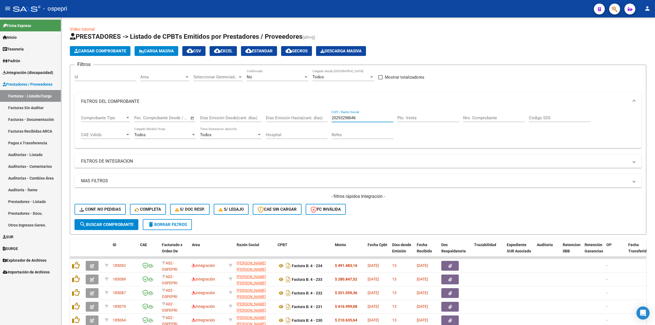
type input "20293298646"
click at [259, 79] on div "No Confirmado" at bounding box center [278, 75] width 62 height 12
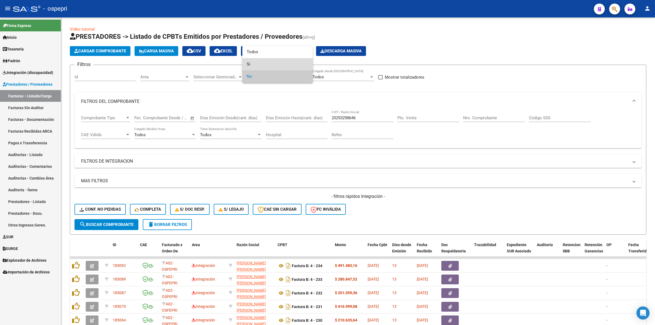
click at [255, 65] on span "Si" at bounding box center [278, 64] width 62 height 12
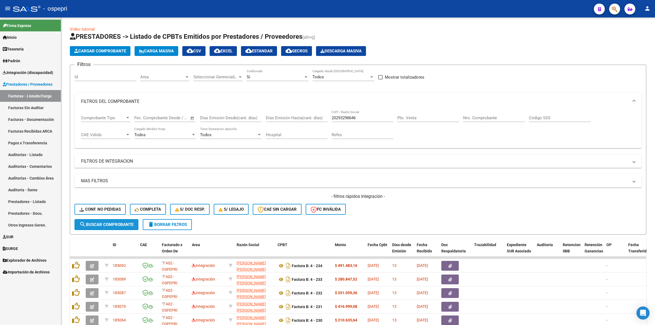
click at [118, 224] on span "search Buscar Comprobante" at bounding box center [106, 224] width 54 height 5
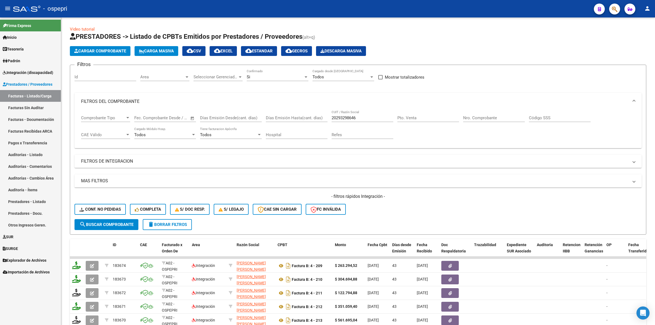
click at [483, 115] on input "Nro. Comprobante" at bounding box center [494, 117] width 62 height 5
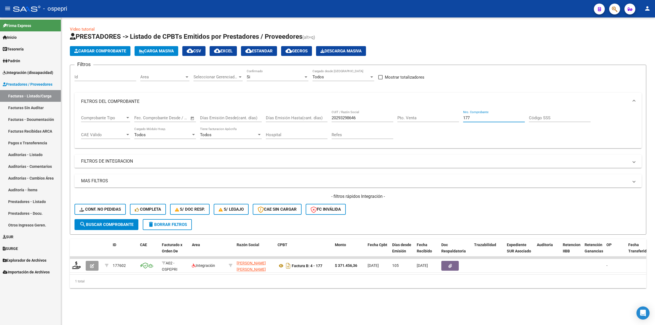
click at [472, 116] on input "177" at bounding box center [494, 117] width 62 height 5
click at [127, 223] on span "search Buscar Comprobante" at bounding box center [106, 224] width 54 height 5
click at [104, 224] on span "search Buscar Comprobante" at bounding box center [106, 224] width 54 height 5
click at [478, 114] on div "177 Nro. Comprobante" at bounding box center [494, 116] width 62 height 12
click at [478, 115] on input "177" at bounding box center [494, 117] width 62 height 5
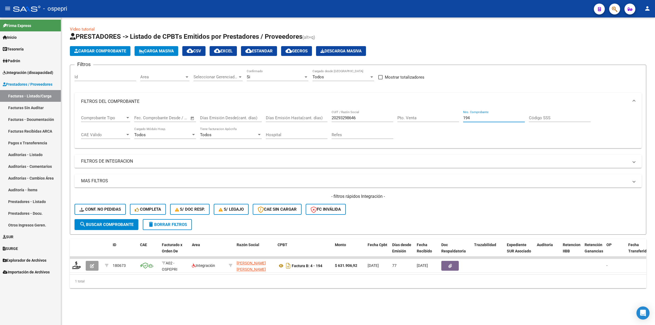
click at [474, 118] on input "194" at bounding box center [494, 117] width 62 height 5
type input "1"
click at [160, 225] on span "delete Borrar Filtros" at bounding box center [167, 224] width 39 height 5
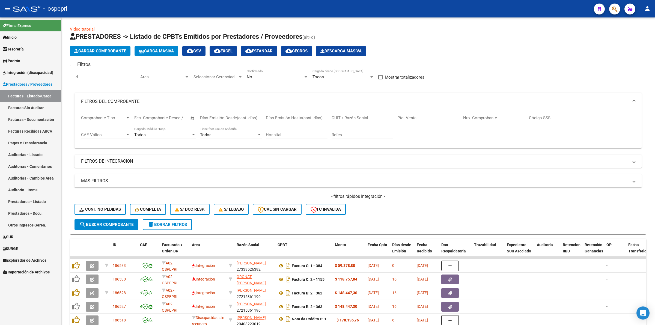
click at [479, 119] on input "Nro. Comprobante" at bounding box center [494, 117] width 62 height 5
click at [470, 116] on input "Nro. Comprobante" at bounding box center [494, 117] width 62 height 5
click at [354, 114] on div "CUIT / Razón Social" at bounding box center [362, 116] width 62 height 12
type input "20293298646"
click at [474, 113] on div "Nro. Comprobante" at bounding box center [494, 116] width 62 height 12
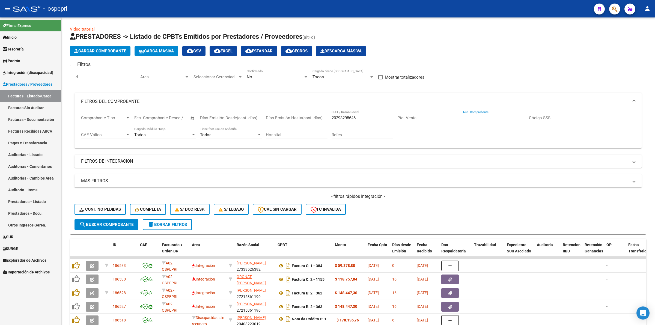
click at [475, 115] on input "Nro. Comprobante" at bounding box center [494, 117] width 62 height 5
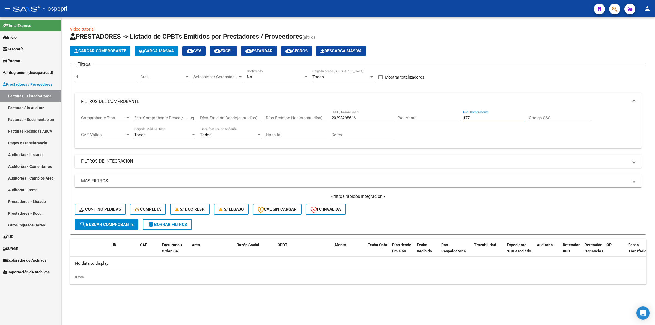
type input "177"
click at [94, 226] on button "search Buscar Comprobante" at bounding box center [106, 224] width 64 height 11
click at [262, 76] on div "No" at bounding box center [275, 76] width 57 height 5
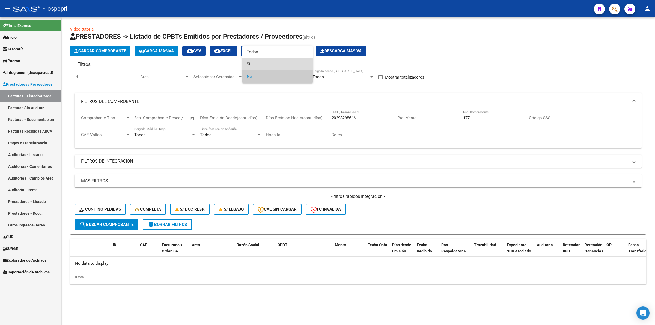
click at [250, 67] on span "Si" at bounding box center [278, 64] width 62 height 12
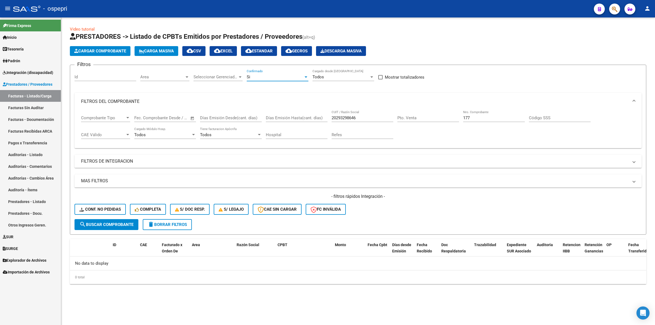
click at [119, 222] on span "search Buscar Comprobante" at bounding box center [106, 224] width 54 height 5
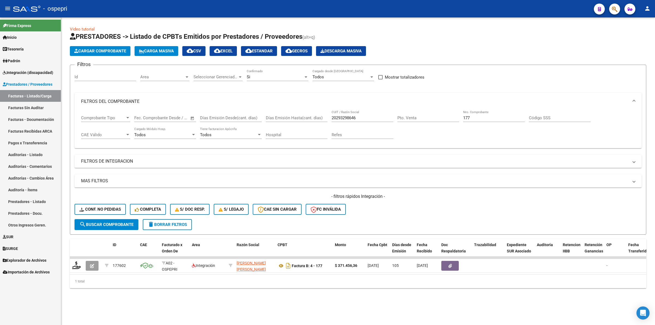
click at [115, 220] on button "search Buscar Comprobante" at bounding box center [106, 224] width 64 height 11
click at [76, 265] on icon at bounding box center [76, 265] width 9 height 8
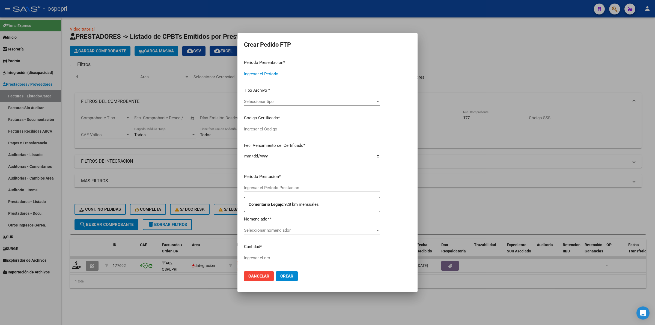
type input "202508"
type input "202505"
type input "$ 371.456,36"
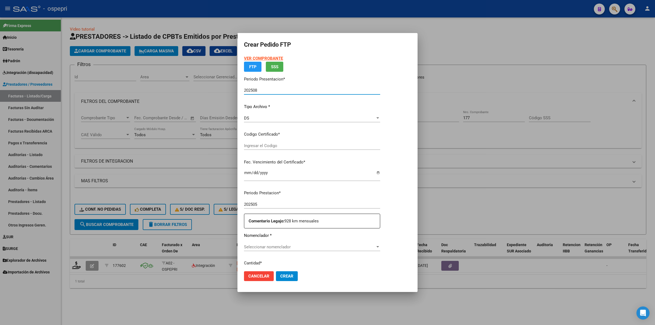
type input "2751091881-4"
type input "2028-03-17"
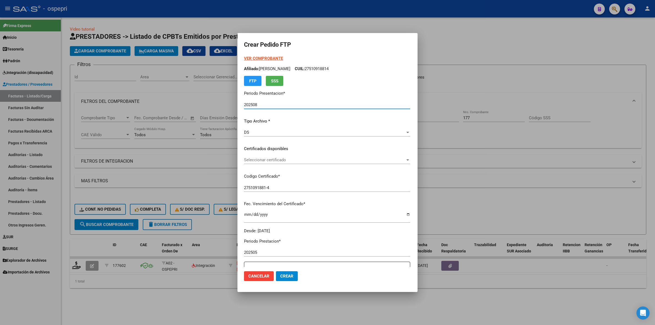
click at [256, 160] on span "Seleccionar certificado" at bounding box center [324, 159] width 161 height 5
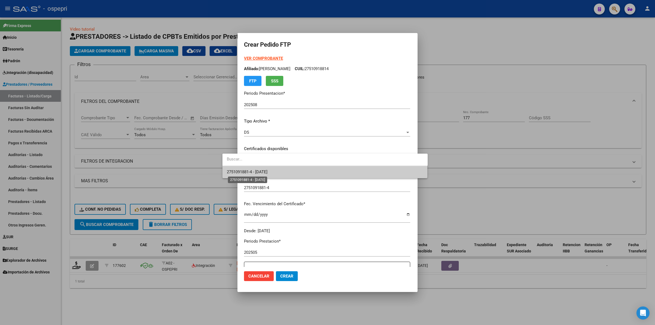
click at [267, 170] on span "2751091881-4 - 2028-03-17" at bounding box center [247, 171] width 41 height 5
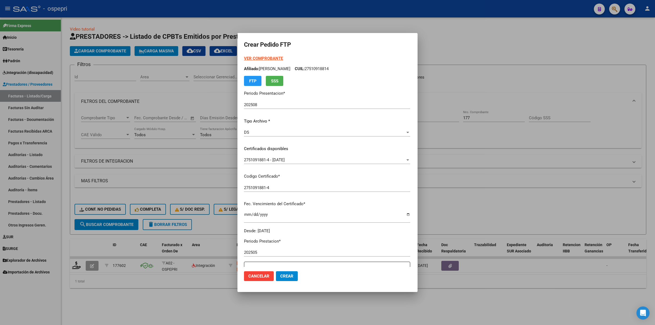
click at [255, 59] on strong "VER COMPROBANTE" at bounding box center [263, 58] width 39 height 5
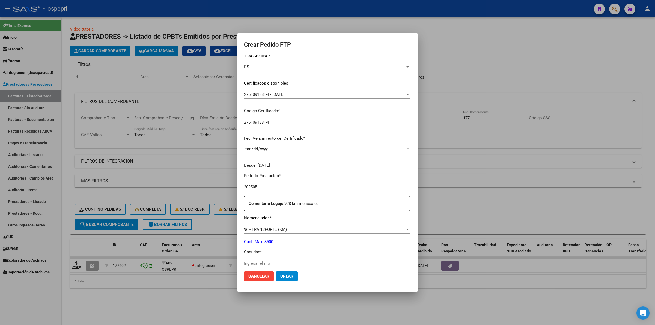
scroll to position [68, 0]
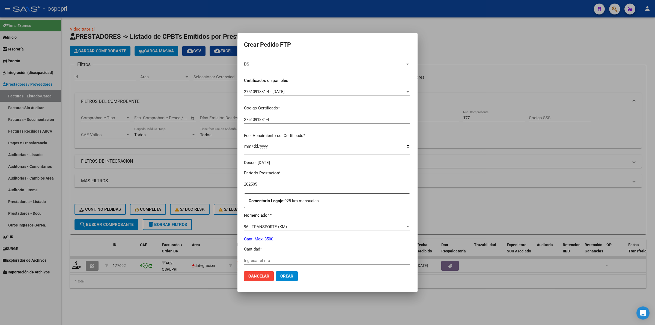
click at [262, 255] on div "Periodo Prestacion * 202505 Ingresar el Periodo Prestacion Comentario Legajo: 9…" at bounding box center [327, 305] width 166 height 278
click at [264, 260] on input "Ingresar el nro" at bounding box center [327, 260] width 166 height 5
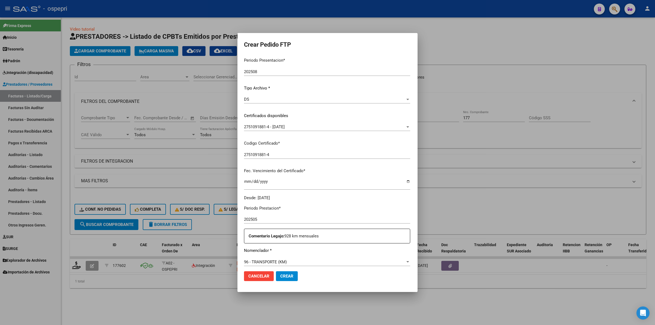
scroll to position [0, 0]
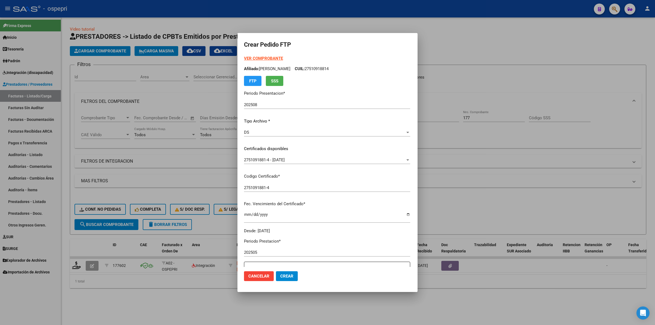
click at [250, 56] on strong "VER COMPROBANTE" at bounding box center [263, 58] width 39 height 5
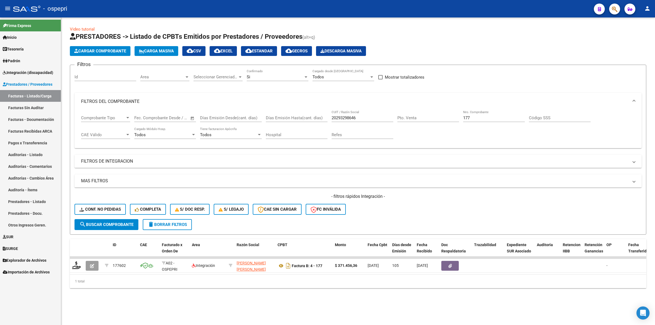
click at [178, 226] on button "delete Borrar Filtros" at bounding box center [167, 224] width 49 height 11
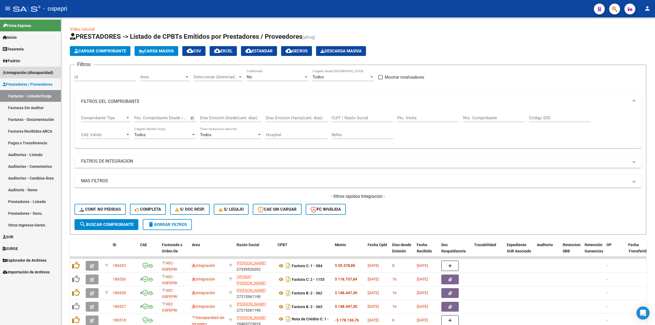
click at [48, 70] on span "Integración (discapacidad)" at bounding box center [28, 73] width 50 height 6
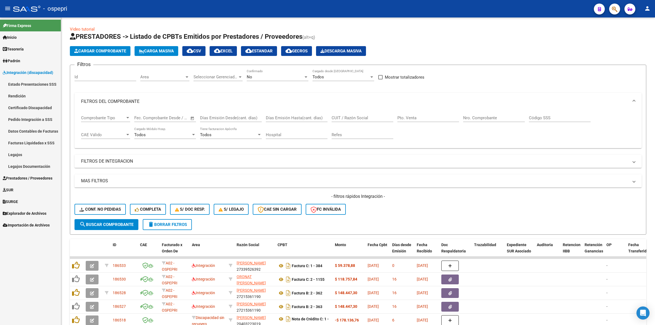
click at [35, 116] on link "Pedido Integración a SSS" at bounding box center [30, 119] width 61 height 12
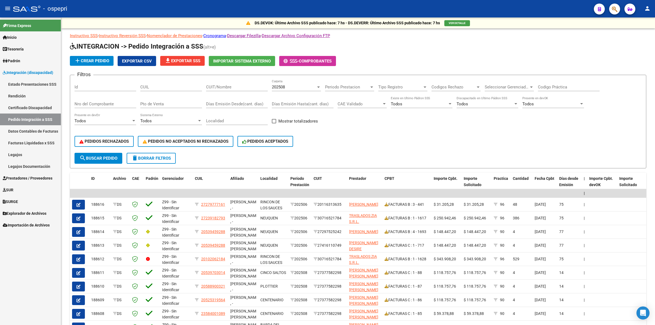
click at [237, 86] on input "CUIT/Nombre" at bounding box center [237, 87] width 62 height 5
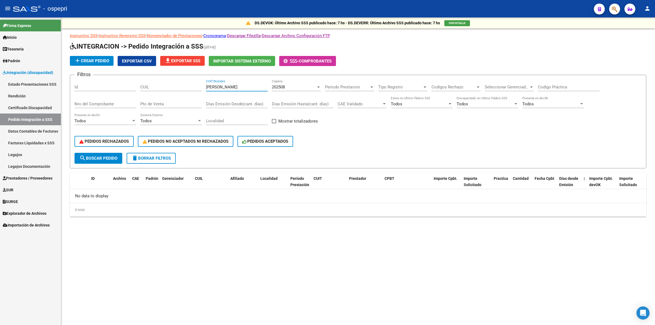
type input "farias raul"
click at [96, 106] on div "Nro del Comprobante" at bounding box center [105, 102] width 62 height 12
type input "194"
click at [106, 156] on span "search Buscar Pedido" at bounding box center [98, 158] width 38 height 5
click at [102, 156] on span "search Buscar Pedido" at bounding box center [98, 158] width 38 height 5
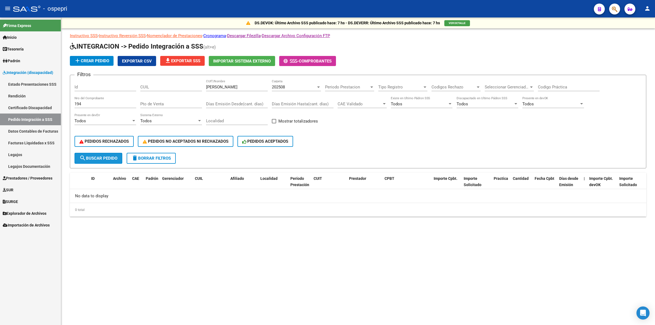
click at [105, 160] on button "search Buscar Pedido" at bounding box center [98, 158] width 48 height 11
click at [23, 175] on span "Prestadores / Proveedores" at bounding box center [28, 178] width 50 height 6
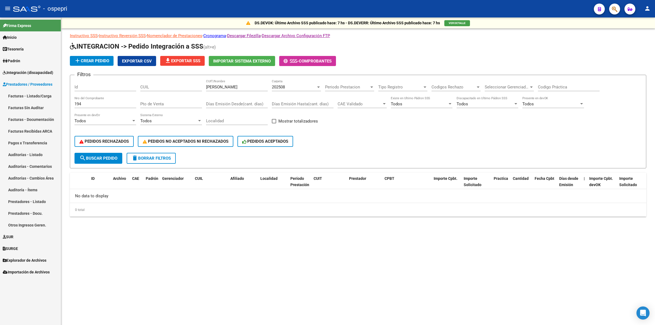
click at [36, 95] on link "Facturas - Listado/Carga" at bounding box center [30, 96] width 61 height 12
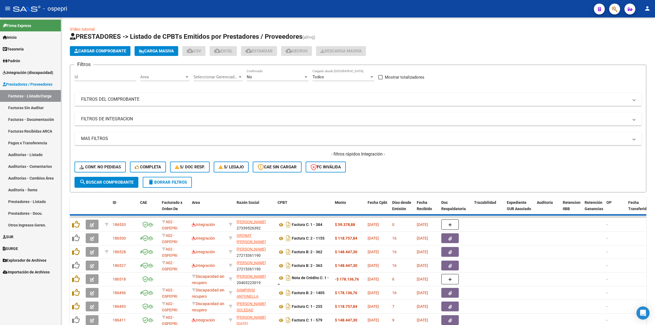
click at [132, 100] on mat-panel-title "FILTROS DEL COMPROBANTE" at bounding box center [354, 99] width 547 height 6
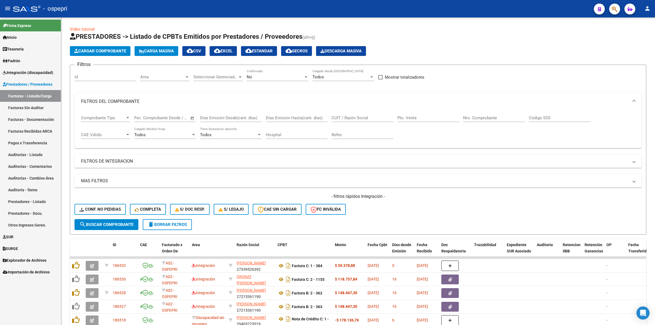
click at [487, 114] on div "Nro. Comprobante" at bounding box center [494, 116] width 62 height 12
type input "194"
click at [248, 72] on div "No Confirmado" at bounding box center [278, 75] width 62 height 12
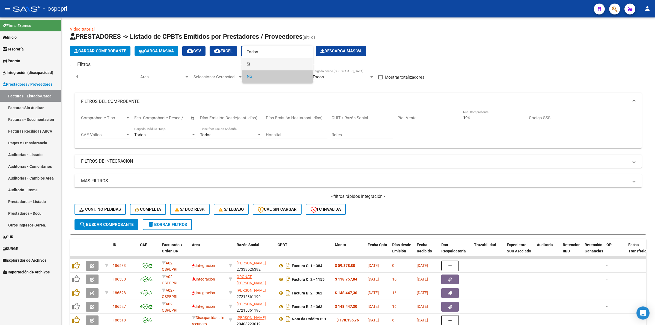
click at [249, 66] on span "Si" at bounding box center [278, 64] width 62 height 12
click at [119, 225] on span "search Buscar Comprobante" at bounding box center [106, 224] width 54 height 5
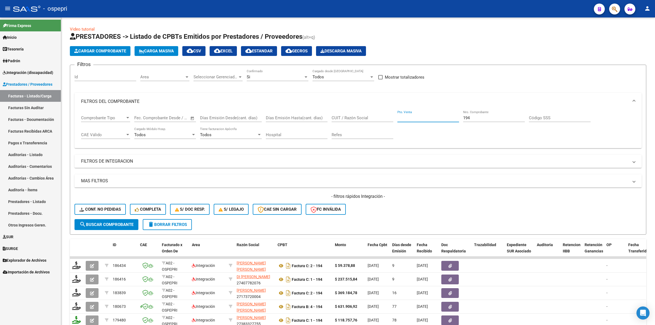
click at [411, 117] on input "Pto. Venta" at bounding box center [428, 117] width 62 height 5
click at [381, 117] on input "CUIT / Razón Social" at bounding box center [362, 117] width 62 height 5
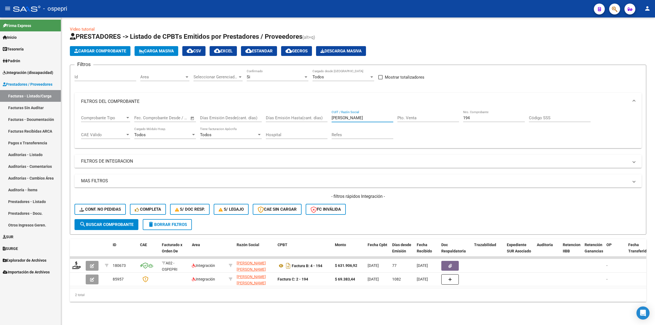
type input "farias raul"
click at [95, 220] on button "search Buscar Comprobante" at bounding box center [106, 224] width 64 height 11
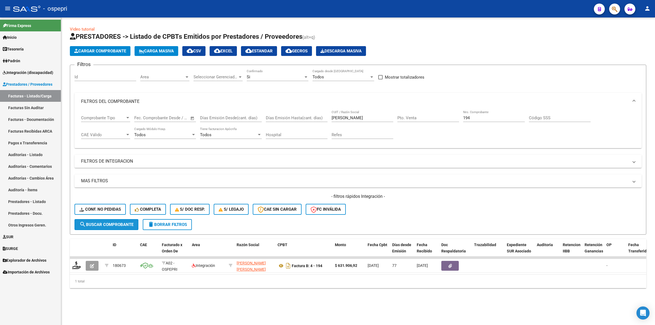
click at [108, 225] on span "search Buscar Comprobante" at bounding box center [106, 224] width 54 height 5
click at [74, 261] on icon at bounding box center [76, 265] width 9 height 8
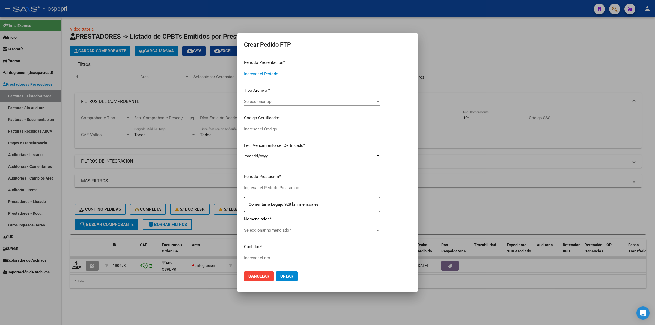
type input "202508"
type input "202506"
type input "$ 631.906,92"
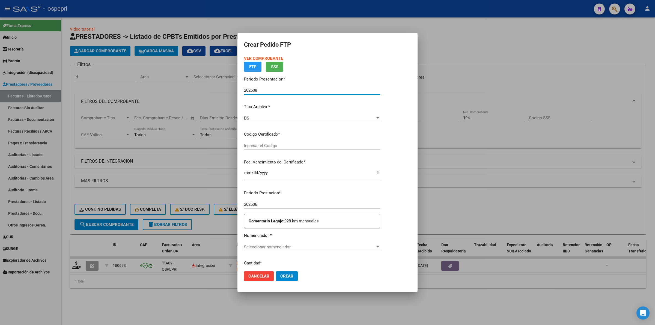
type input "2751091881-4"
type input "2028-03-17"
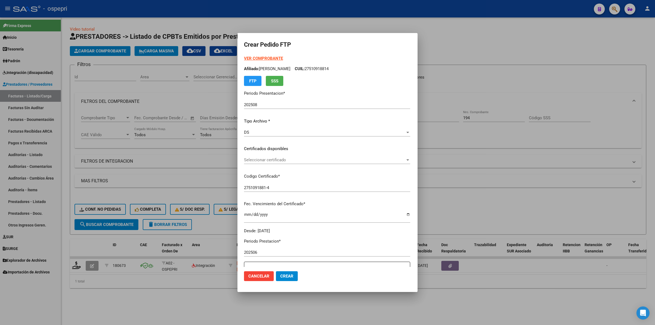
click at [513, 155] on div at bounding box center [327, 162] width 655 height 325
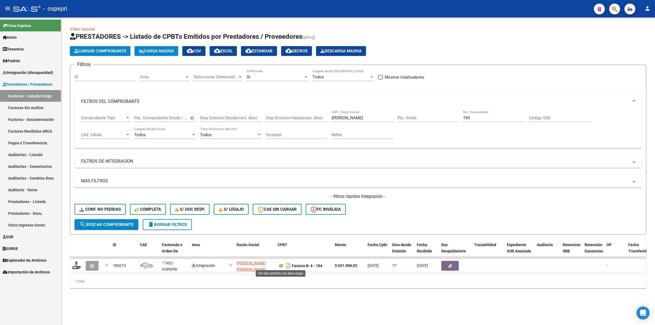
click at [282, 265] on icon at bounding box center [280, 265] width 7 height 7
click at [79, 265] on icon at bounding box center [76, 265] width 9 height 8
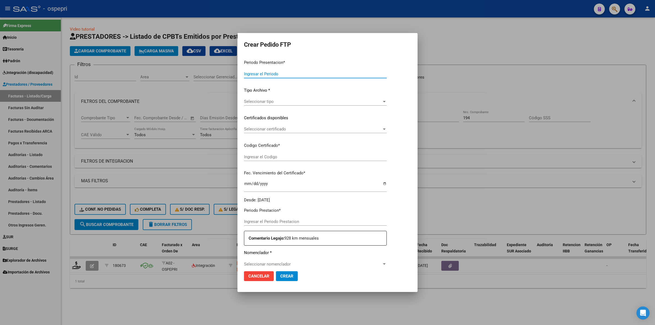
type input "202508"
type input "202506"
type input "$ 631.906,92"
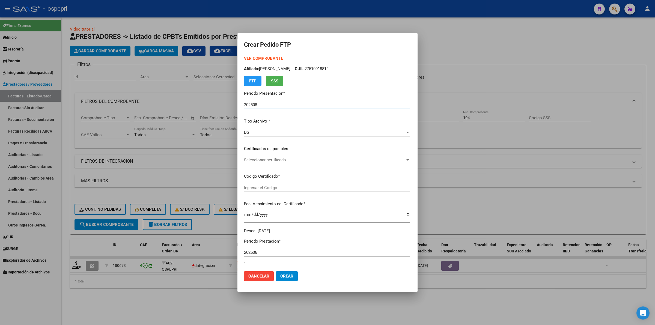
type input "2751091881-4"
type input "2028-03-17"
click at [261, 160] on span "Seleccionar certificado" at bounding box center [324, 159] width 161 height 5
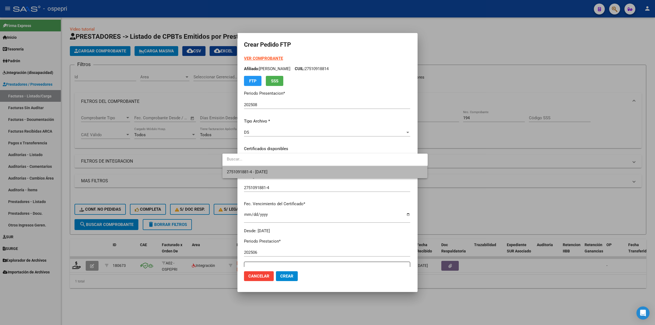
click at [262, 168] on span "2751091881-4 - 2028-03-17" at bounding box center [325, 172] width 196 height 12
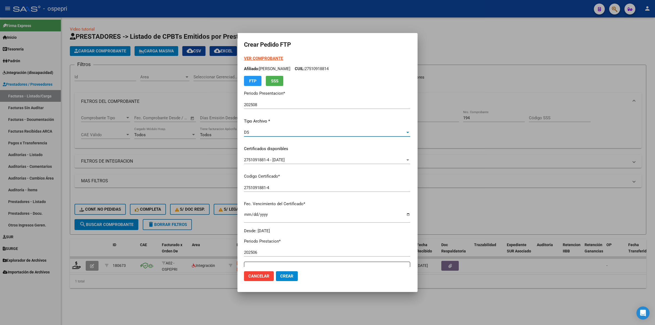
click at [256, 130] on div "DS" at bounding box center [324, 132] width 161 height 5
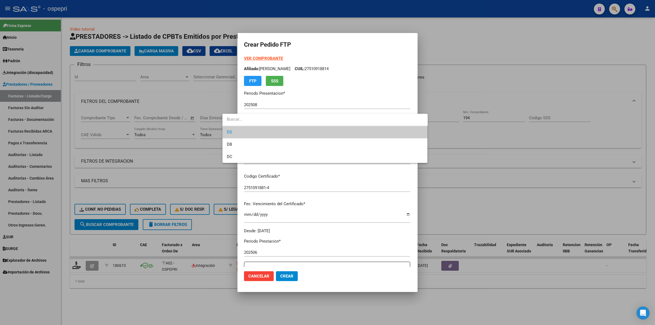
click at [250, 132] on span "DS" at bounding box center [325, 132] width 196 height 12
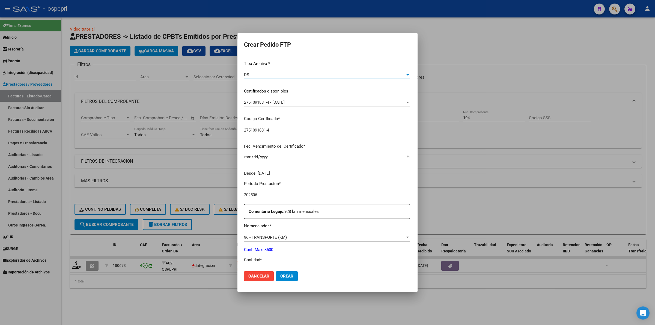
scroll to position [102, 0]
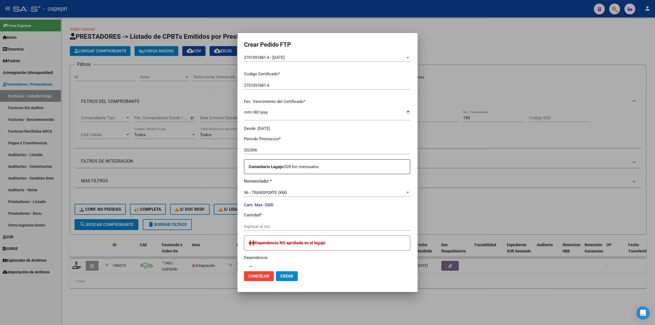
click at [273, 224] on input "Ingresar el nro" at bounding box center [327, 226] width 166 height 5
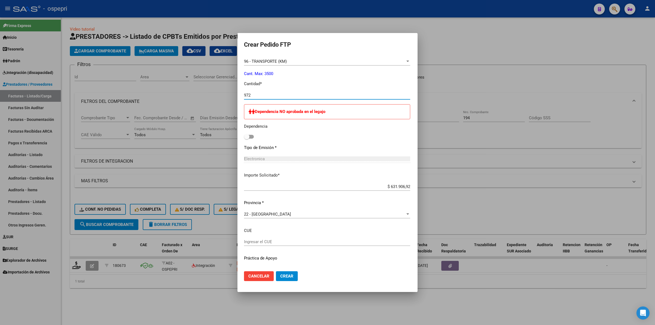
scroll to position [246, 0]
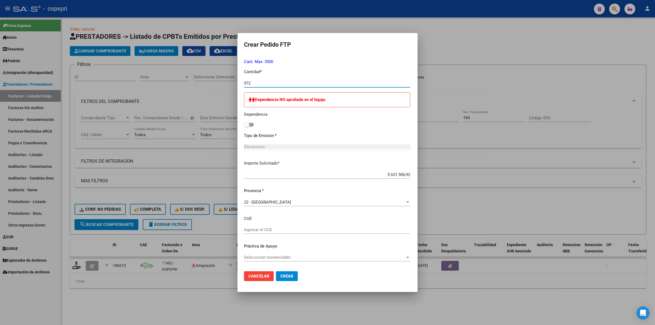
type input "972"
click at [280, 277] on span "Crear" at bounding box center [286, 276] width 13 height 5
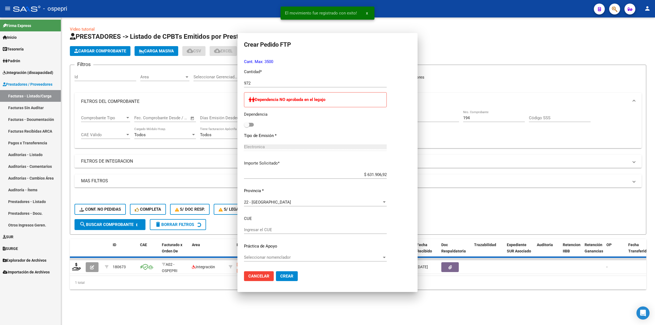
scroll to position [215, 0]
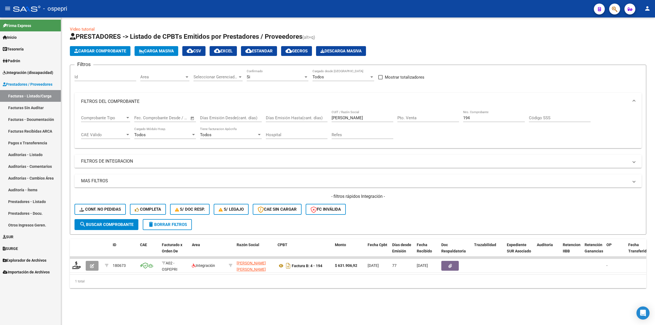
click at [47, 69] on link "Integración (discapacidad)" at bounding box center [30, 73] width 61 height 12
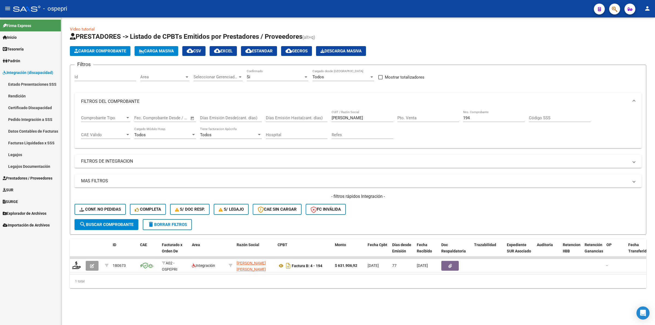
click at [41, 118] on link "Pedido Integración a SSS" at bounding box center [30, 119] width 61 height 12
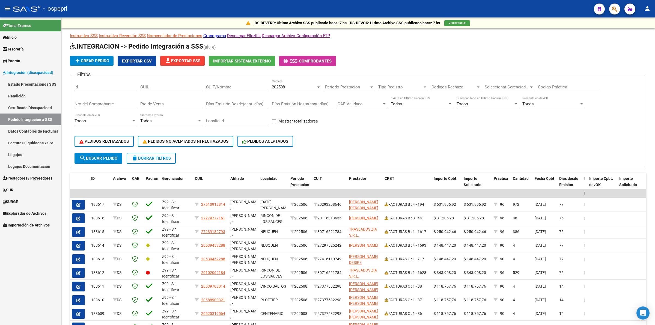
click at [32, 179] on span "Prestadores / Proveedores" at bounding box center [28, 178] width 50 height 6
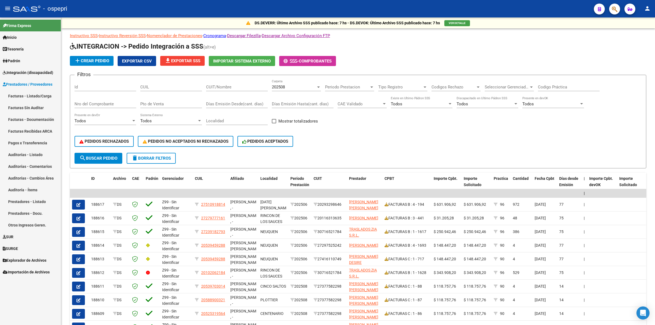
click at [29, 91] on link "Facturas - Listado/Carga" at bounding box center [30, 96] width 61 height 12
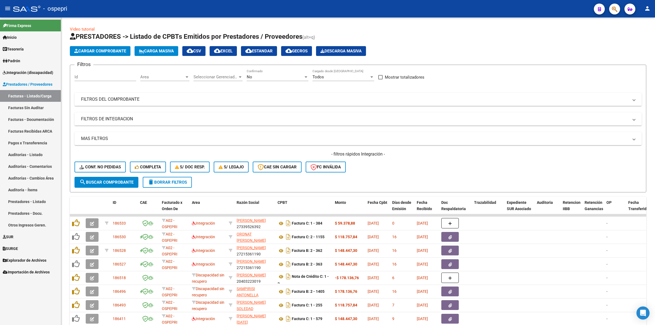
click at [267, 73] on div "No Confirmado" at bounding box center [278, 75] width 62 height 12
click at [249, 64] on span "Si" at bounding box center [278, 64] width 62 height 12
drag, startPoint x: 126, startPoint y: 100, endPoint x: 357, endPoint y: 166, distance: 240.8
click at [126, 100] on mat-panel-title "FILTROS DEL COMPROBANTE" at bounding box center [354, 99] width 547 height 6
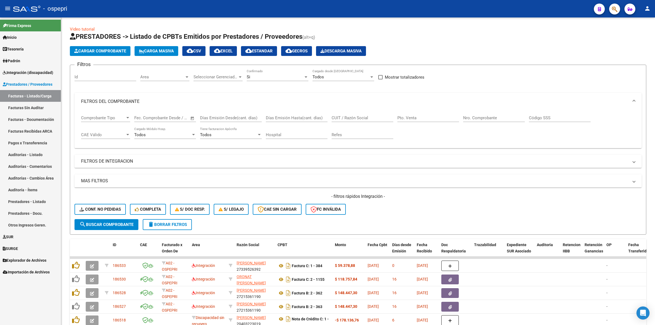
click at [359, 118] on input "CUIT / Razón Social" at bounding box center [362, 117] width 62 height 5
type input "30716521784"
click at [505, 119] on input "Nro. Comprobante" at bounding box center [494, 117] width 62 height 5
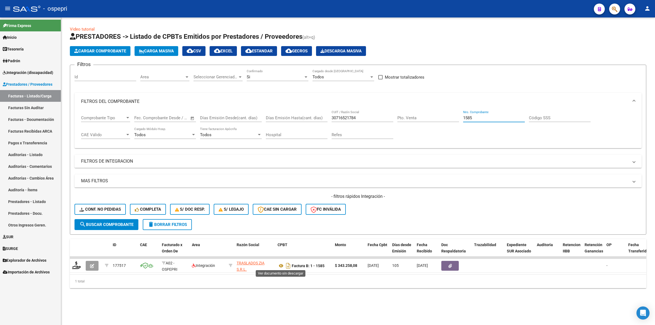
click at [281, 264] on icon at bounding box center [280, 265] width 7 height 7
click at [108, 222] on span "search Buscar Comprobante" at bounding box center [106, 224] width 54 height 5
drag, startPoint x: 439, startPoint y: 116, endPoint x: 421, endPoint y: 115, distance: 18.6
click at [420, 115] on div "Comprobante Tipo Comprobante Tipo Fecha inicio – Fecha fin Fec. Comprobante Des…" at bounding box center [358, 127] width 554 height 34
type input "1620"
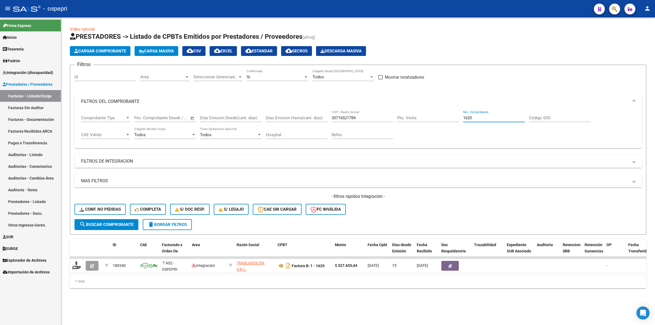
click at [278, 261] on div "Factura B: 1 - 1620" at bounding box center [303, 265] width 53 height 9
click at [279, 264] on icon at bounding box center [280, 265] width 7 height 7
click at [76, 264] on icon at bounding box center [76, 265] width 9 height 8
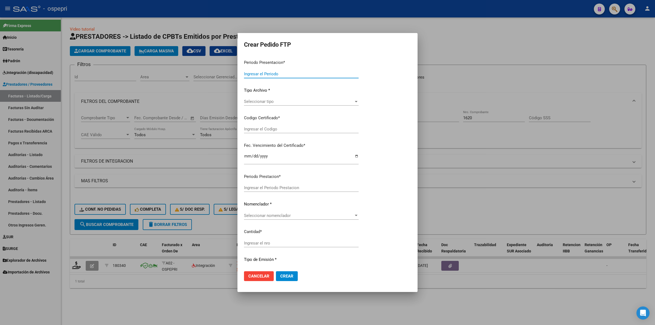
type input "202508"
type input "202506"
type input "$ 327.655,44"
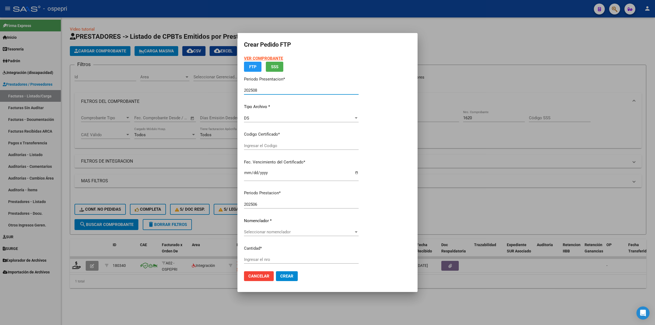
type input "2756006970-2"
type input "2027-03-21"
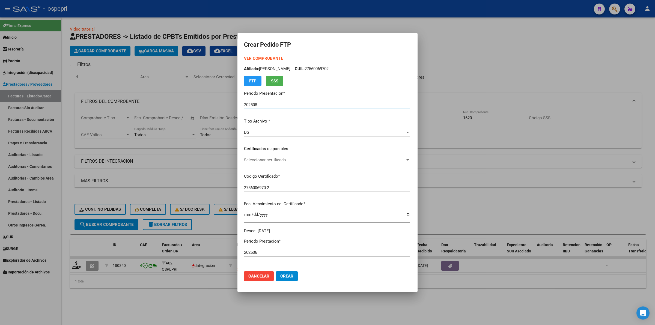
click at [253, 163] on div "Seleccionar certificado Seleccionar certificado" at bounding box center [327, 160] width 166 height 8
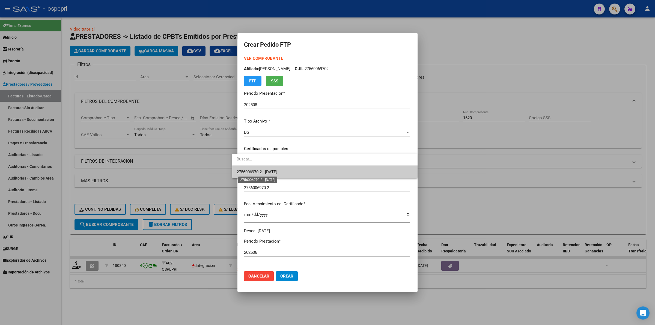
click at [254, 169] on span "2756006970-2 - 2027-03-21" at bounding box center [257, 171] width 41 height 5
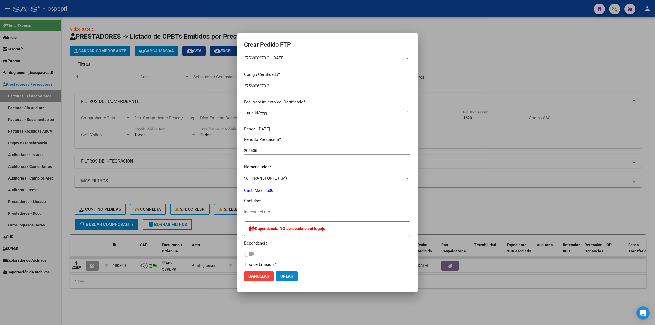
scroll to position [102, 0]
click at [257, 211] on input "Ingresar el nro" at bounding box center [327, 211] width 166 height 5
type input "504"
click at [280, 274] on span "Crear" at bounding box center [286, 276] width 13 height 5
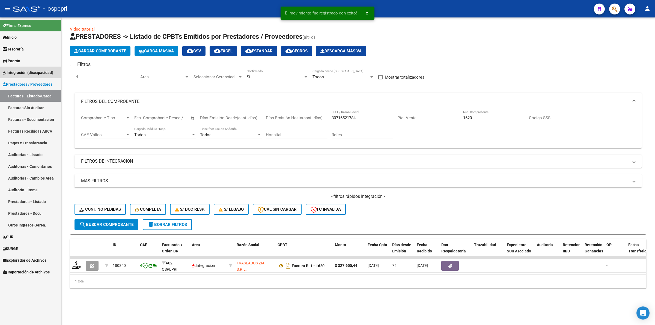
click at [30, 70] on span "Integración (discapacidad)" at bounding box center [28, 73] width 50 height 6
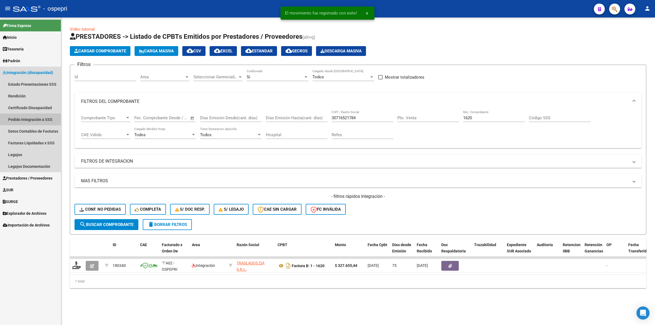
click at [36, 119] on link "Pedido Integración a SSS" at bounding box center [30, 119] width 61 height 12
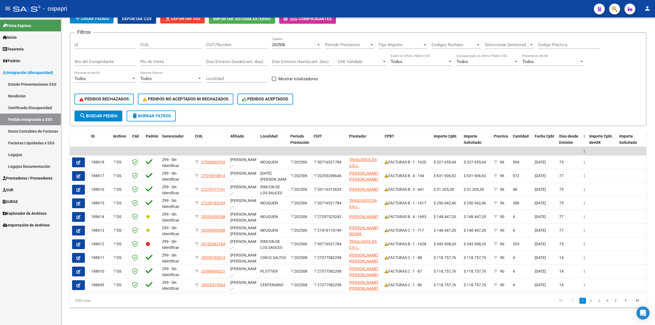
scroll to position [46, 0]
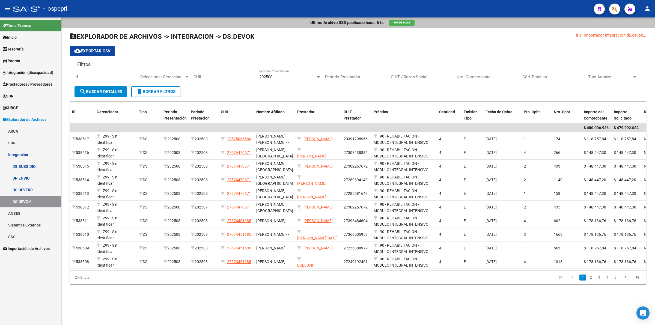
click at [21, 82] on span "Prestadores / Proveedores" at bounding box center [28, 84] width 50 height 6
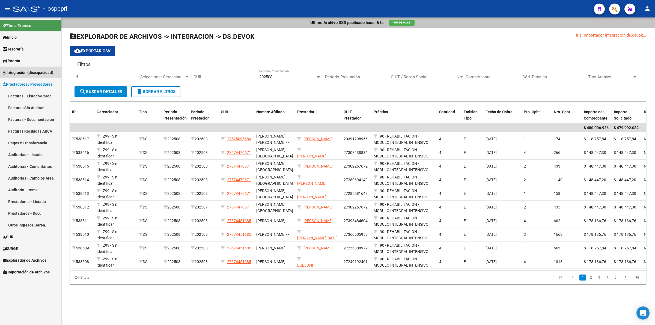
click at [25, 71] on span "Integración (discapacidad)" at bounding box center [28, 73] width 50 height 6
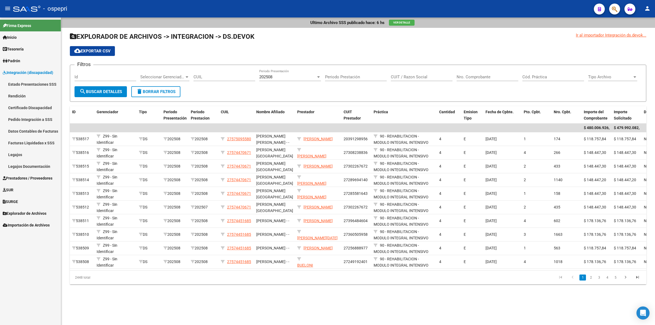
click at [21, 119] on link "Pedido Integración a SSS" at bounding box center [30, 119] width 61 height 12
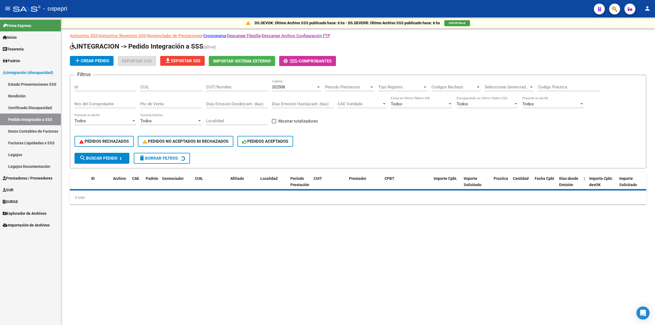
click at [226, 89] on div "CUIT/Nombre" at bounding box center [237, 85] width 62 height 12
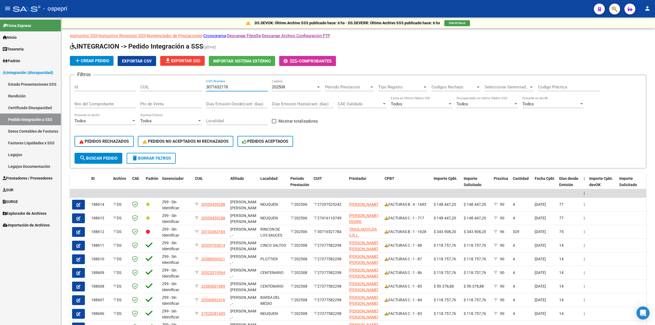
type input "30716521784"
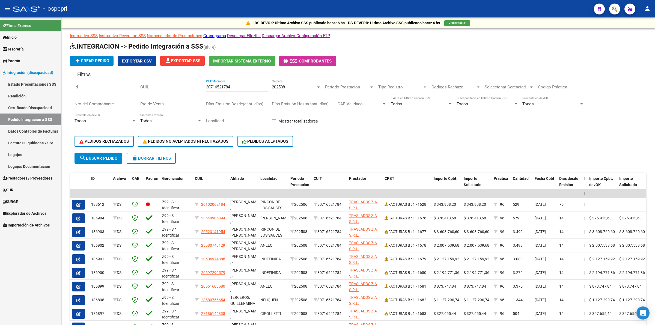
drag, startPoint x: 237, startPoint y: 84, endPoint x: 129, endPoint y: 92, distance: 108.6
click at [129, 92] on div "Filtros Id CUIL 30716521784 CUIT/Nombre 202508 Carpeta Periodo Prestacion Perio…" at bounding box center [357, 115] width 567 height 73
click at [141, 156] on span "delete Borrar Filtros" at bounding box center [151, 158] width 39 height 5
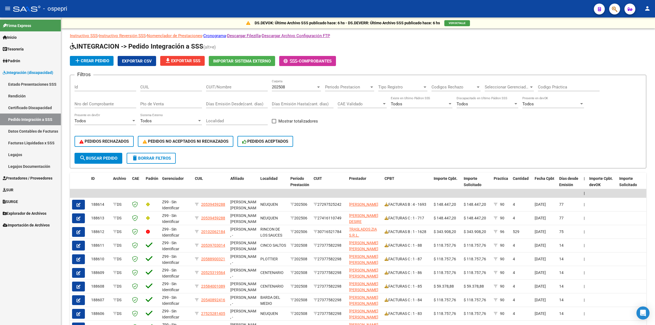
click at [18, 176] on span "Prestadores / Proveedores" at bounding box center [28, 178] width 50 height 6
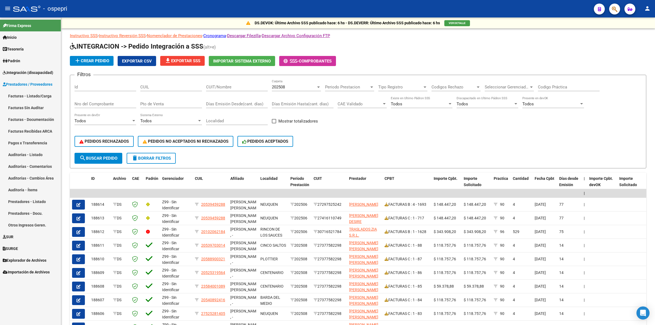
click at [38, 96] on link "Facturas - Listado/Carga" at bounding box center [30, 96] width 61 height 12
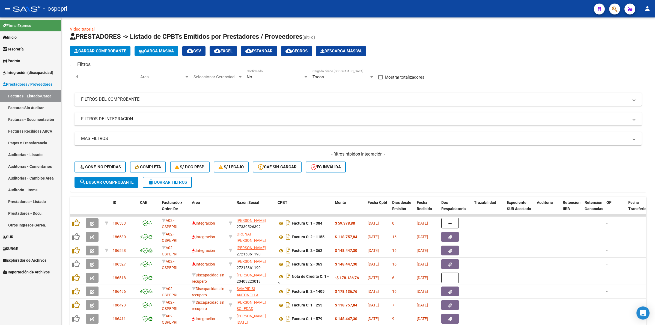
click at [31, 257] on span "Explorador de Archivos" at bounding box center [25, 260] width 44 height 6
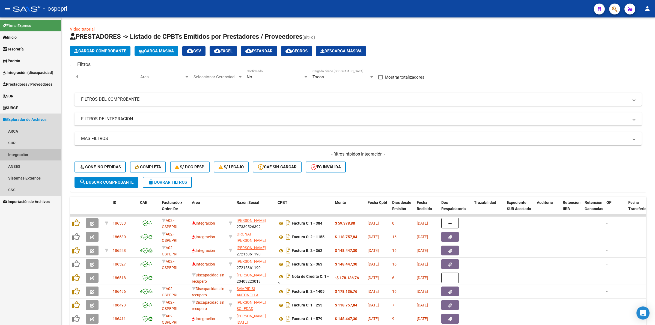
click at [31, 153] on link "Integración" at bounding box center [30, 155] width 61 height 12
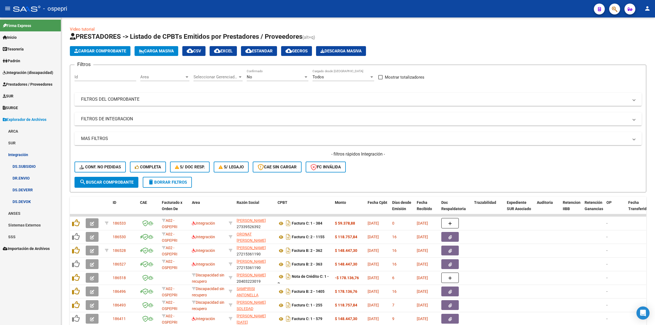
click at [39, 179] on link "DR.ENVIO" at bounding box center [30, 178] width 61 height 12
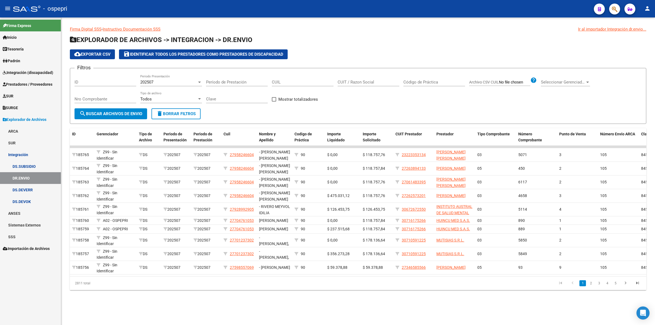
click at [426, 83] on input "Código de Práctica" at bounding box center [434, 82] width 62 height 5
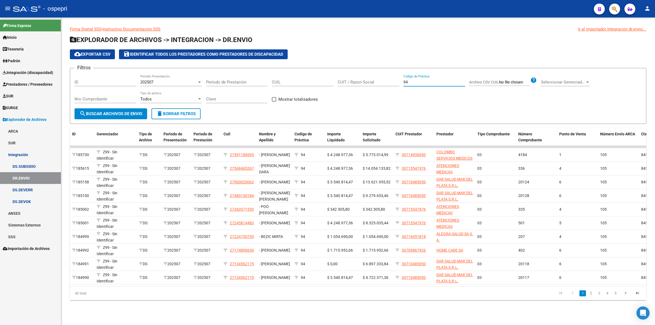
type input "94"
click at [145, 83] on span "202507" at bounding box center [146, 82] width 13 height 5
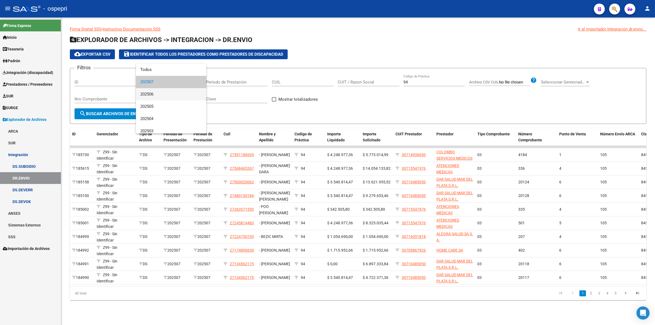
drag, startPoint x: 148, startPoint y: 94, endPoint x: 145, endPoint y: 100, distance: 7.1
click at [149, 94] on span "202506" at bounding box center [171, 94] width 62 height 12
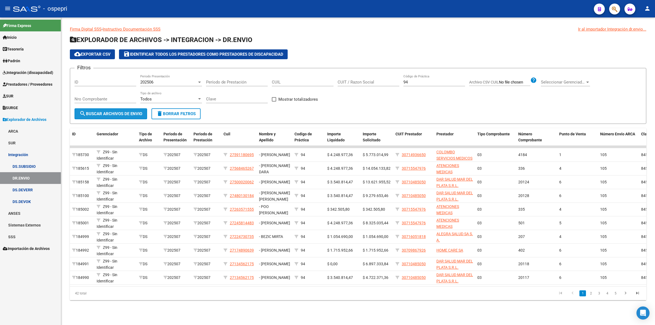
click at [119, 112] on span "search Buscar Archivos de Envio" at bounding box center [110, 113] width 63 height 5
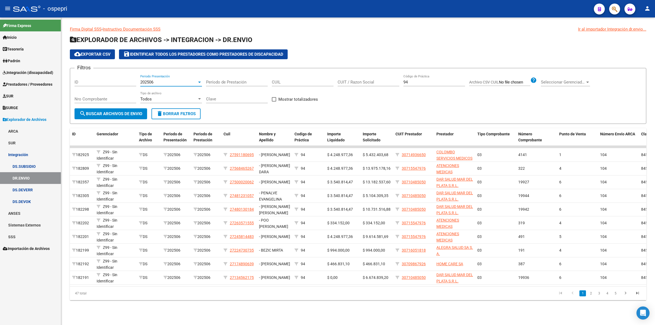
click at [153, 83] on span "202506" at bounding box center [146, 82] width 13 height 5
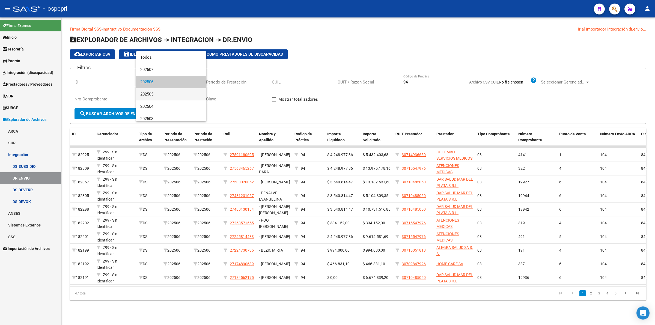
click at [157, 96] on span "202505" at bounding box center [171, 94] width 62 height 12
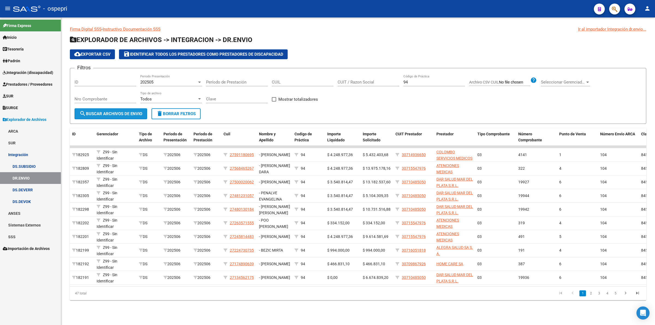
click at [115, 115] on span "search Buscar Archivos de Envio" at bounding box center [110, 113] width 63 height 5
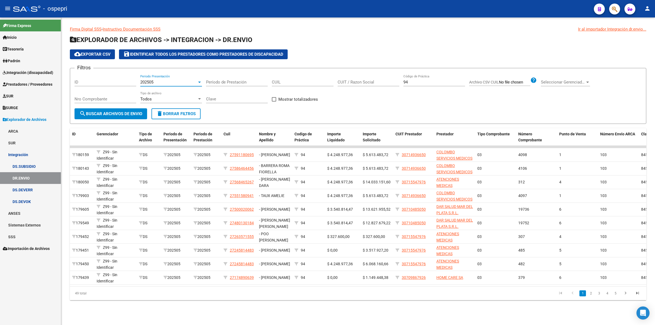
click at [150, 81] on span "202505" at bounding box center [146, 82] width 13 height 5
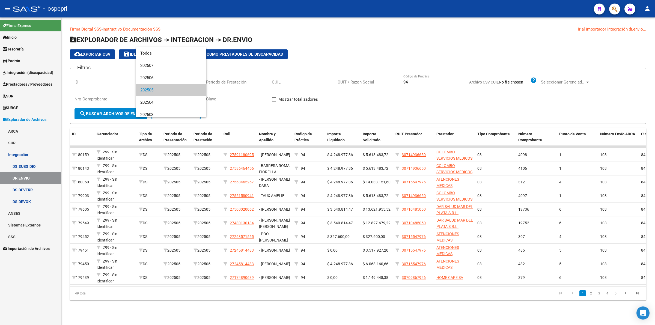
scroll to position [8, 0]
click at [150, 68] on span "202506" at bounding box center [171, 70] width 62 height 12
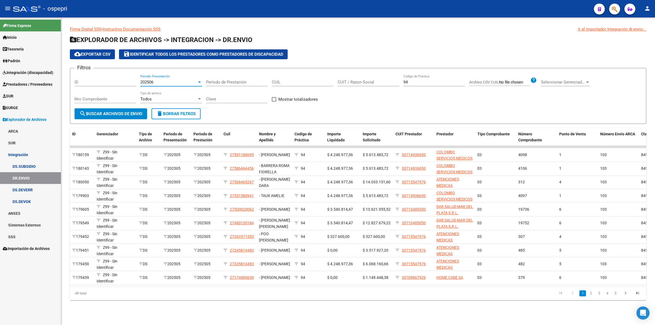
click at [131, 110] on button "search Buscar Archivos de Envio" at bounding box center [110, 113] width 73 height 11
click at [144, 80] on span "202506" at bounding box center [146, 82] width 13 height 5
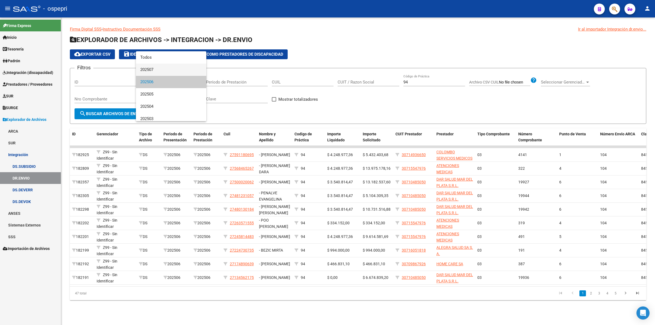
click at [150, 72] on span "202507" at bounding box center [171, 70] width 62 height 12
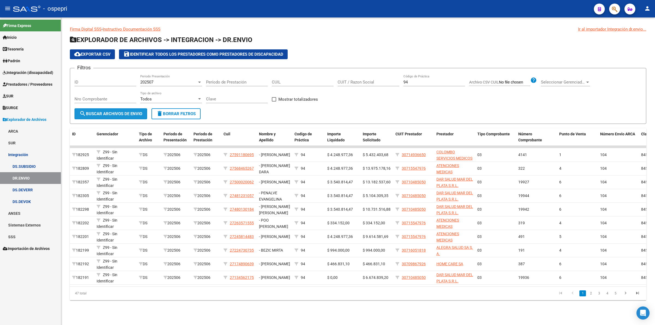
click at [136, 111] on span "search Buscar Archivos de Envio" at bounding box center [110, 113] width 63 height 5
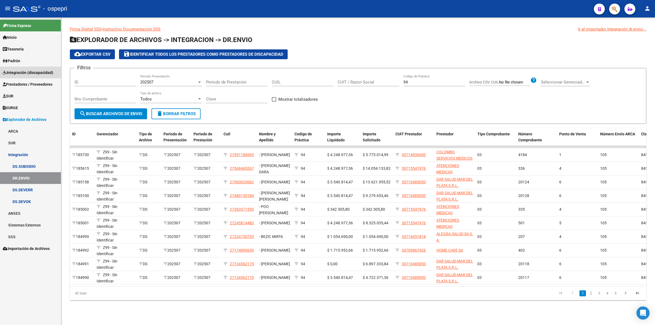
click at [32, 73] on span "Integración (discapacidad)" at bounding box center [28, 73] width 50 height 6
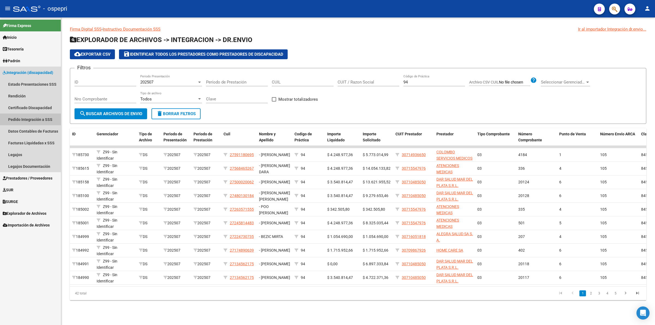
drag, startPoint x: 34, startPoint y: 117, endPoint x: 40, endPoint y: 117, distance: 5.5
click at [35, 117] on link "Pedido Integración a SSS" at bounding box center [30, 119] width 61 height 12
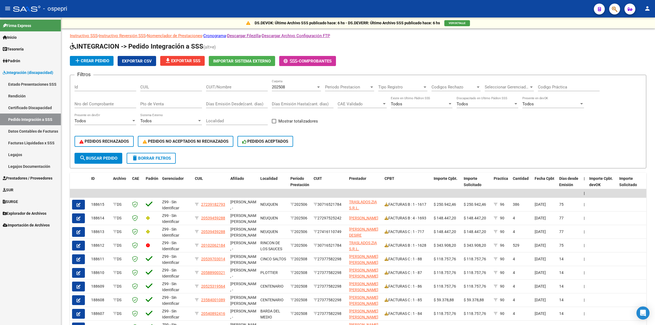
click at [559, 85] on input "Codigo Práctica" at bounding box center [569, 87] width 62 height 5
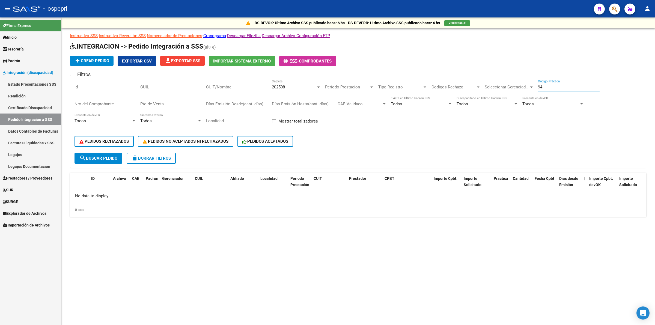
type input "94"
drag, startPoint x: 548, startPoint y: 89, endPoint x: 539, endPoint y: 86, distance: 9.4
click at [533, 86] on div "Filtros Id CUIL CUIT/Nombre 202508 Carpeta Periodo Prestacion Periodo Prestacio…" at bounding box center [357, 115] width 567 height 73
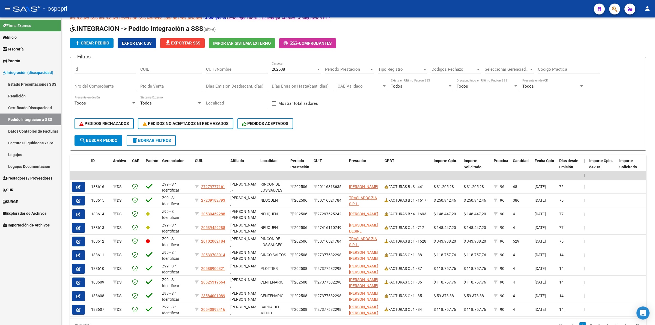
scroll to position [46, 0]
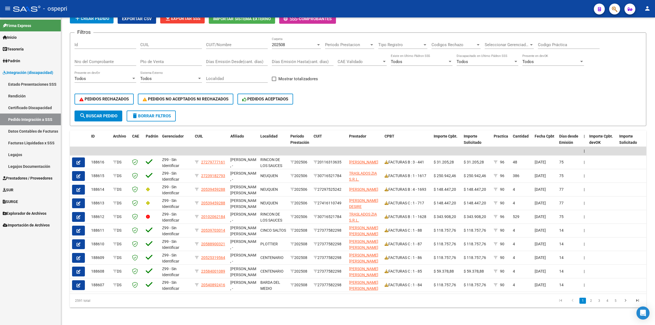
click at [26, 181] on span "Prestadores / Proveedores" at bounding box center [28, 178] width 50 height 6
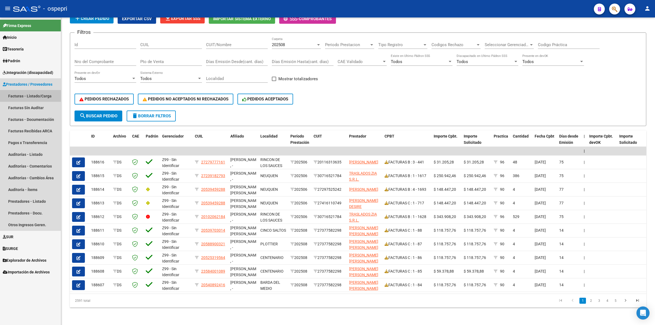
drag, startPoint x: 25, startPoint y: 98, endPoint x: 28, endPoint y: 95, distance: 3.3
click at [25, 97] on link "Facturas - Listado/Carga" at bounding box center [30, 96] width 61 height 12
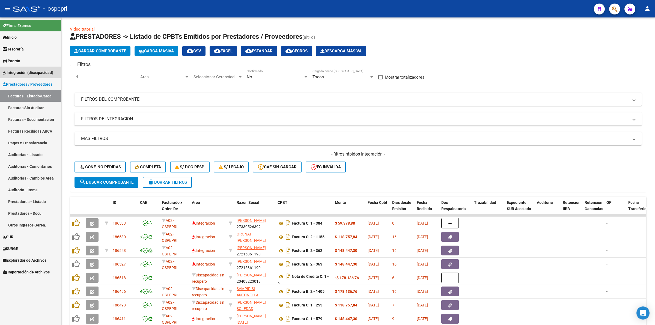
click at [14, 67] on link "Integración (discapacidad)" at bounding box center [30, 73] width 61 height 12
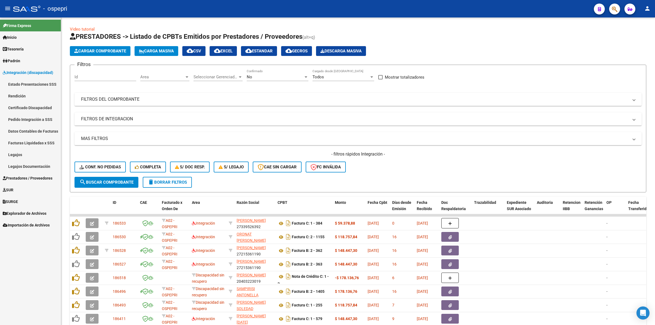
click at [11, 117] on link "Pedido Integración a SSS" at bounding box center [30, 119] width 61 height 12
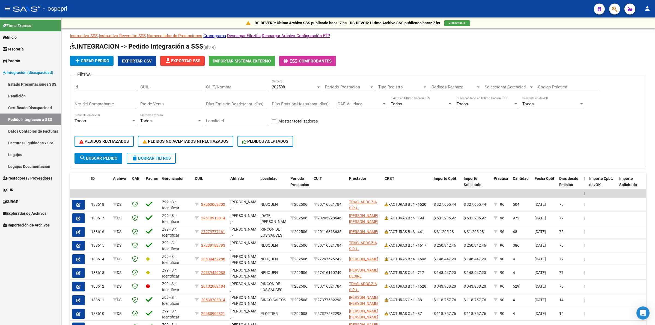
click at [277, 86] on span "202508" at bounding box center [278, 87] width 13 height 5
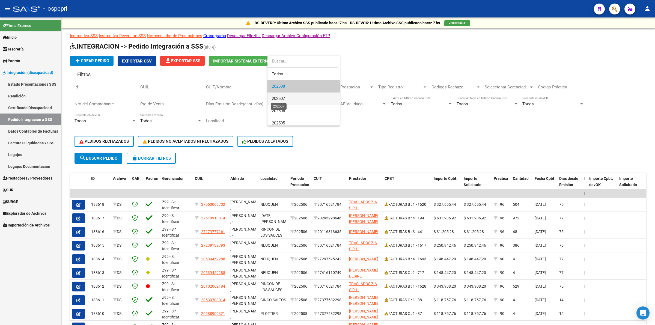
click at [280, 99] on span "202507" at bounding box center [278, 98] width 13 height 5
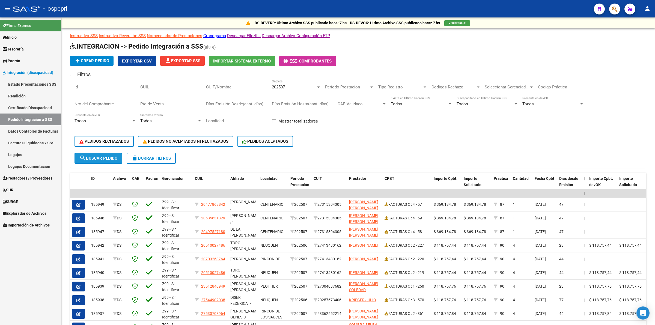
click at [111, 158] on span "search Buscar Pedido" at bounding box center [98, 158] width 38 height 5
click at [27, 175] on span "Prestadores / Proveedores" at bounding box center [28, 178] width 50 height 6
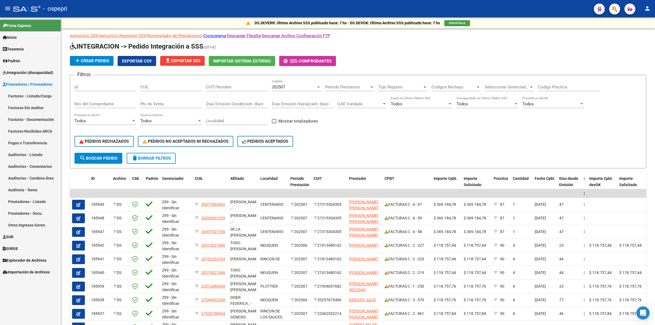
click at [22, 73] on span "Integración (discapacidad)" at bounding box center [28, 73] width 50 height 6
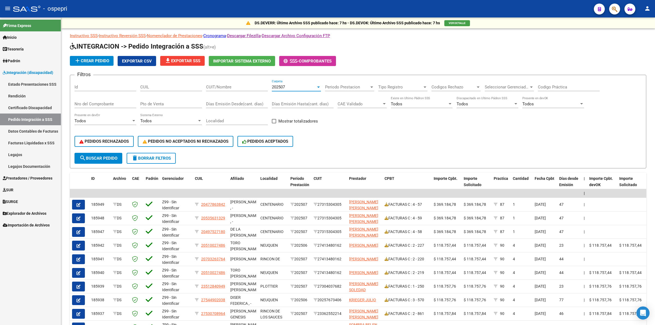
click at [277, 85] on span "202507" at bounding box center [278, 87] width 13 height 5
click at [285, 72] on span "202508" at bounding box center [278, 73] width 13 height 5
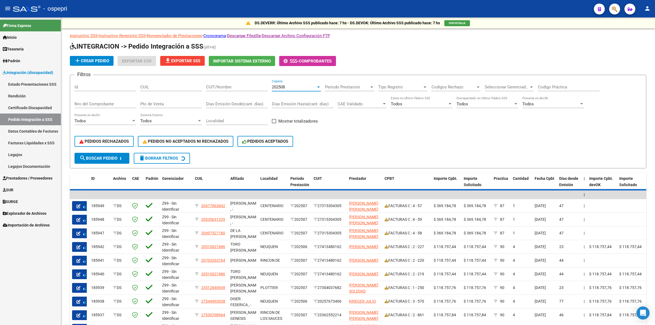
scroll to position [12, 0]
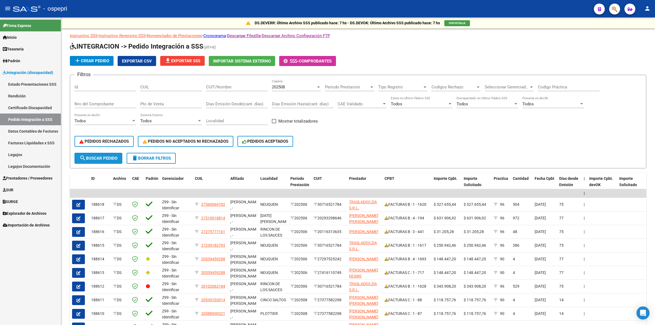
click at [122, 160] on button "search Buscar Pedido" at bounding box center [98, 158] width 48 height 11
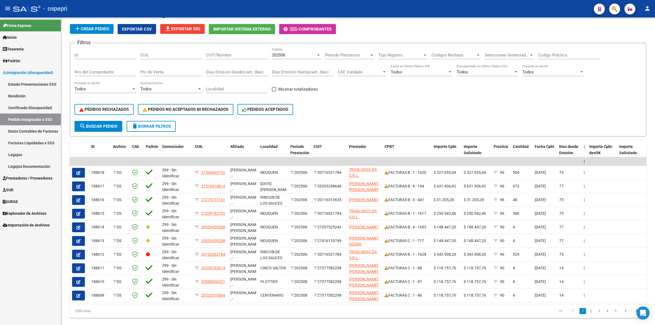
scroll to position [46, 0]
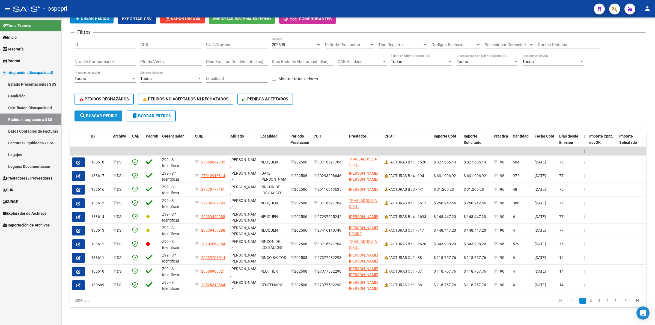
click at [98, 113] on span "search Buscar Pedido" at bounding box center [98, 115] width 38 height 5
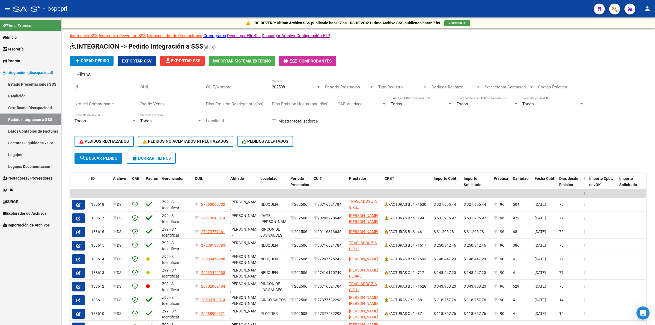
click at [180, 58] on span "file_download Exportar SSS" at bounding box center [183, 60] width 36 height 5
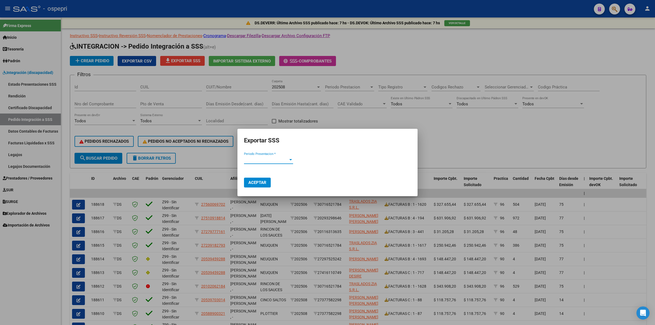
click at [268, 161] on span "Periodo Presentacion *" at bounding box center [266, 159] width 44 height 5
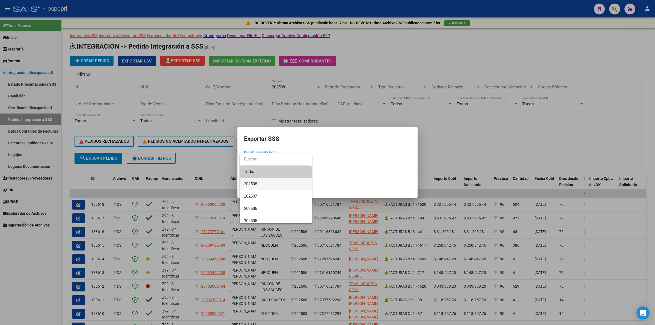
click at [265, 186] on span "202508" at bounding box center [276, 184] width 64 height 12
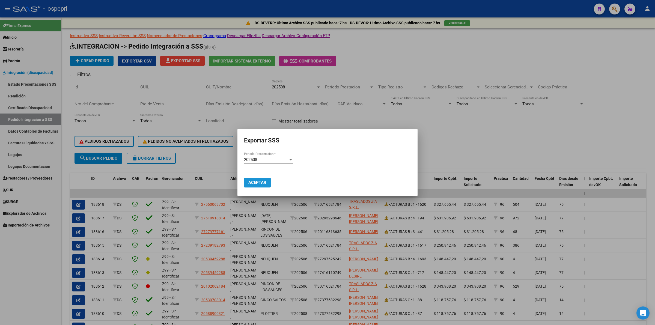
click at [260, 182] on span "Aceptar" at bounding box center [257, 182] width 18 height 5
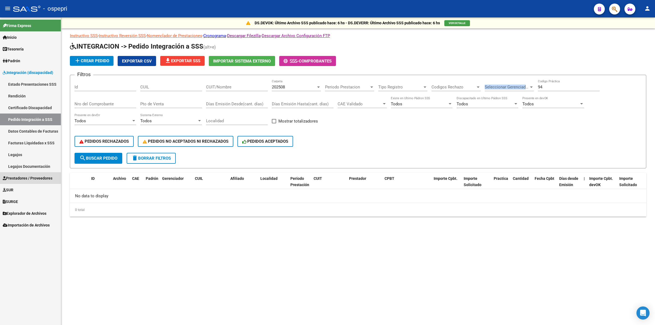
click at [23, 177] on span "Prestadores / Proveedores" at bounding box center [28, 178] width 50 height 6
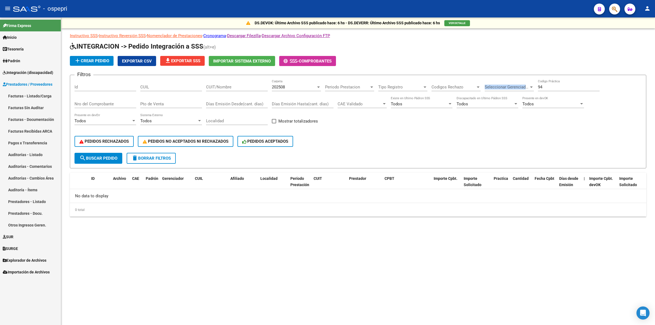
click at [25, 100] on link "Facturas - Listado/Carga" at bounding box center [30, 96] width 61 height 12
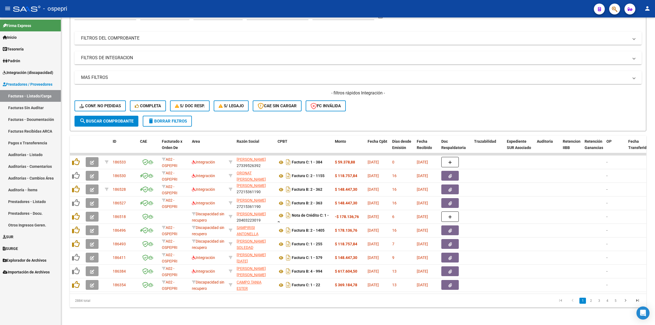
click at [91, 157] on button "button" at bounding box center [92, 162] width 13 height 10
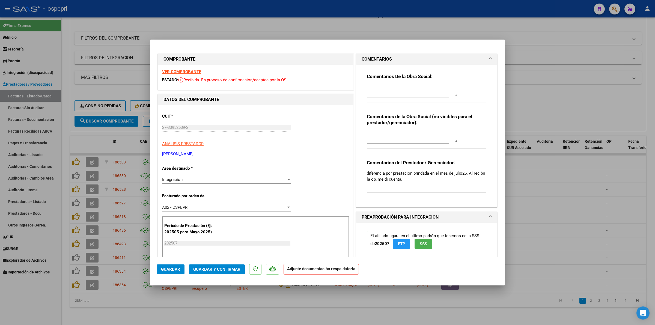
click at [190, 74] on div "VER COMPROBANTE ESTADO: Recibida. En proceso de confirmacion/aceptac por la OS." at bounding box center [255, 77] width 195 height 25
click at [180, 68] on div "VER COMPROBANTE ESTADO: Recibida. En proceso de confirmacion/aceptac por la OS." at bounding box center [255, 77] width 195 height 25
click at [186, 71] on strong "VER COMPROBANTE" at bounding box center [181, 71] width 39 height 5
click at [389, 91] on textarea at bounding box center [412, 90] width 90 height 11
type input "$ 0,00"
